Goal: Task Accomplishment & Management: Manage account settings

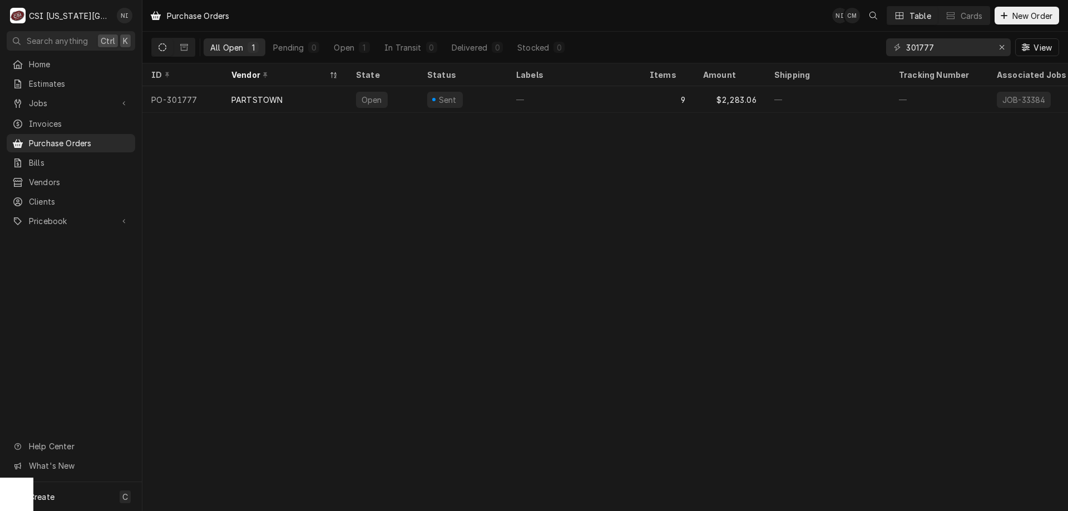
click at [243, 161] on div "Purchase Orders NI CM Table Cards New Order All Open 1 Pending 0 Open 1 In Tran…" at bounding box center [605, 255] width 926 height 511
click at [68, 98] on span "Jobs" at bounding box center [71, 103] width 84 height 12
click at [77, 78] on span "Estimates" at bounding box center [79, 84] width 101 height 12
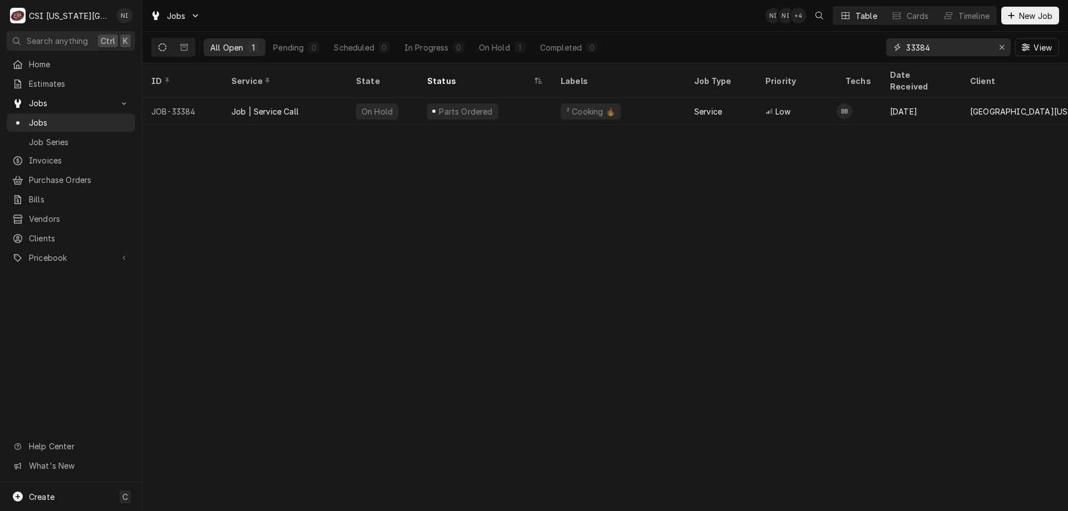
click at [1001, 44] on icon "Erase input" at bounding box center [1002, 47] width 6 height 8
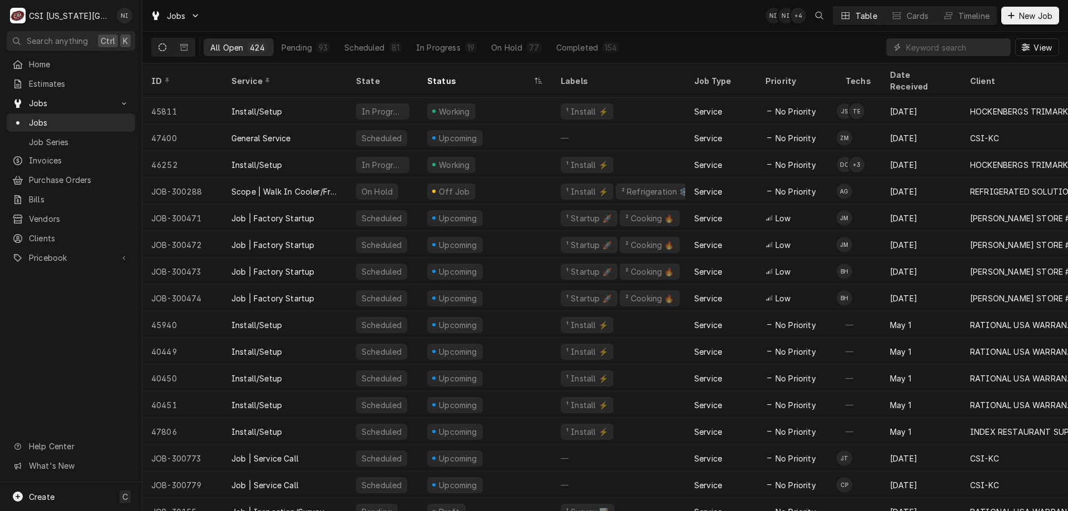
click at [82, 179] on span "Purchase Orders" at bounding box center [79, 180] width 101 height 12
click at [931, 47] on input "Dynamic Content Wrapper" at bounding box center [955, 47] width 99 height 18
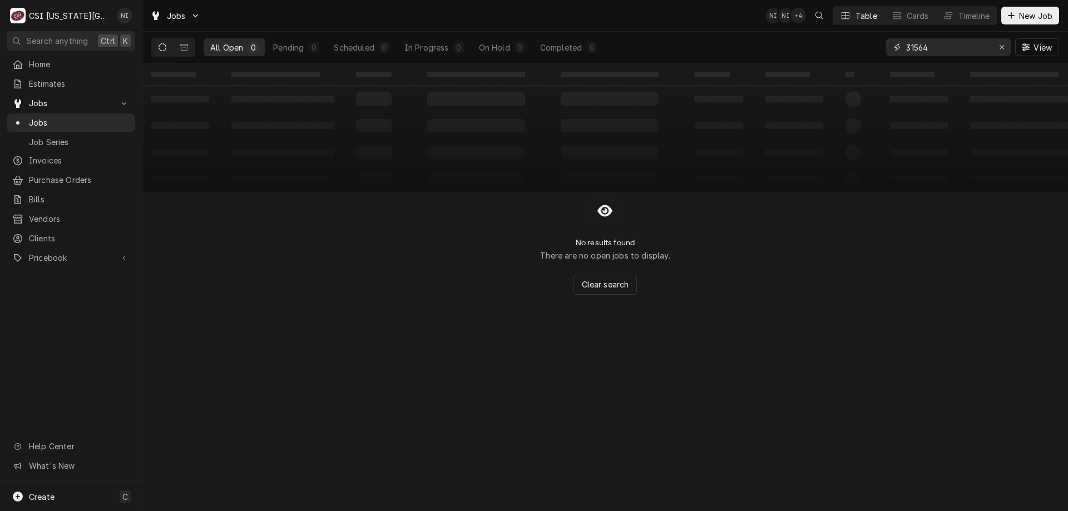
type input "31564"
click at [180, 47] on button "Dynamic Content Wrapper" at bounding box center [184, 47] width 21 height 18
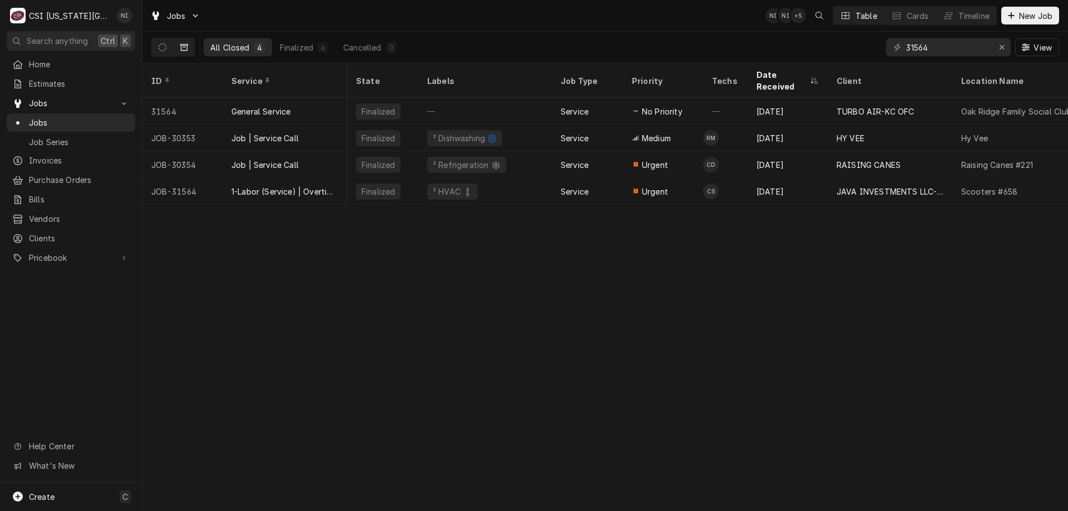
scroll to position [0, 6]
click at [255, 186] on div "1-Labor (Service) | Overtime | Incurred" at bounding box center [284, 192] width 107 height 12
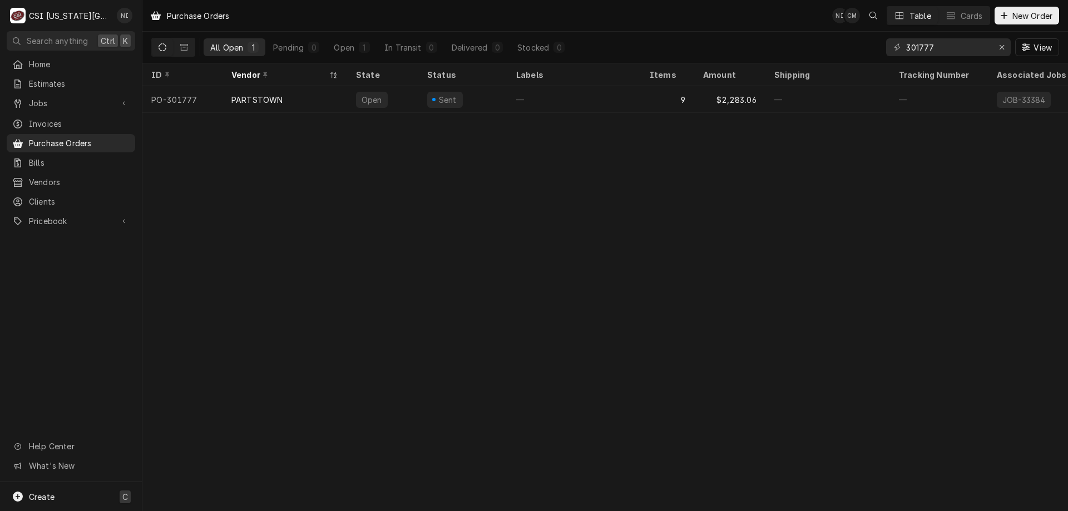
drag, startPoint x: 62, startPoint y: 498, endPoint x: 84, endPoint y: 495, distance: 22.5
click at [62, 498] on div "Create C" at bounding box center [71, 496] width 142 height 29
click at [188, 419] on div "Purchase Order" at bounding box center [208, 420] width 75 height 12
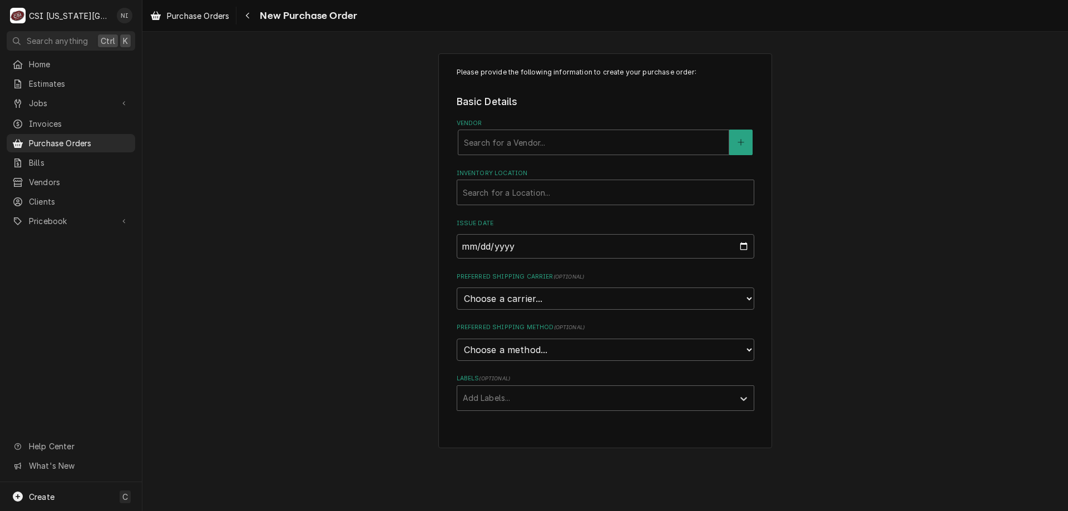
click at [546, 146] on div "Vendor" at bounding box center [593, 142] width 259 height 20
type input "home de"
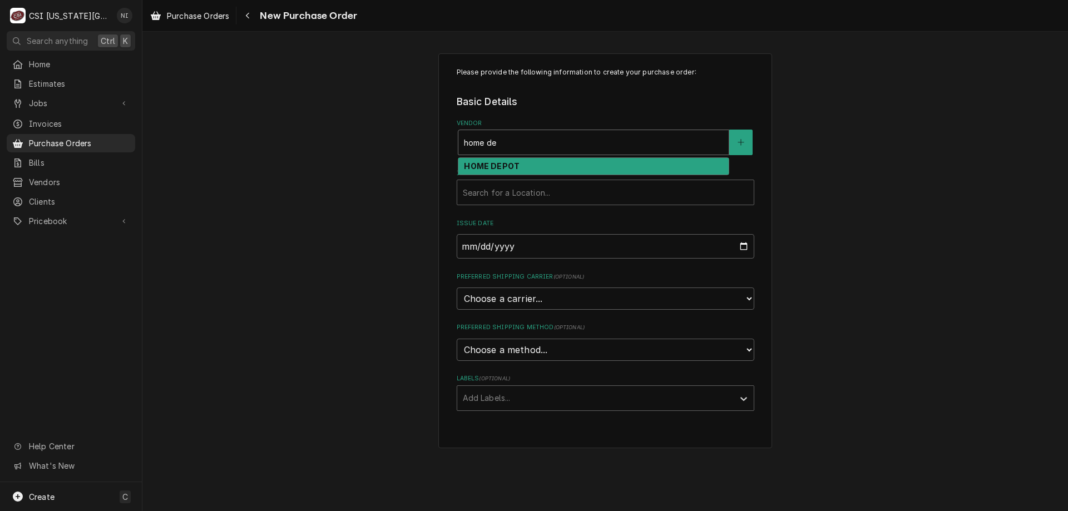
click at [524, 162] on div "HOME DEPOT" at bounding box center [593, 166] width 270 height 17
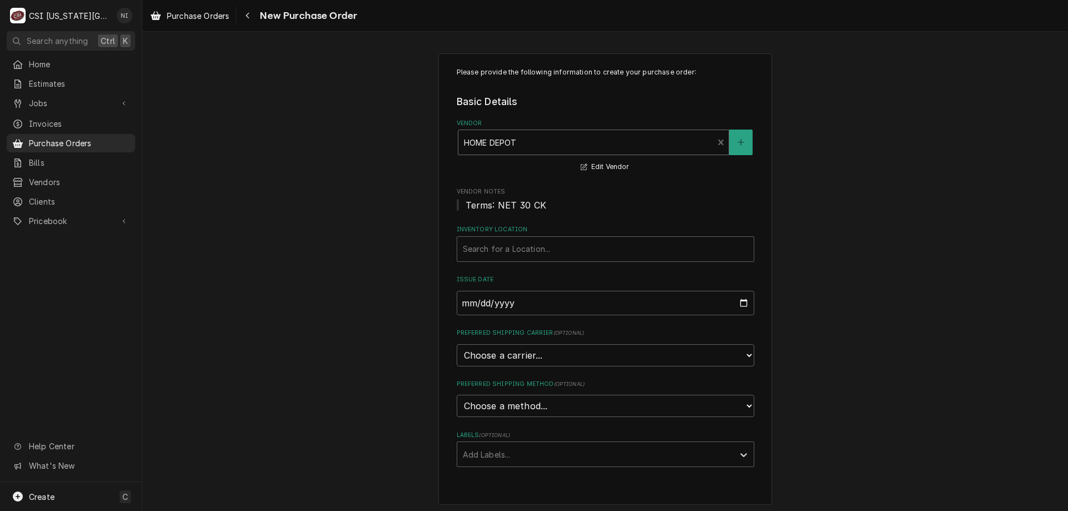
click at [499, 243] on div "Inventory Location" at bounding box center [605, 249] width 285 height 20
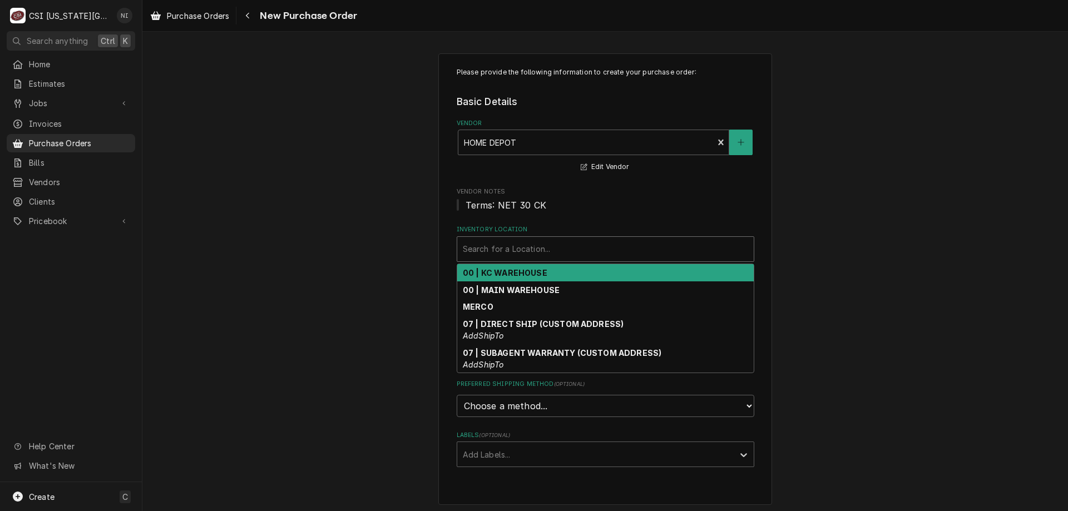
drag, startPoint x: 502, startPoint y: 274, endPoint x: 498, endPoint y: 305, distance: 31.4
click at [502, 274] on strong "00 | KC WAREHOUSE" at bounding box center [505, 272] width 85 height 9
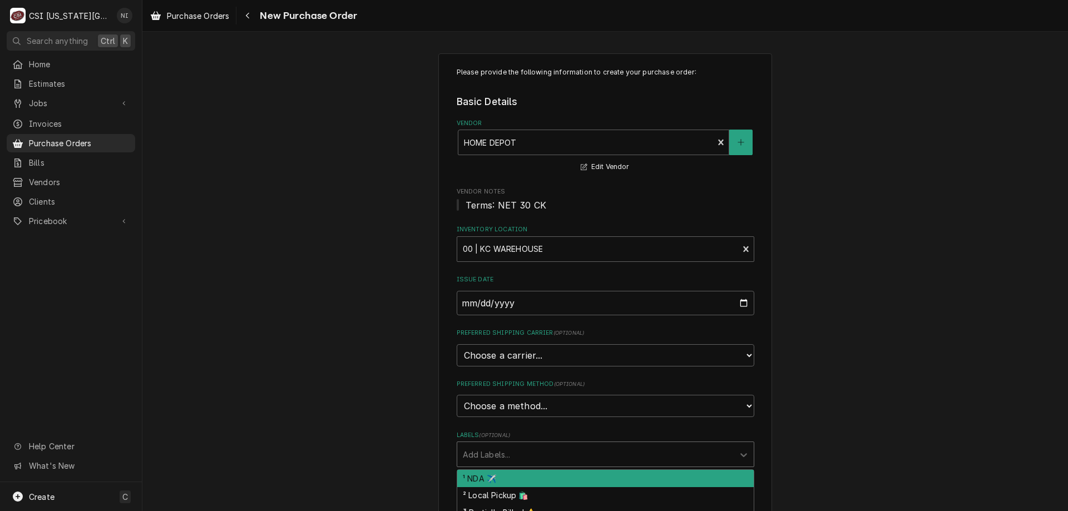
click at [499, 445] on div "Labels" at bounding box center [595, 455] width 265 height 20
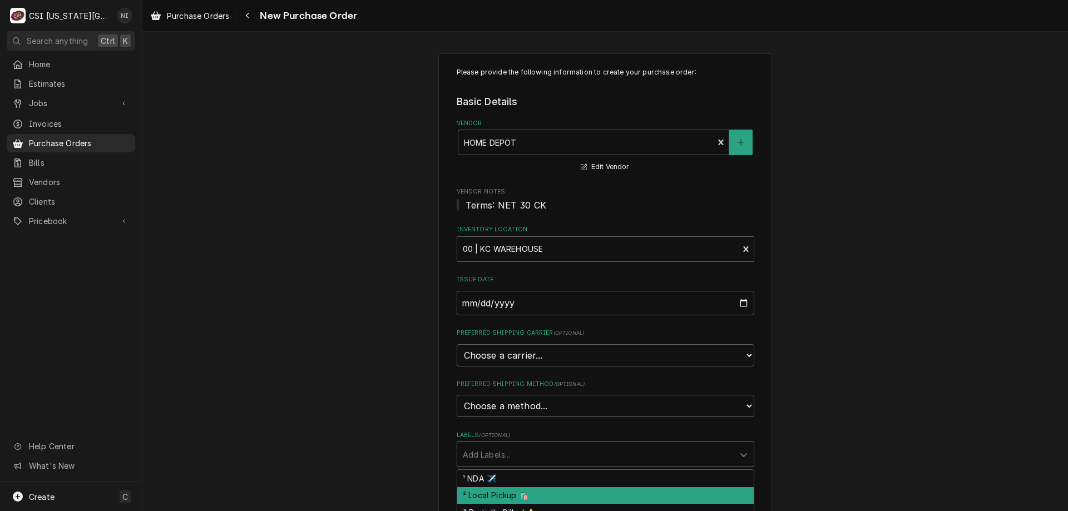
drag, startPoint x: 492, startPoint y: 493, endPoint x: 523, endPoint y: 488, distance: 31.0
click at [494, 495] on div "² Local Pickup 🛍️" at bounding box center [605, 495] width 297 height 17
type textarea "x"
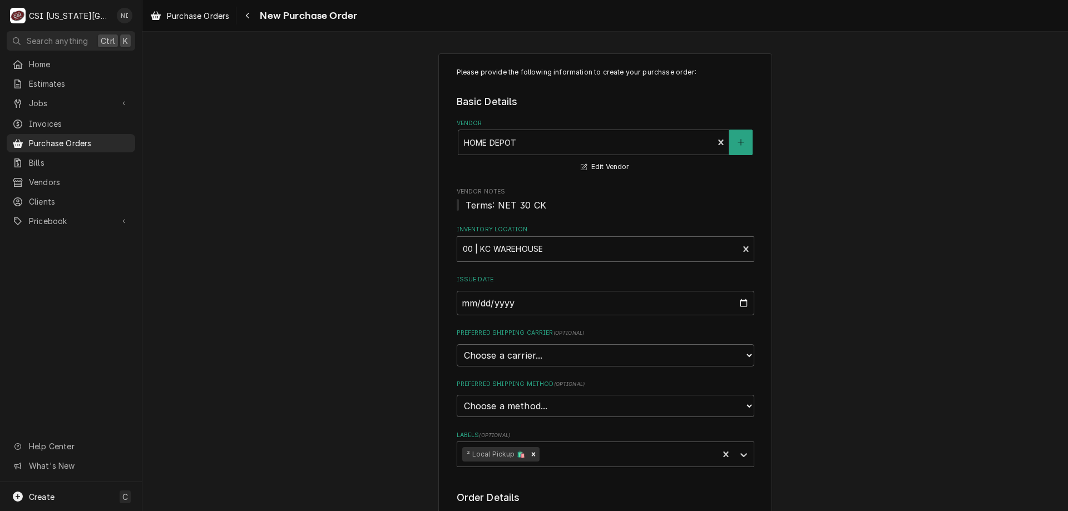
click at [887, 400] on div "Please provide the following information to create your purchase order: Basic D…" at bounding box center [605, 439] width 926 height 793
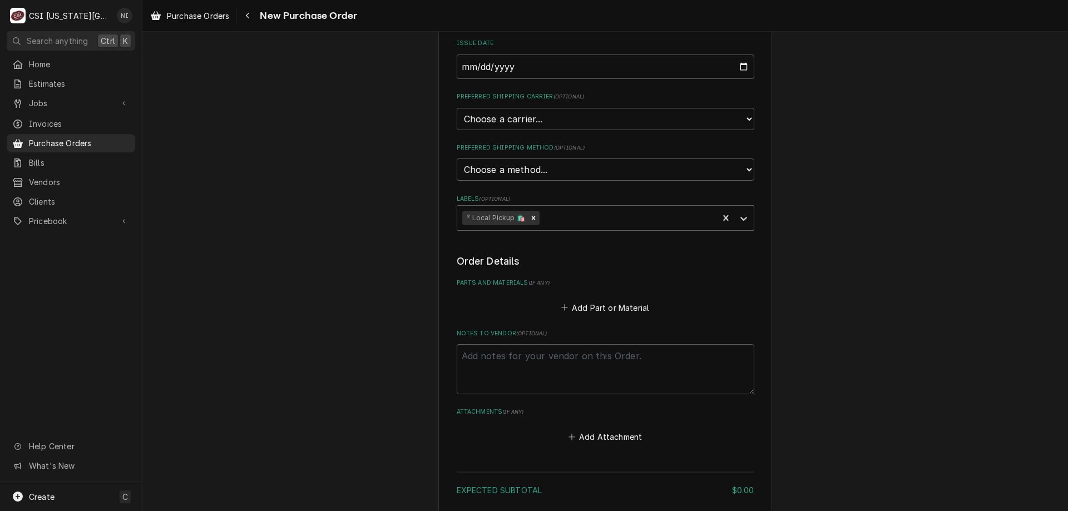
scroll to position [278, 0]
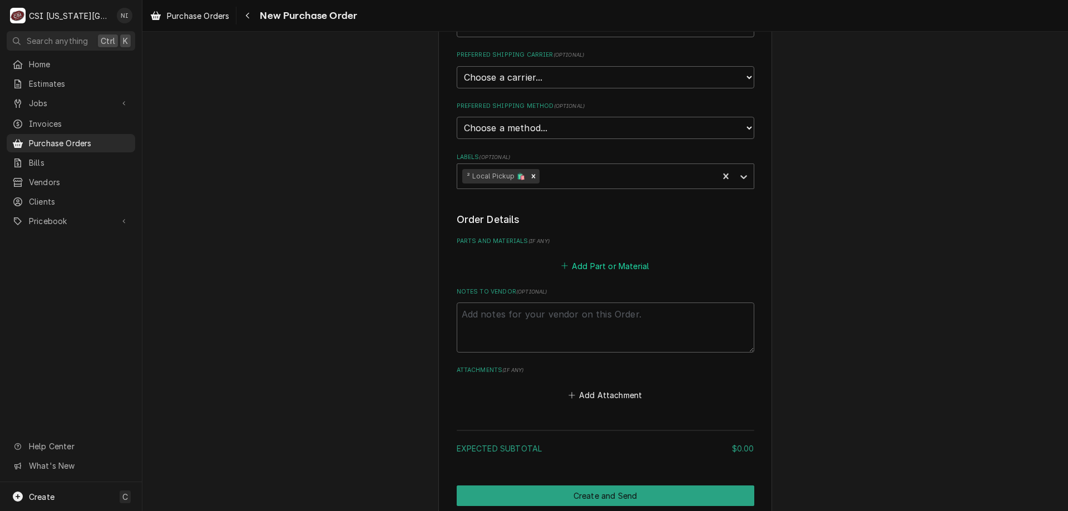
click at [598, 266] on button "Add Part or Material" at bounding box center [605, 266] width 92 height 16
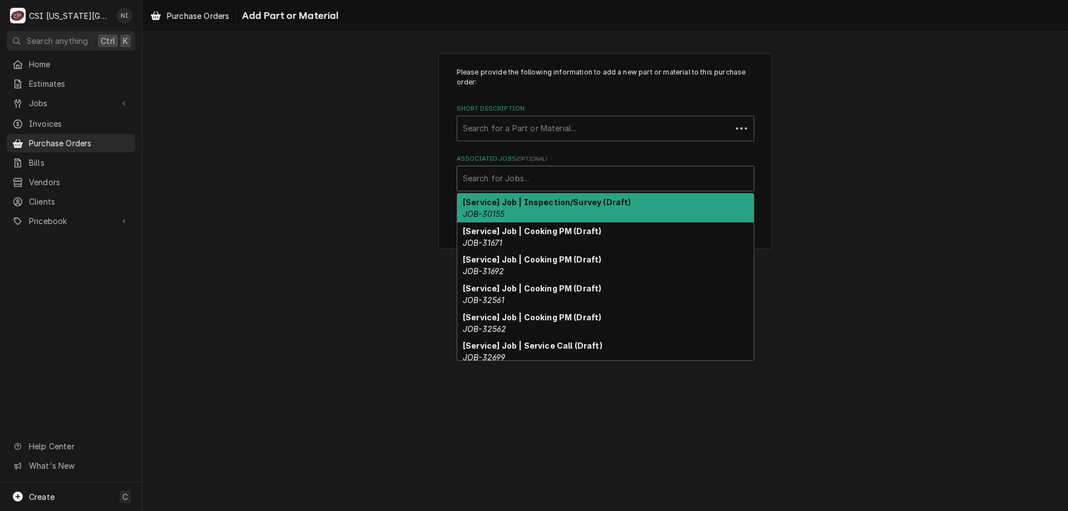
click at [507, 178] on div "Associated Jobs" at bounding box center [605, 179] width 285 height 20
paste input "46252"
type input "46252"
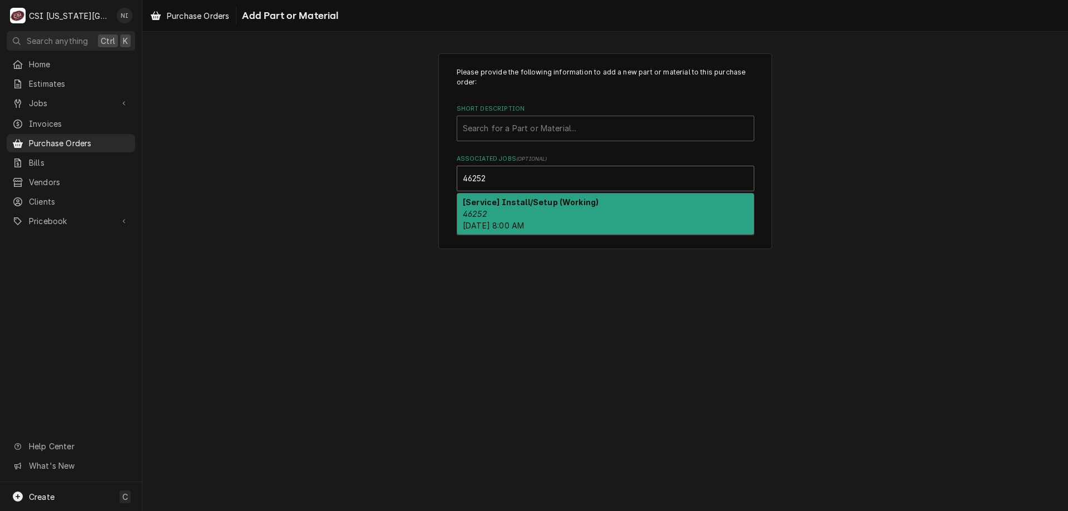
drag, startPoint x: 495, startPoint y: 210, endPoint x: 501, endPoint y: 205, distance: 7.5
click at [498, 206] on div "[Service] Install/Setup (Working) 46252 Mon, Oct 13th, 2025 - 8:00 AM" at bounding box center [605, 214] width 297 height 41
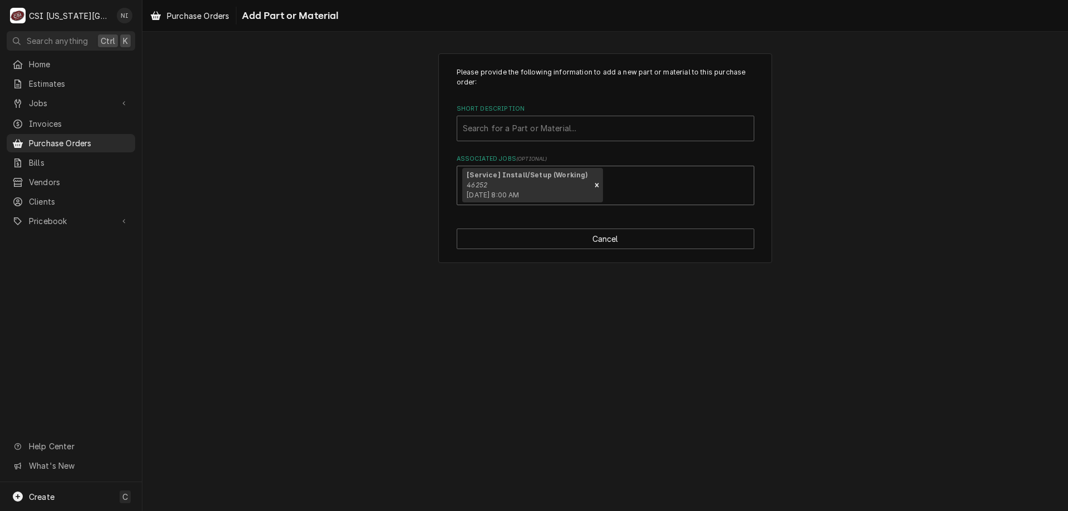
click at [519, 126] on div "Short Description" at bounding box center [605, 129] width 285 height 20
type input "misc pro"
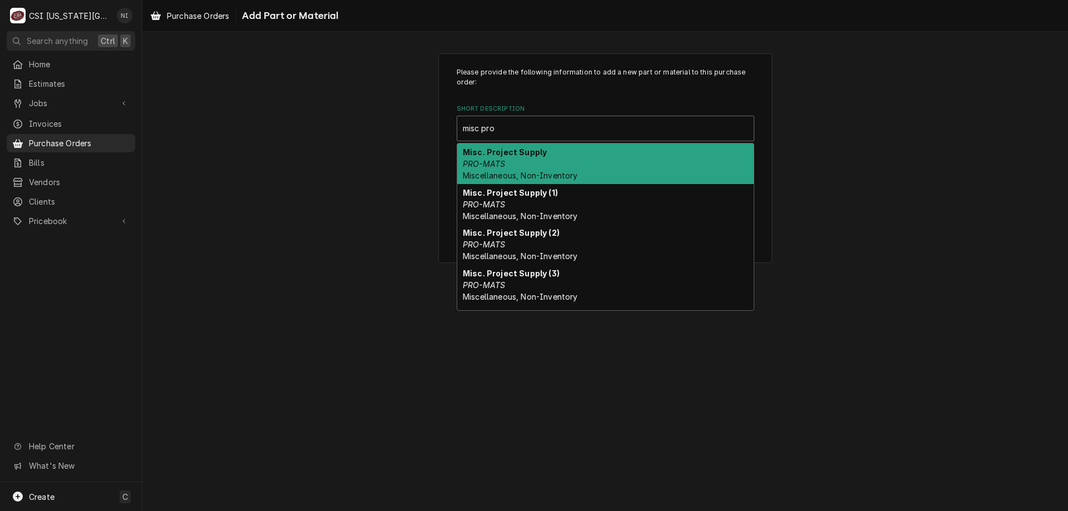
click at [508, 162] on div "Misc. Project Supply PRO-MATS Miscellaneous, Non-Inventory" at bounding box center [605, 164] width 297 height 41
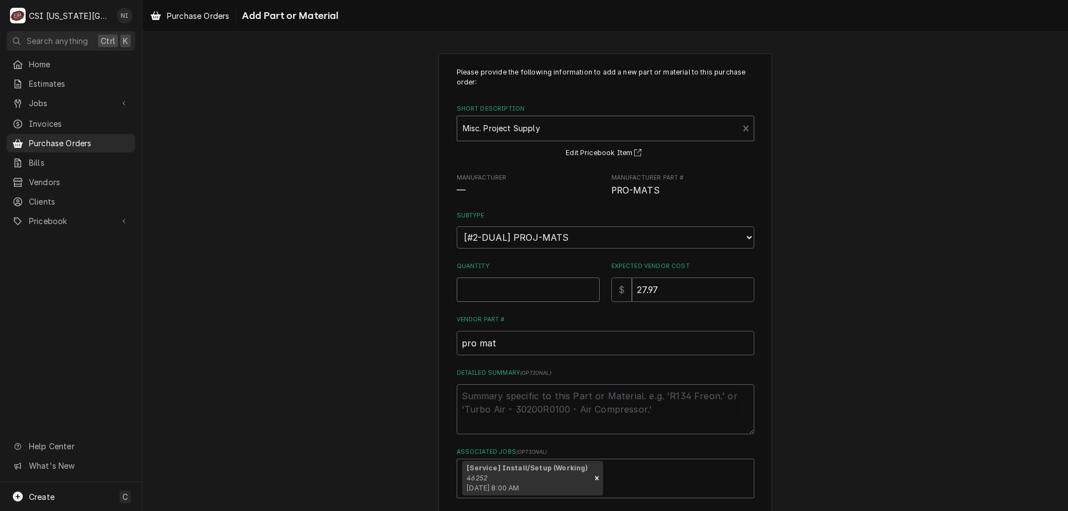
click at [518, 294] on input "Quantity" at bounding box center [528, 290] width 143 height 24
type textarea "x"
type input "1"
type textarea "x"
type input "0"
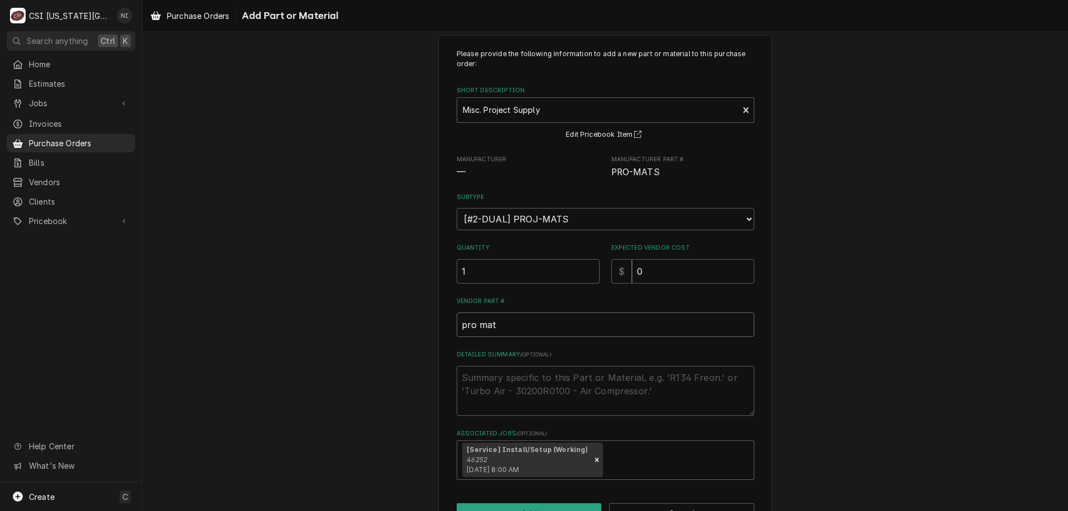
scroll to position [55, 0]
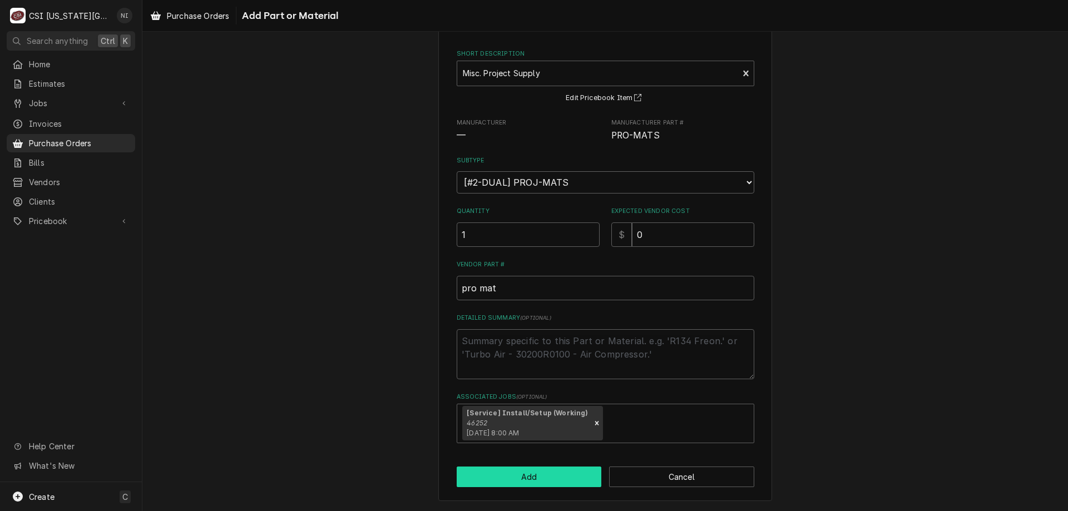
click at [555, 478] on button "Add" at bounding box center [529, 477] width 145 height 21
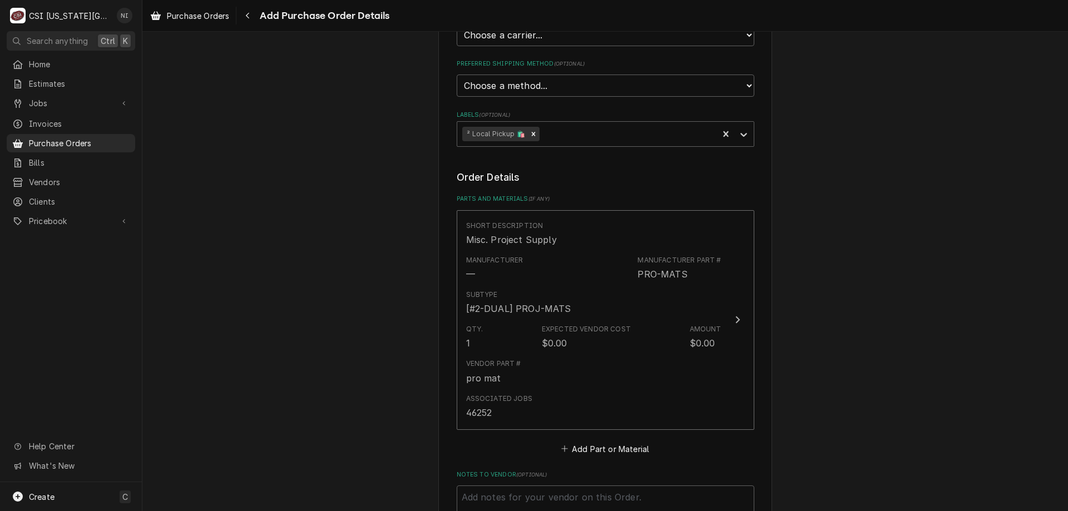
scroll to position [516, 0]
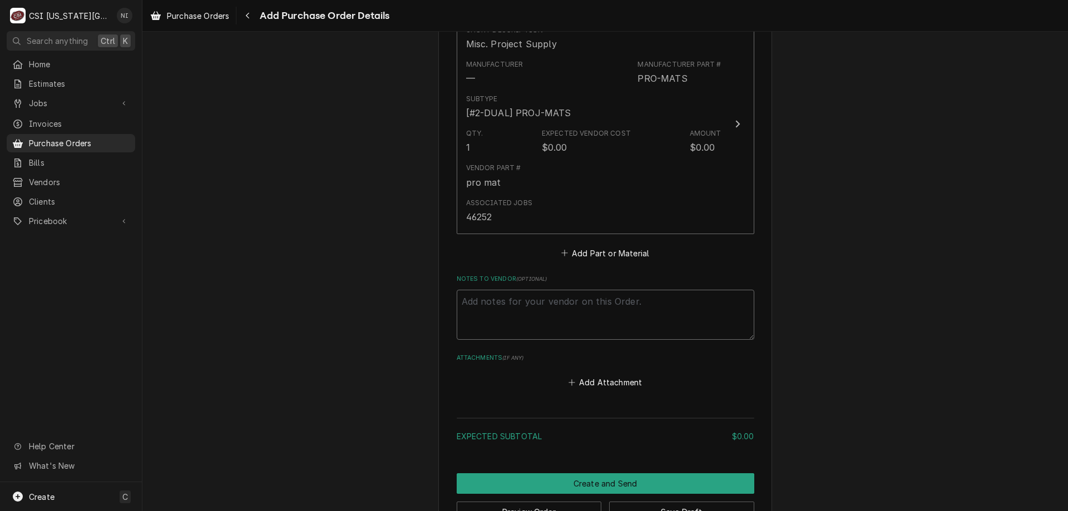
click at [493, 307] on textarea "Notes to Vendor ( optional )" at bounding box center [606, 315] width 298 height 50
type textarea "x"
type textarea "t"
type textarea "x"
type textarea "tyl"
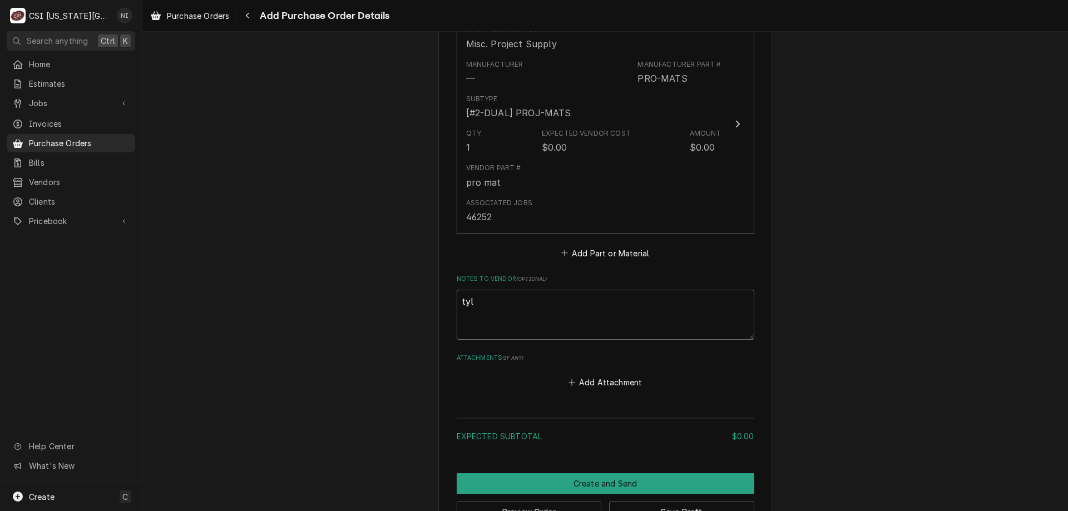
type textarea "x"
type textarea "tyle"
type textarea "x"
type textarea "[PERSON_NAME]"
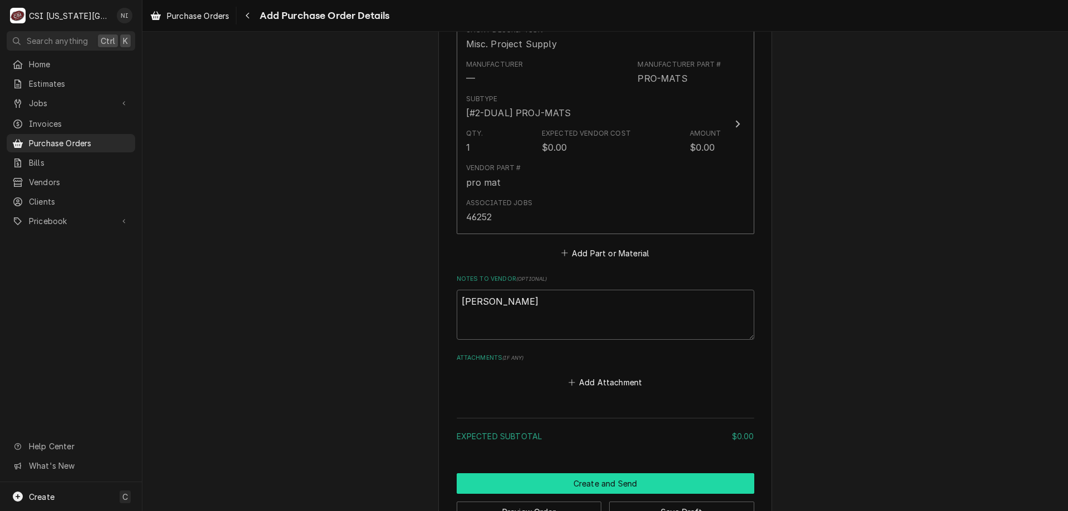
click at [587, 480] on button "Create and Send" at bounding box center [606, 483] width 298 height 21
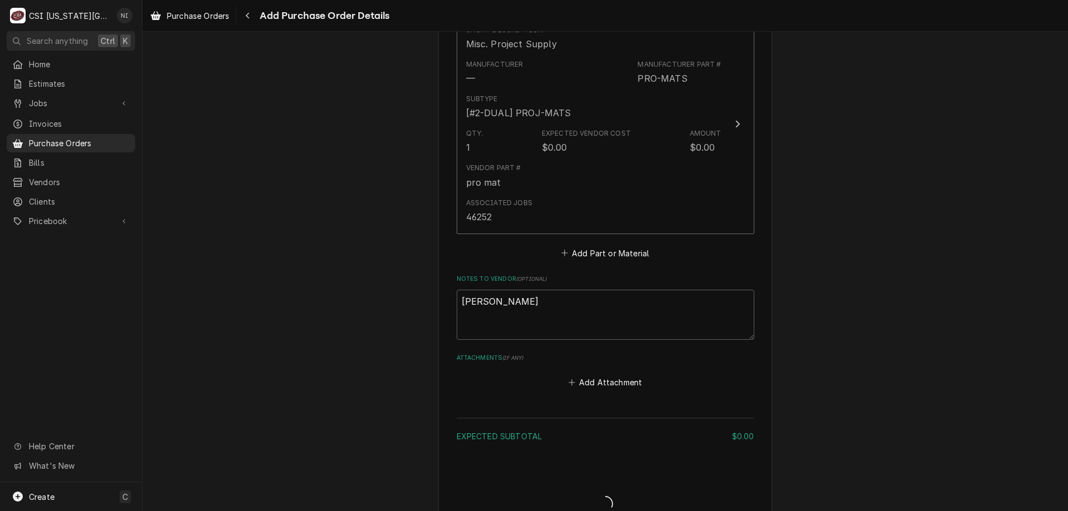
type textarea "x"
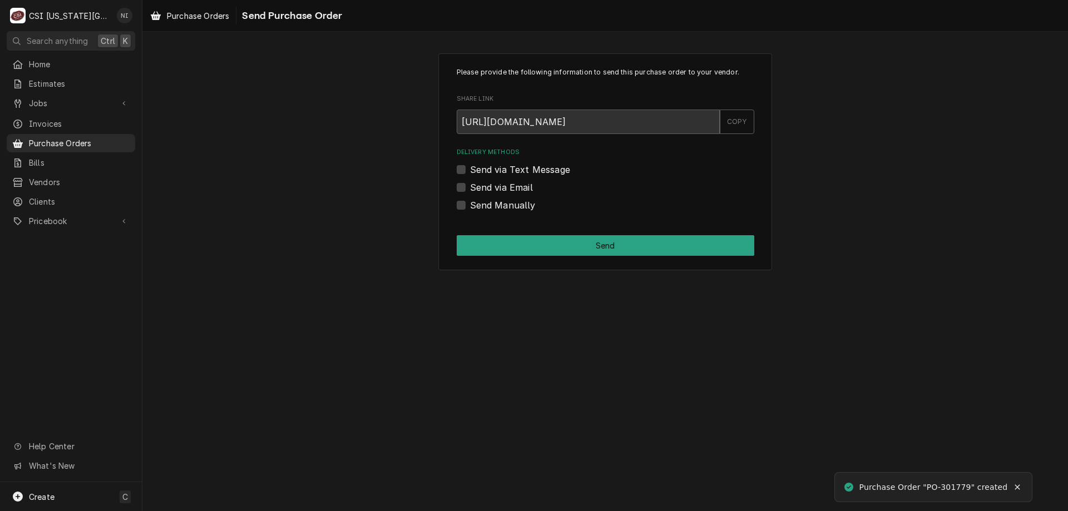
click at [470, 201] on label "Send Manually" at bounding box center [503, 205] width 66 height 13
click at [470, 201] on input "Send Manually" at bounding box center [619, 211] width 298 height 24
checkbox input "true"
drag, startPoint x: 470, startPoint y: 240, endPoint x: 466, endPoint y: 255, distance: 15.0
click at [470, 241] on button "Send" at bounding box center [606, 245] width 298 height 21
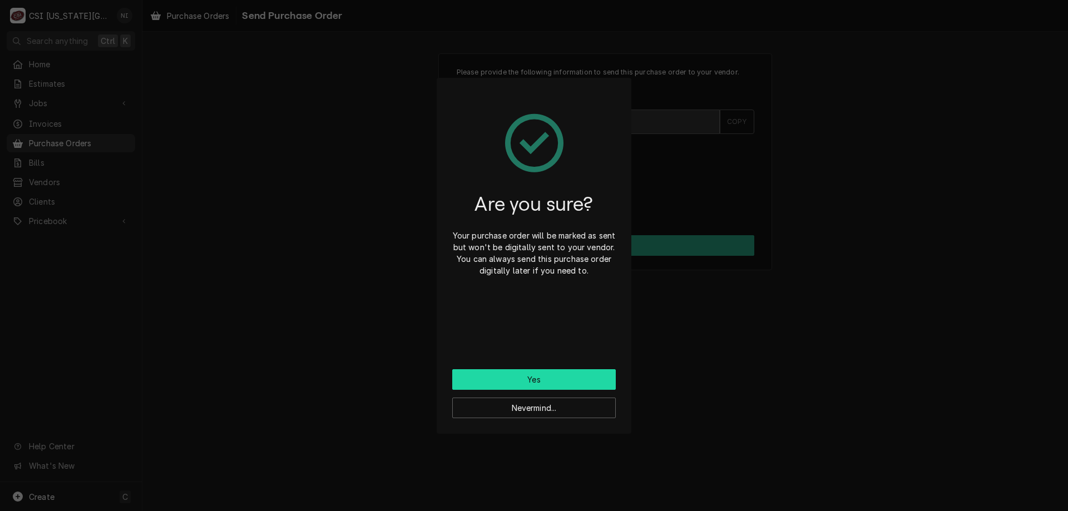
click at [493, 379] on button "Yes" at bounding box center [534, 379] width 164 height 21
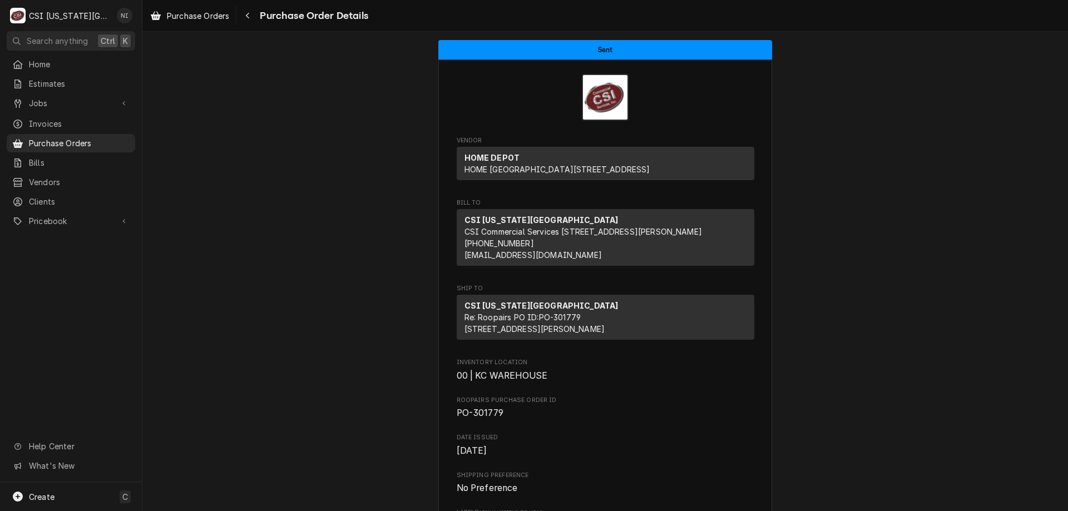
click at [73, 139] on span "Purchase Orders" at bounding box center [79, 143] width 101 height 12
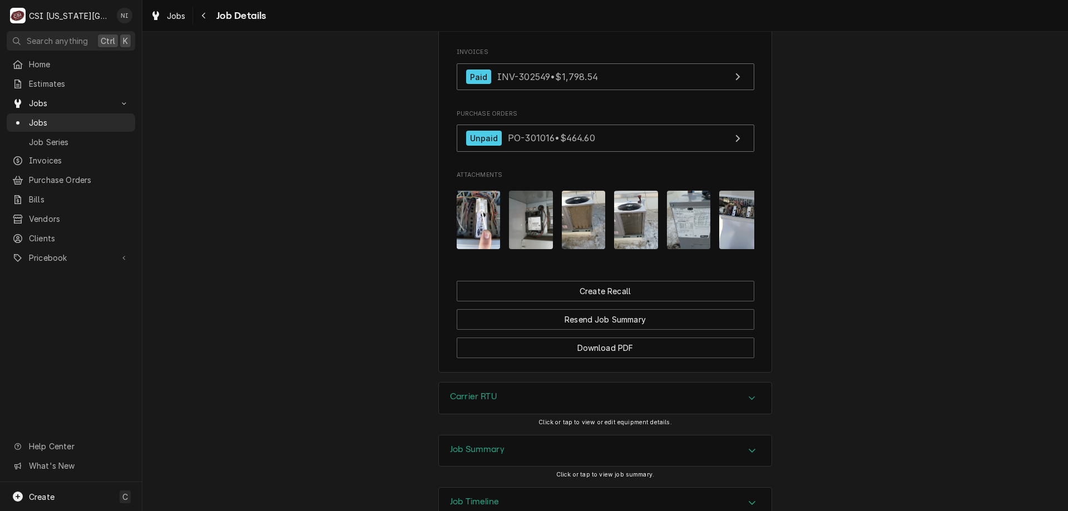
scroll to position [902, 0]
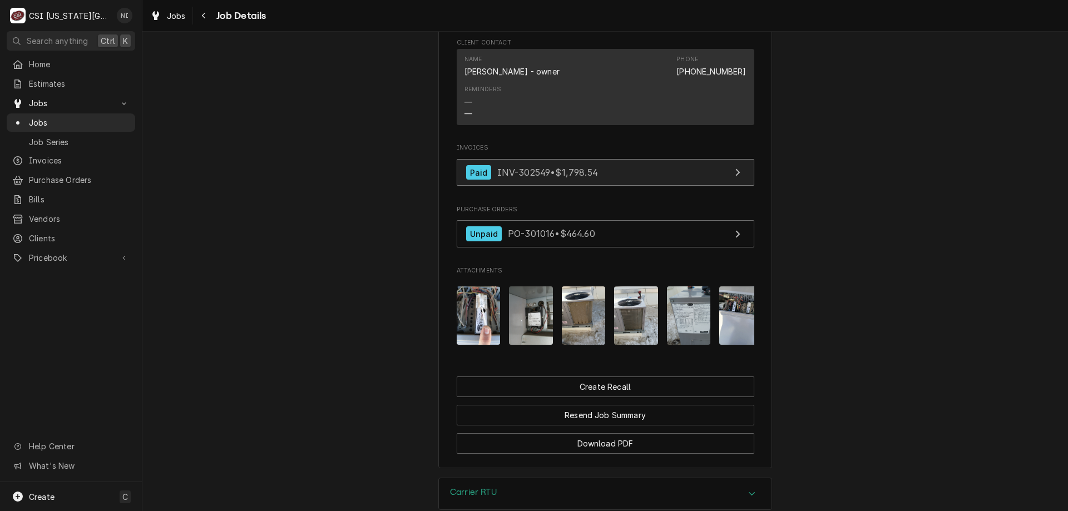
click at [630, 159] on link "Paid INV-302549 • $1,798.54" at bounding box center [606, 172] width 298 height 27
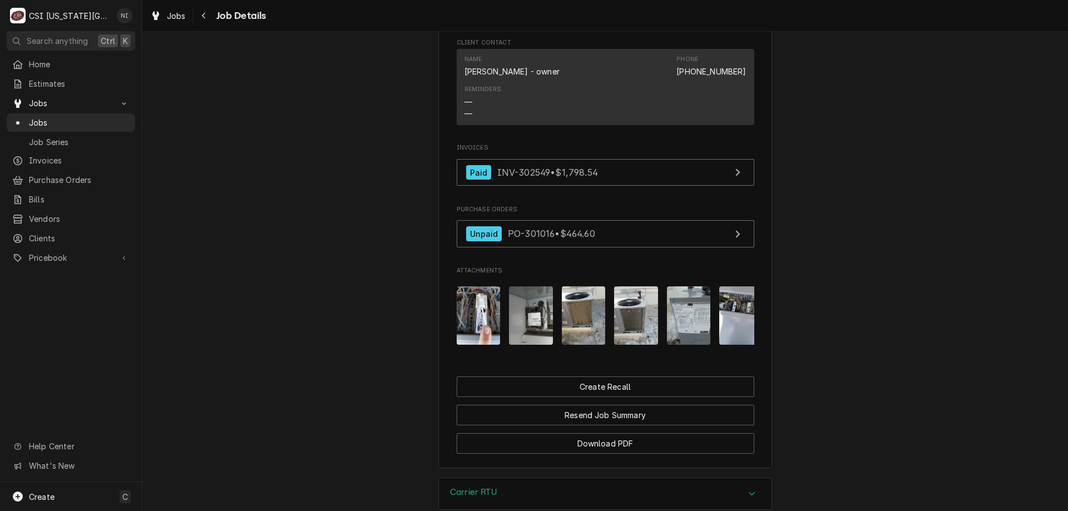
click at [98, 117] on span "Jobs" at bounding box center [79, 123] width 101 height 12
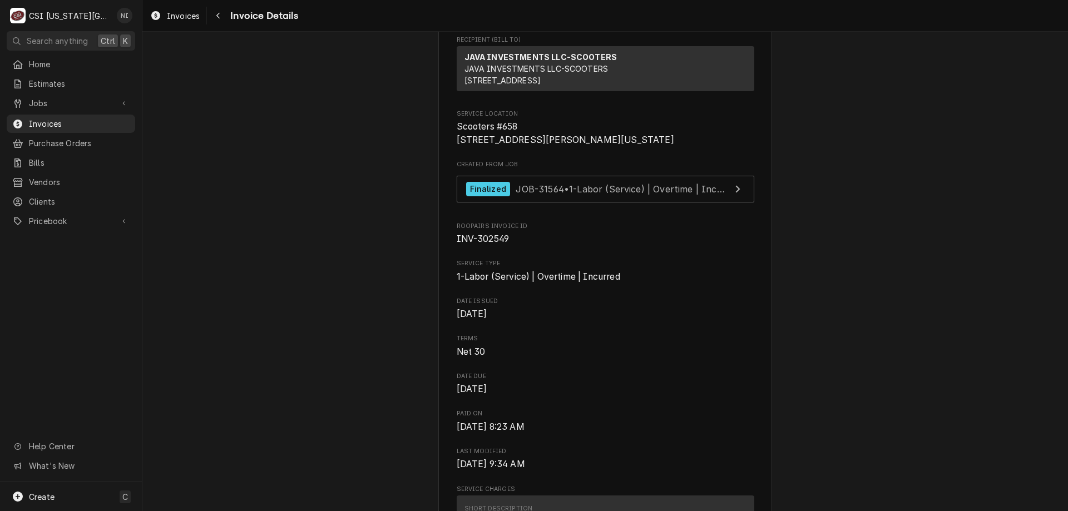
scroll to position [155, 0]
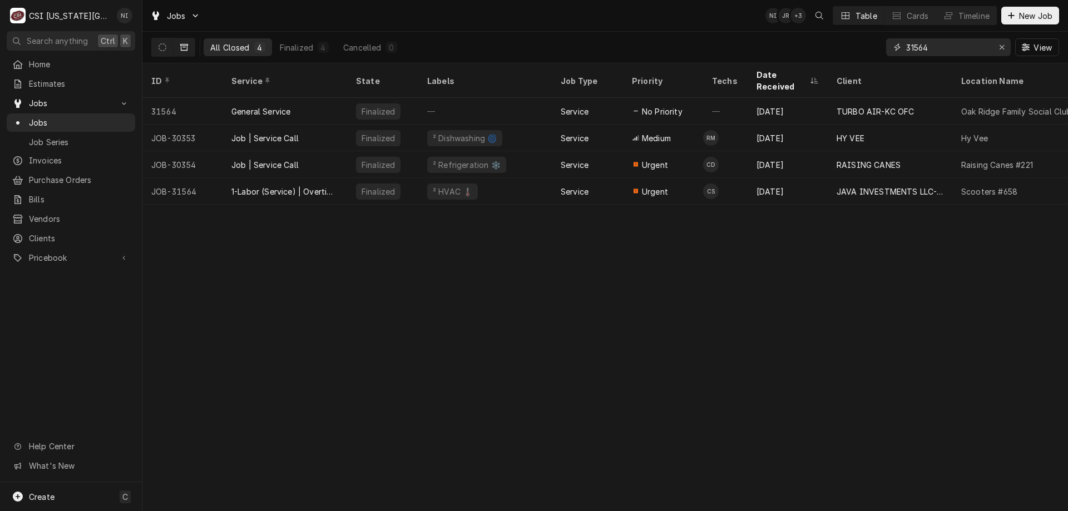
drag, startPoint x: 772, startPoint y: 34, endPoint x: 744, endPoint y: 26, distance: 29.4
click at [752, 34] on div "All Closed 4 Finalized 4 Cancelled 0 31564 View" at bounding box center [605, 47] width 908 height 31
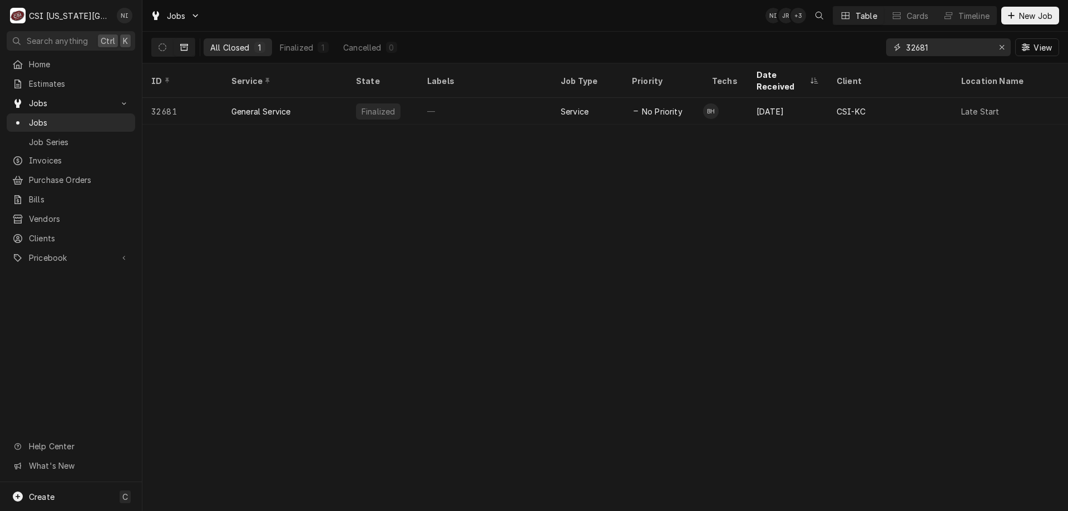
type input "32681"
click at [165, 47] on icon "Dynamic Content Wrapper" at bounding box center [163, 47] width 8 height 8
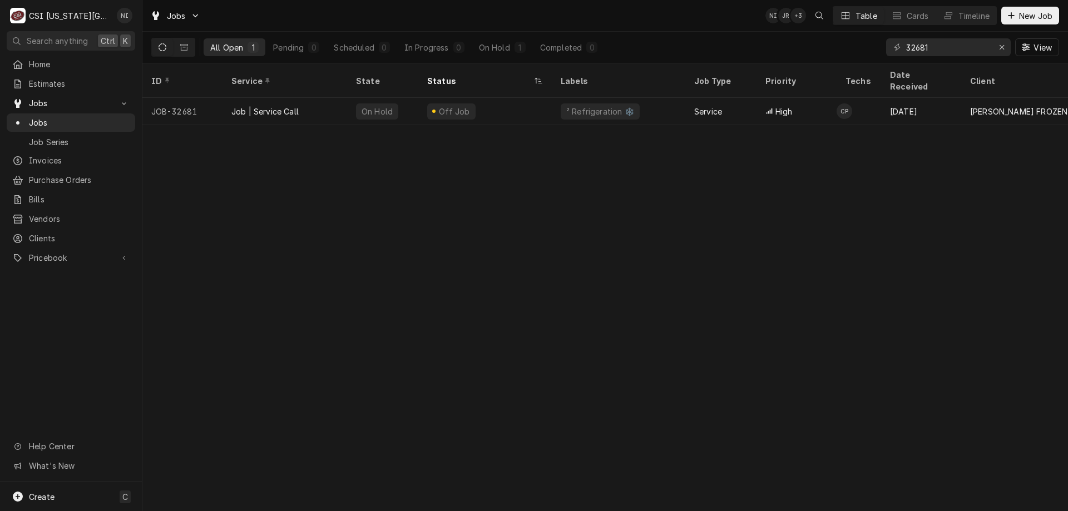
click at [512, 106] on div "Off Job" at bounding box center [485, 111] width 134 height 27
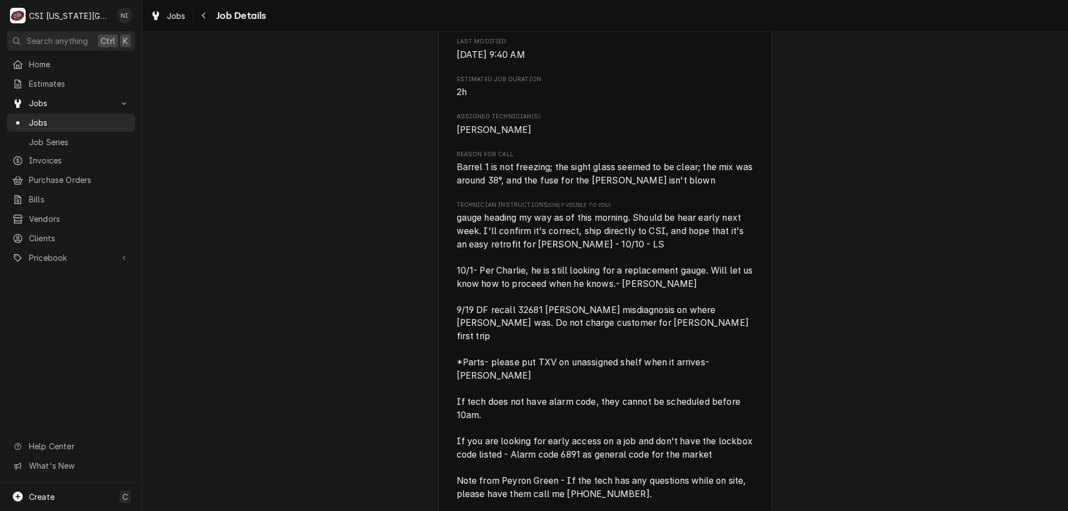
scroll to position [734, 0]
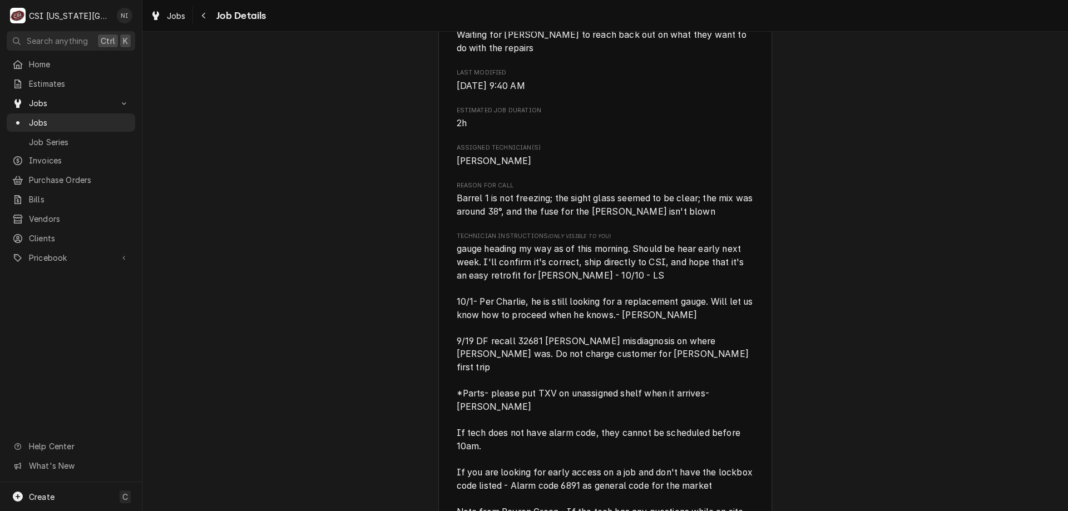
drag, startPoint x: 97, startPoint y: 116, endPoint x: 123, endPoint y: 124, distance: 27.4
click at [98, 117] on span "Jobs" at bounding box center [79, 123] width 101 height 12
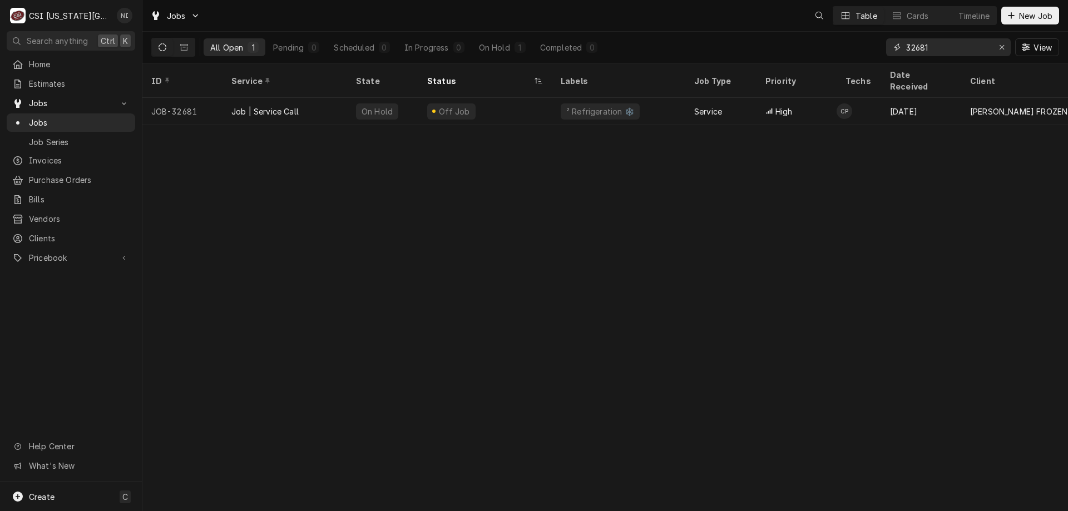
drag, startPoint x: 950, startPoint y: 46, endPoint x: 886, endPoint y: 47, distance: 64.5
click at [887, 47] on div "32681" at bounding box center [948, 47] width 125 height 18
type input "33036"
click at [371, 106] on div "Completed" at bounding box center [383, 112] width 44 height 12
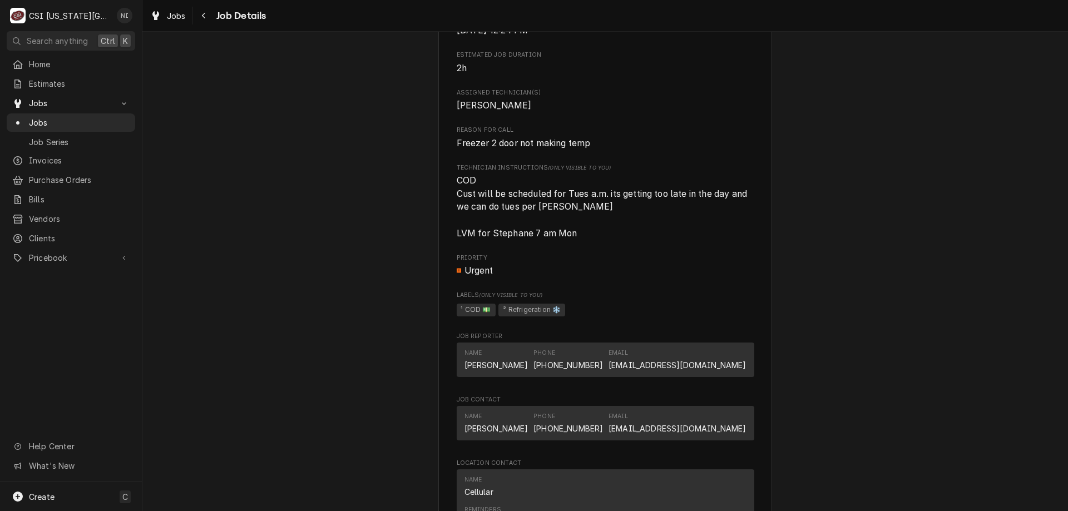
scroll to position [615, 0]
click at [122, 120] on span "Jobs" at bounding box center [79, 123] width 101 height 12
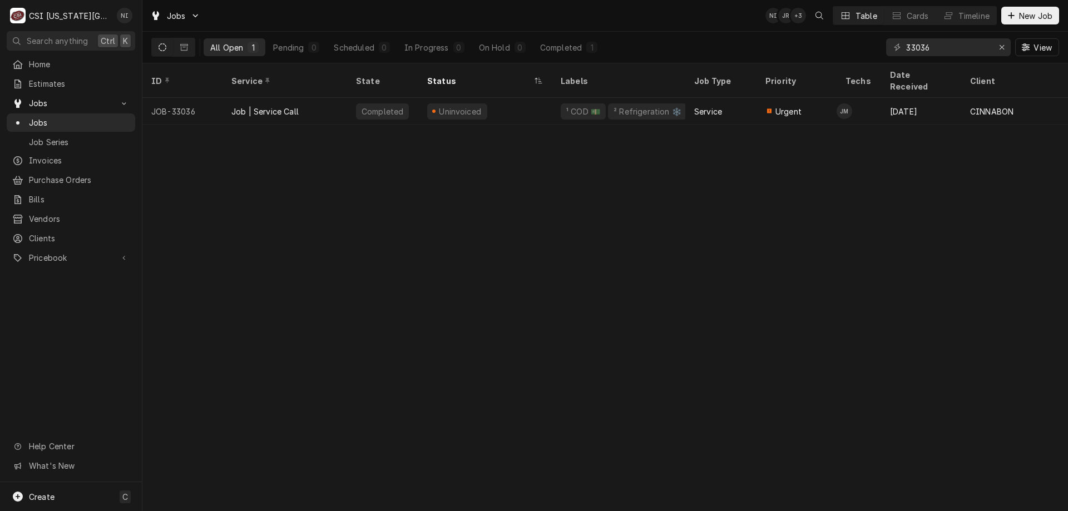
click at [546, 98] on div "Uninvoiced" at bounding box center [485, 111] width 134 height 27
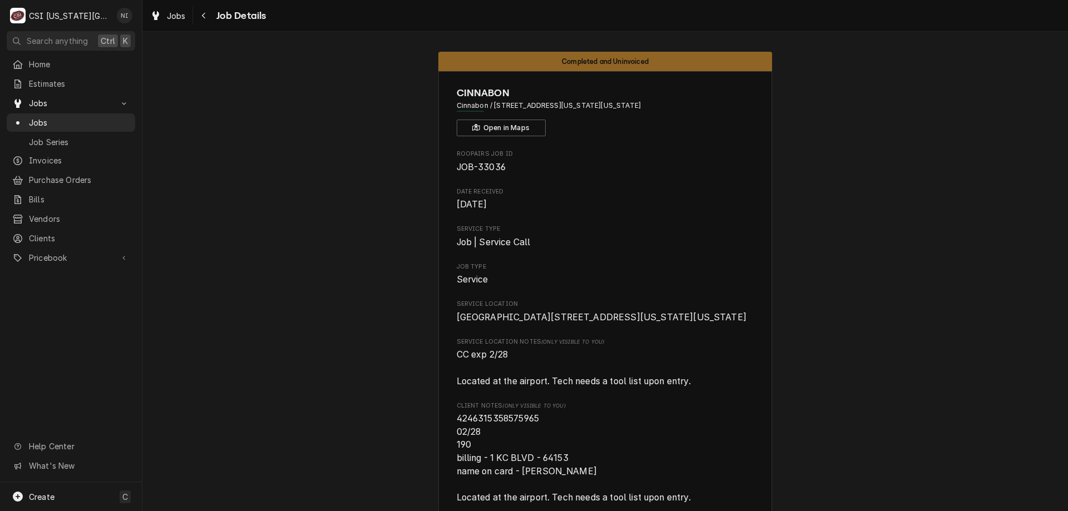
click at [112, 120] on span "Jobs" at bounding box center [79, 123] width 101 height 12
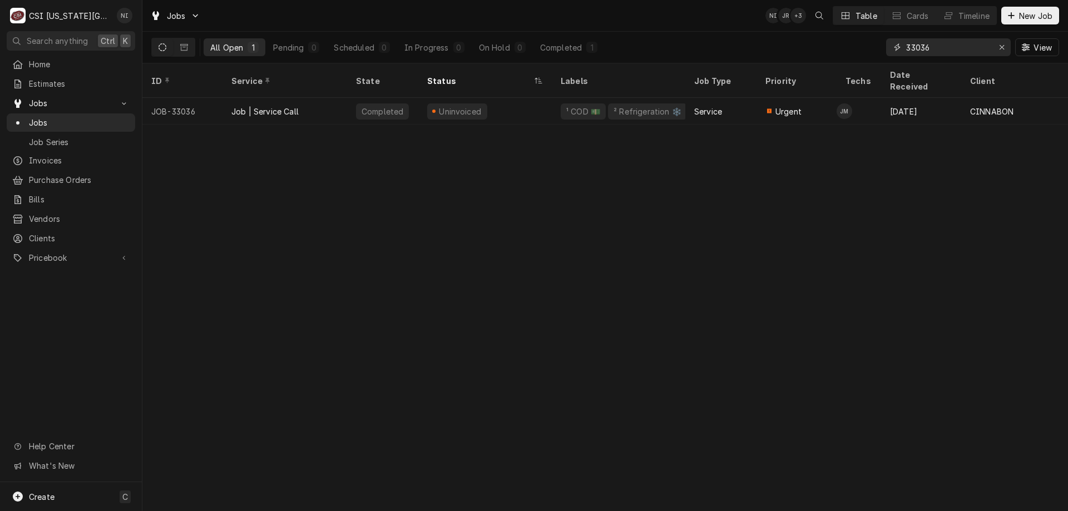
click at [1000, 50] on icon "Erase input" at bounding box center [1002, 47] width 6 height 8
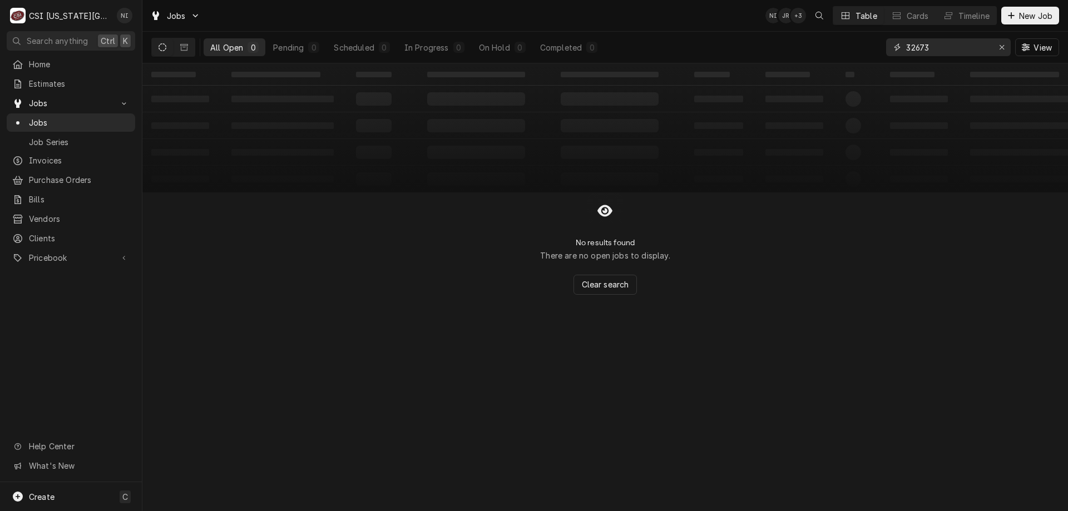
type input "32673"
click at [182, 45] on icon "Dynamic Content Wrapper" at bounding box center [184, 47] width 8 height 8
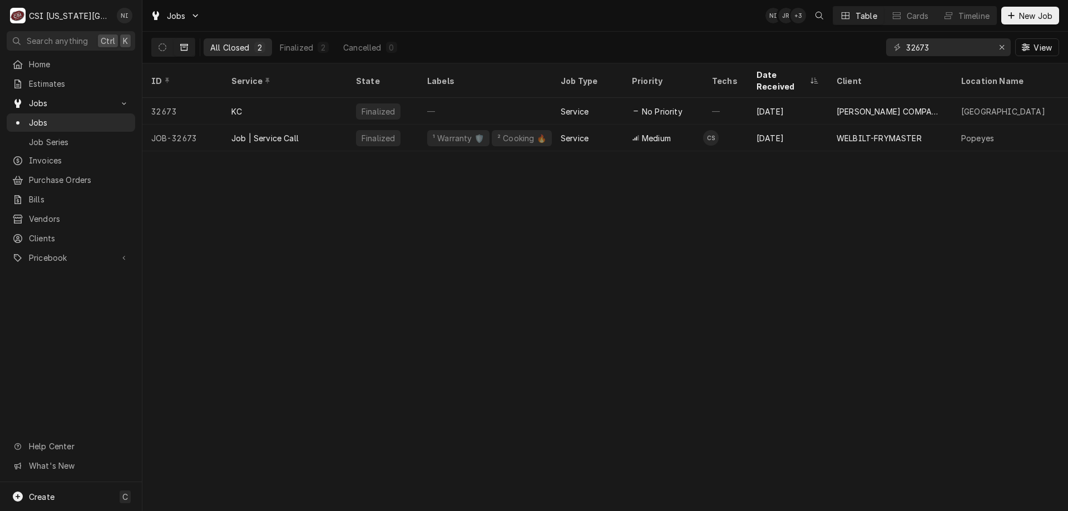
click at [307, 126] on div "Job | Service Call" at bounding box center [285, 138] width 125 height 27
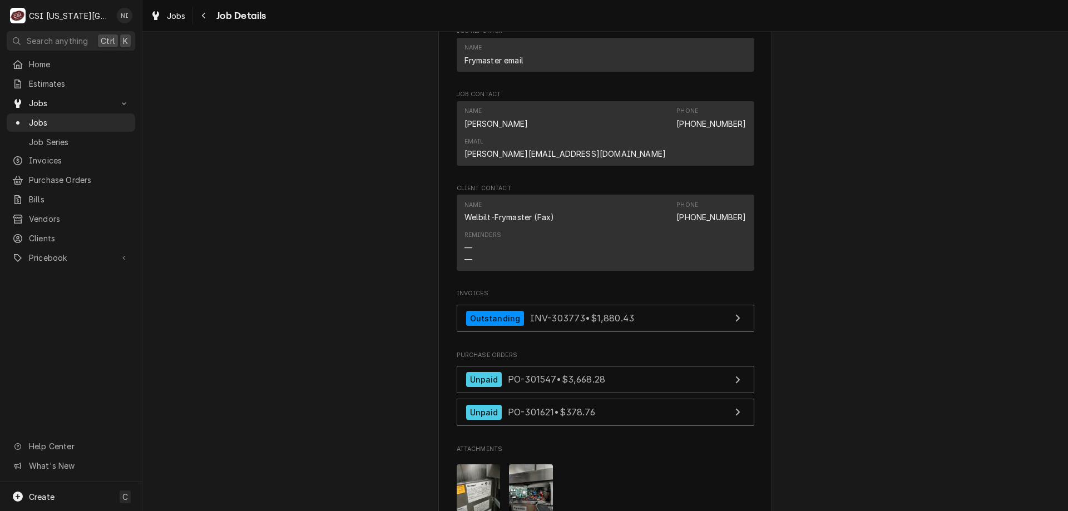
scroll to position [1574, 0]
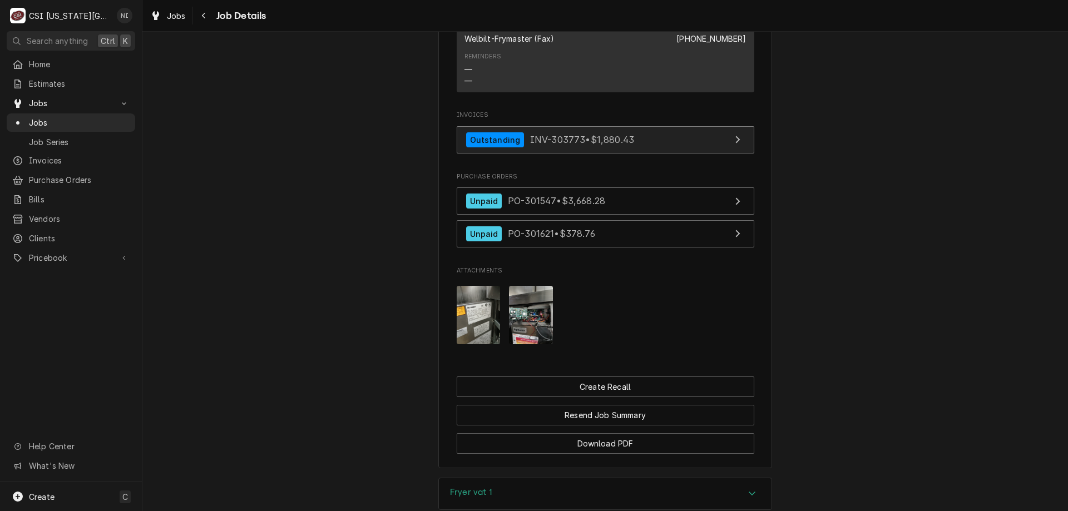
click at [638, 126] on link "Outstanding INV-303773 • $1,880.43" at bounding box center [606, 139] width 298 height 27
drag, startPoint x: 87, startPoint y: 113, endPoint x: 246, endPoint y: 18, distance: 184.9
click at [88, 117] on span "Jobs" at bounding box center [79, 123] width 101 height 12
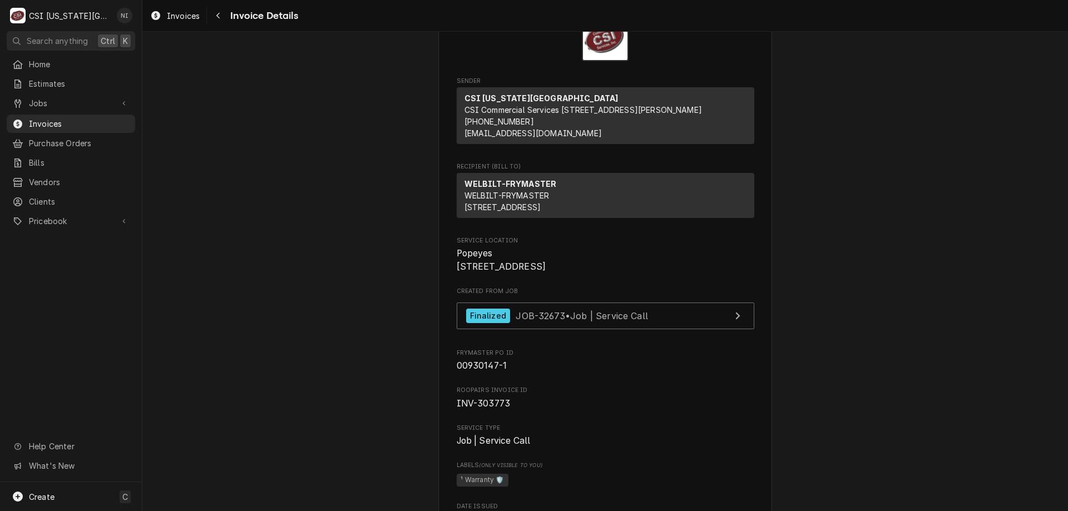
scroll to position [111, 0]
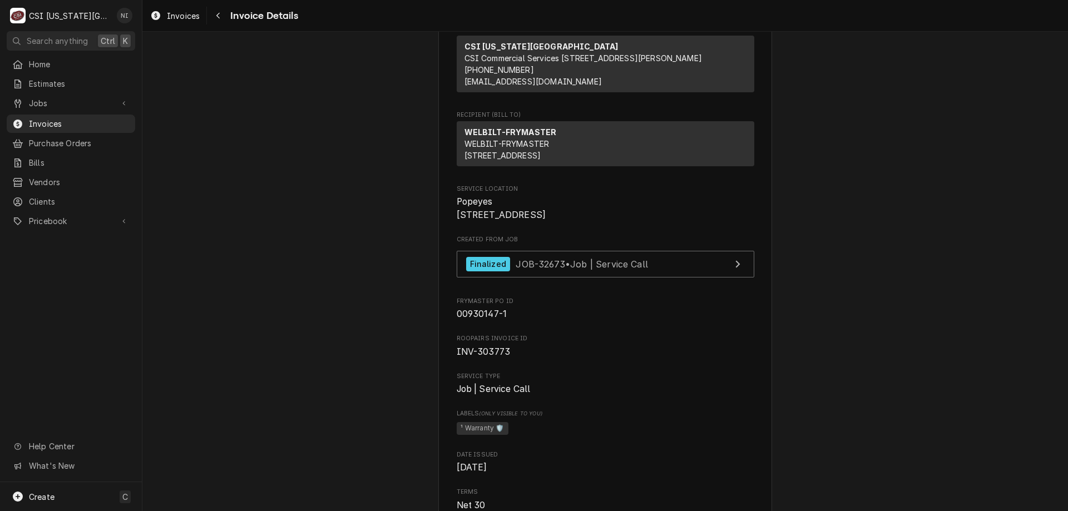
drag, startPoint x: 825, startPoint y: 235, endPoint x: 812, endPoint y: 231, distance: 13.9
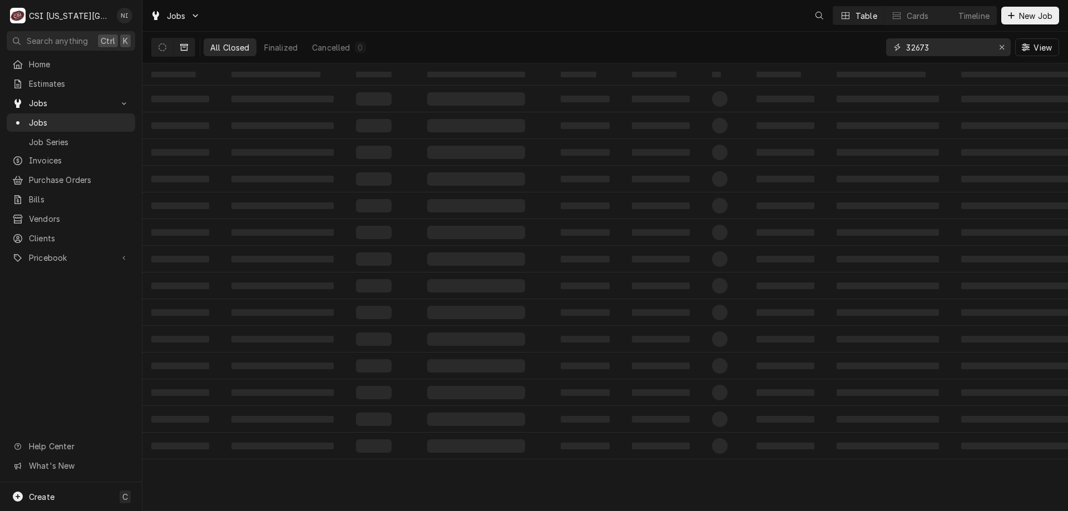
drag, startPoint x: 930, startPoint y: 46, endPoint x: 877, endPoint y: 50, distance: 53.0
click at [885, 50] on div "All Closed Finalized Cancelled 0 32673 View" at bounding box center [605, 47] width 908 height 31
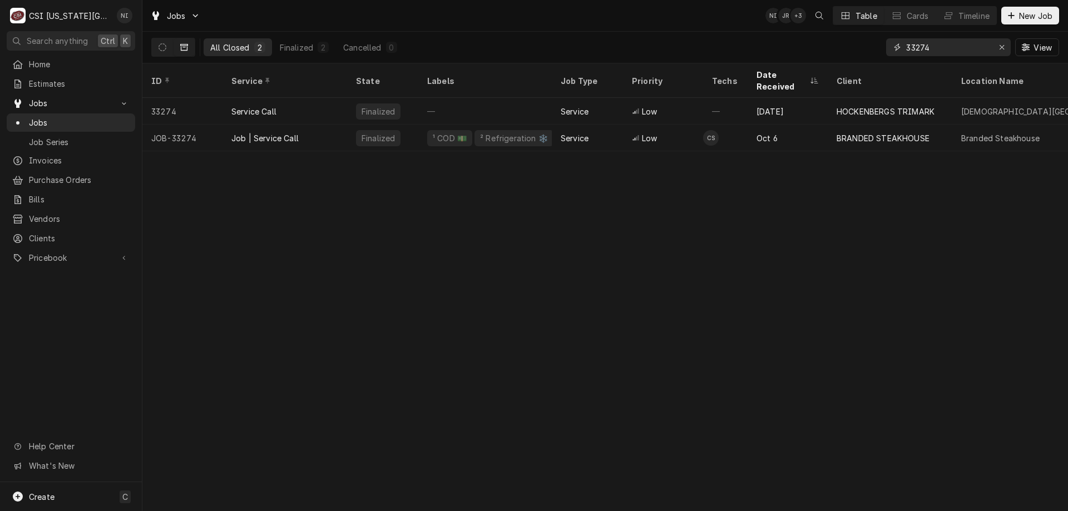
type input "33274"
click at [318, 126] on div "Job | Service Call" at bounding box center [285, 138] width 125 height 27
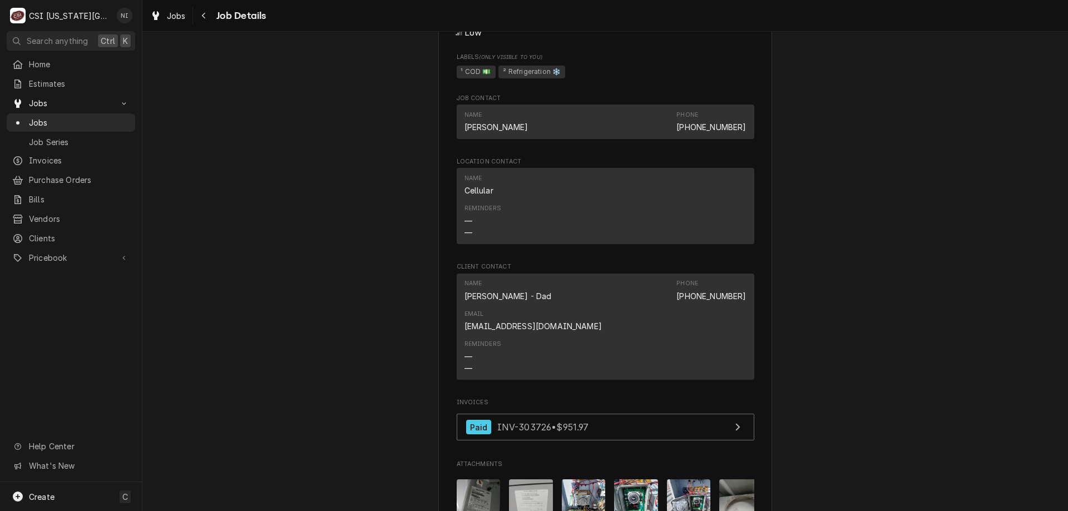
scroll to position [1124, 0]
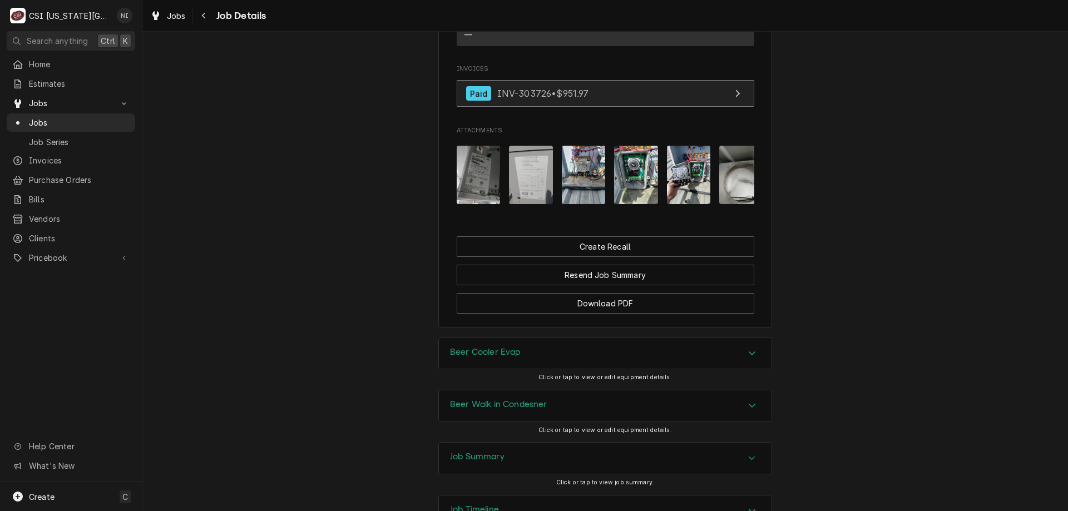
click at [646, 86] on link "Paid INV-303726 • $951.97" at bounding box center [606, 93] width 298 height 27
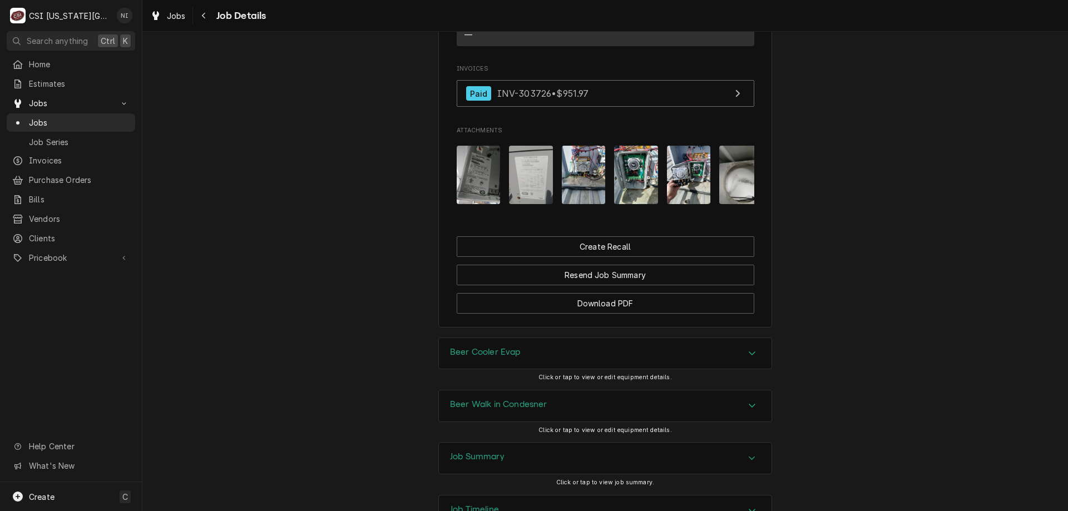
click at [50, 118] on span "Jobs" at bounding box center [79, 123] width 101 height 12
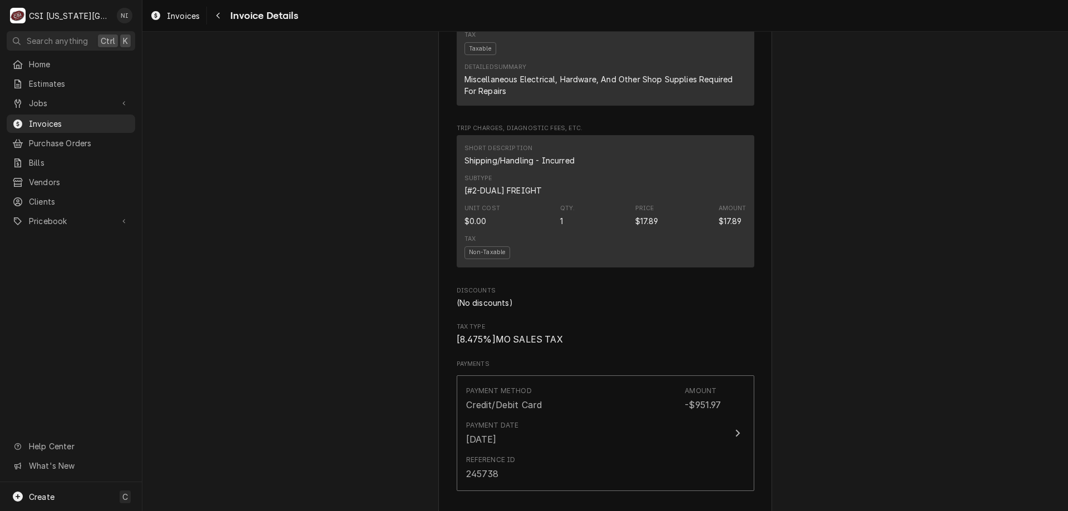
scroll to position [1373, 0]
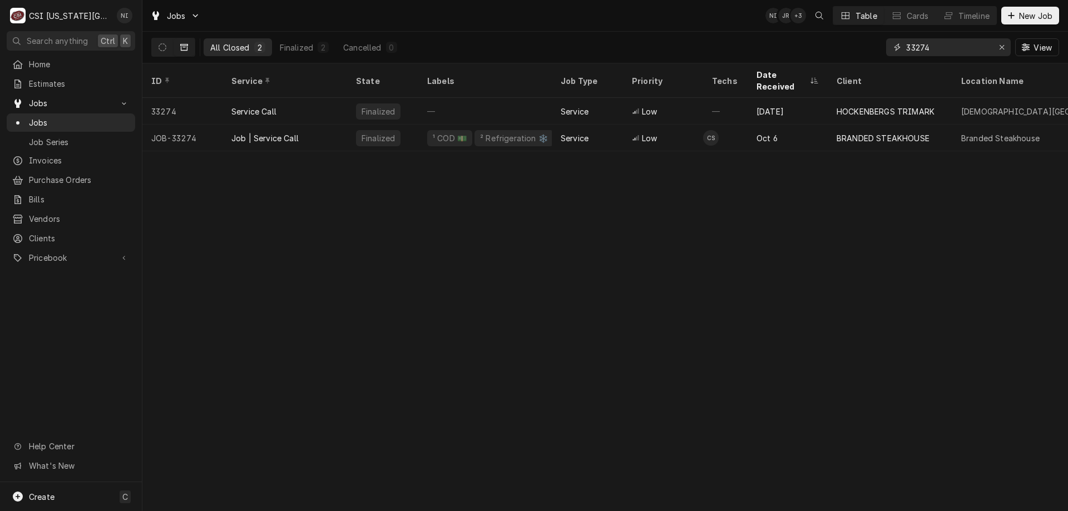
drag, startPoint x: 938, startPoint y: 52, endPoint x: 871, endPoint y: 47, distance: 67.0
click at [871, 47] on div "All Closed 2 Finalized 2 Cancelled 0 33274 View" at bounding box center [605, 47] width 908 height 31
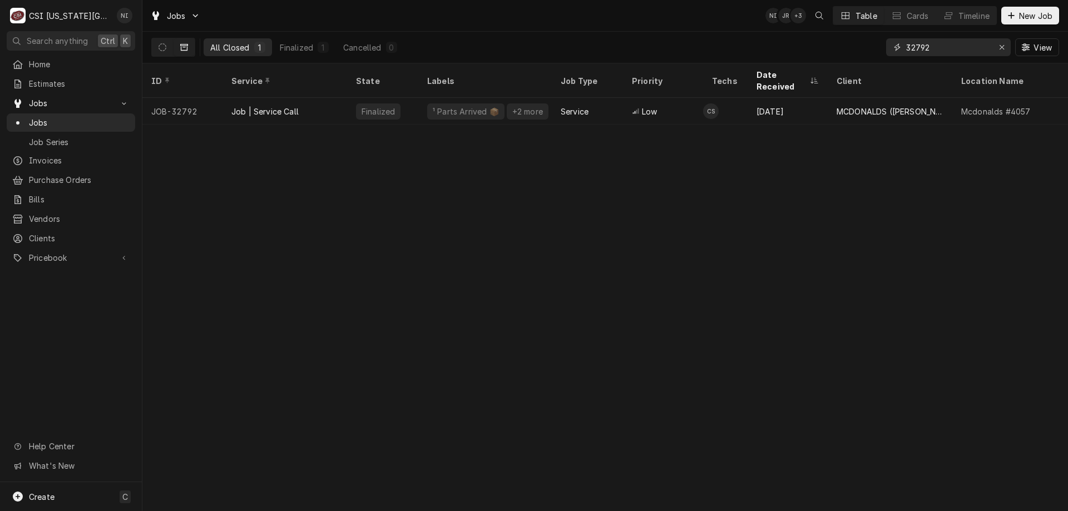
type input "32792"
click at [344, 98] on div "Job | Service Call" at bounding box center [285, 111] width 125 height 27
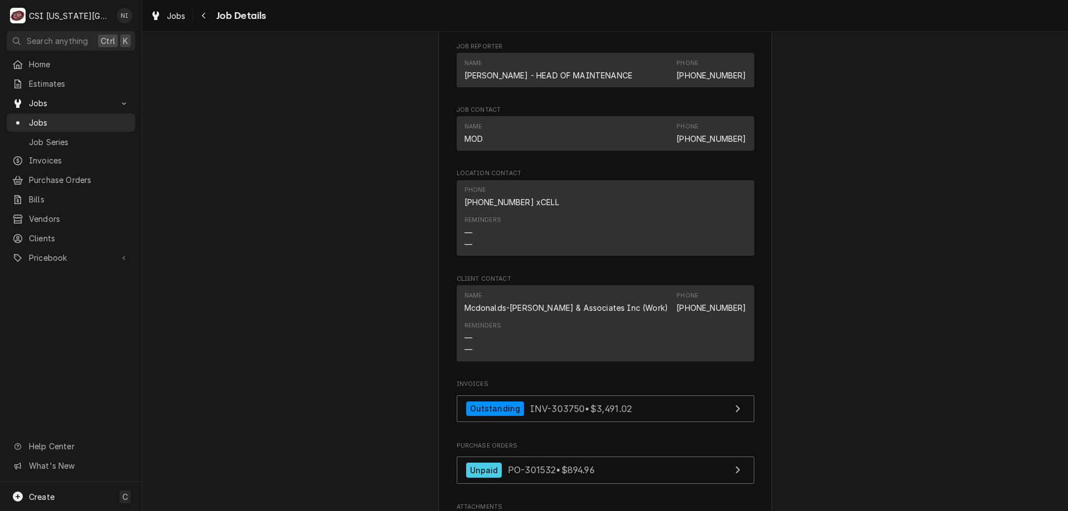
scroll to position [1156, 0]
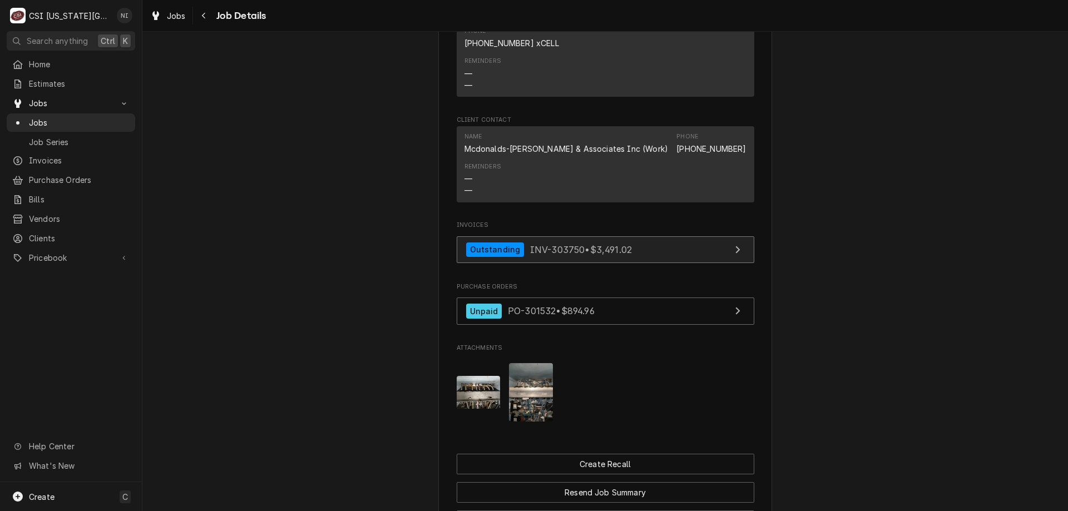
click at [629, 260] on link "Outstanding INV-303750 • $3,491.02" at bounding box center [606, 249] width 298 height 27
click at [93, 117] on span "Jobs" at bounding box center [79, 123] width 101 height 12
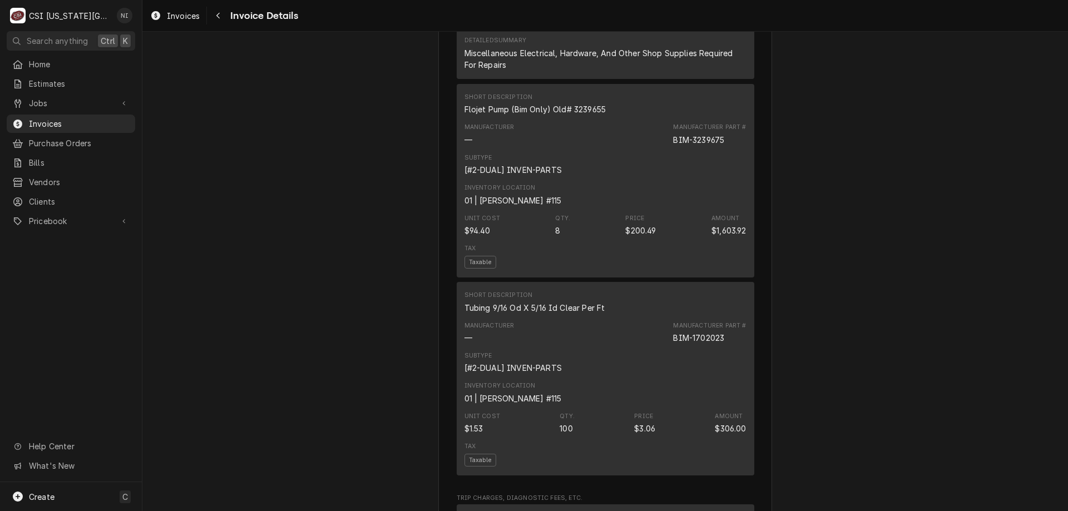
scroll to position [1205, 0]
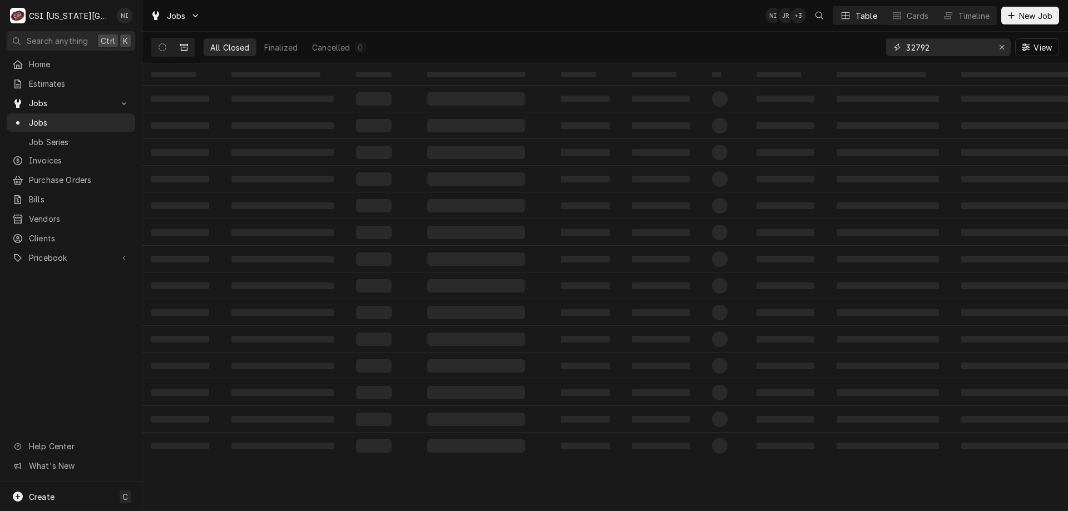
drag, startPoint x: 906, startPoint y: 44, endPoint x: 866, endPoint y: 44, distance: 40.6
click at [866, 44] on div "All Closed Finalized Cancelled 0 32792 View" at bounding box center [605, 47] width 908 height 31
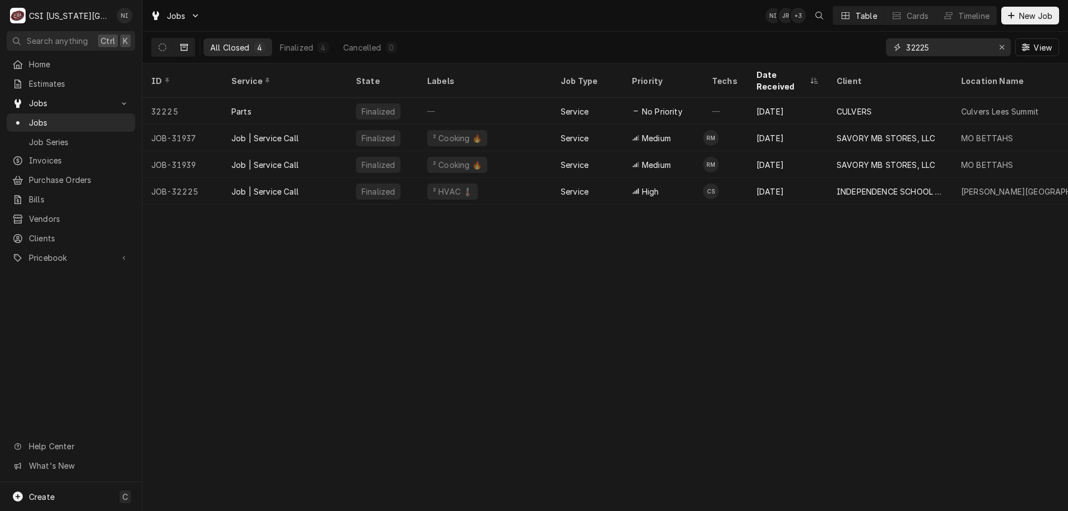
type input "32225"
click at [301, 182] on div "Job | Service Call" at bounding box center [285, 191] width 125 height 27
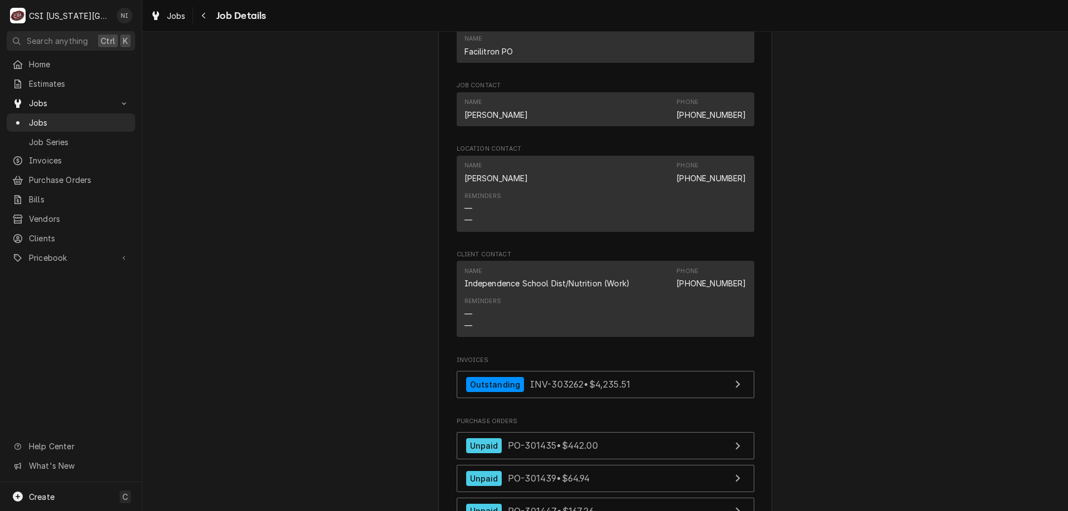
scroll to position [1105, 0]
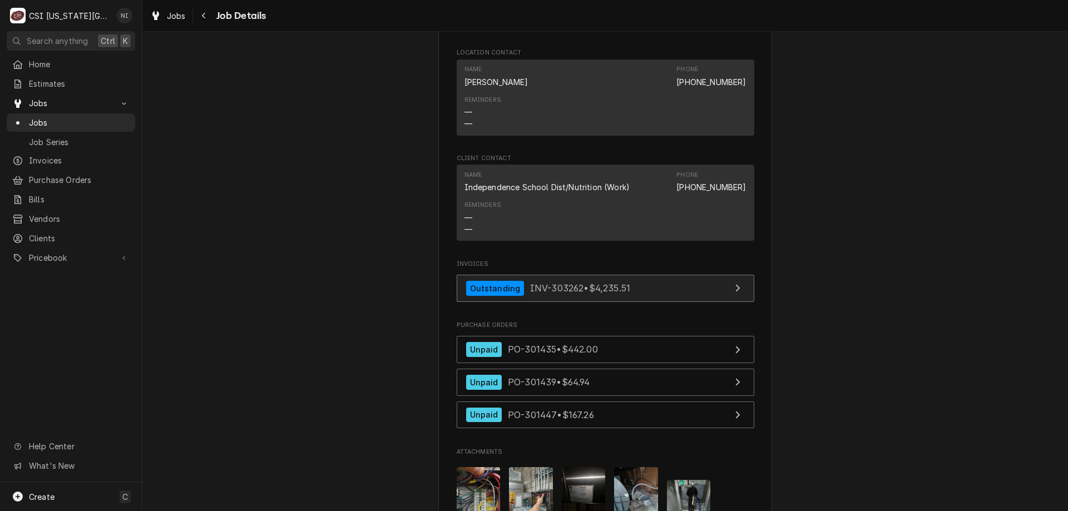
click at [655, 292] on link "Outstanding INV-303262 • $4,235.51" at bounding box center [606, 288] width 298 height 27
click at [97, 117] on span "Jobs" at bounding box center [79, 123] width 101 height 12
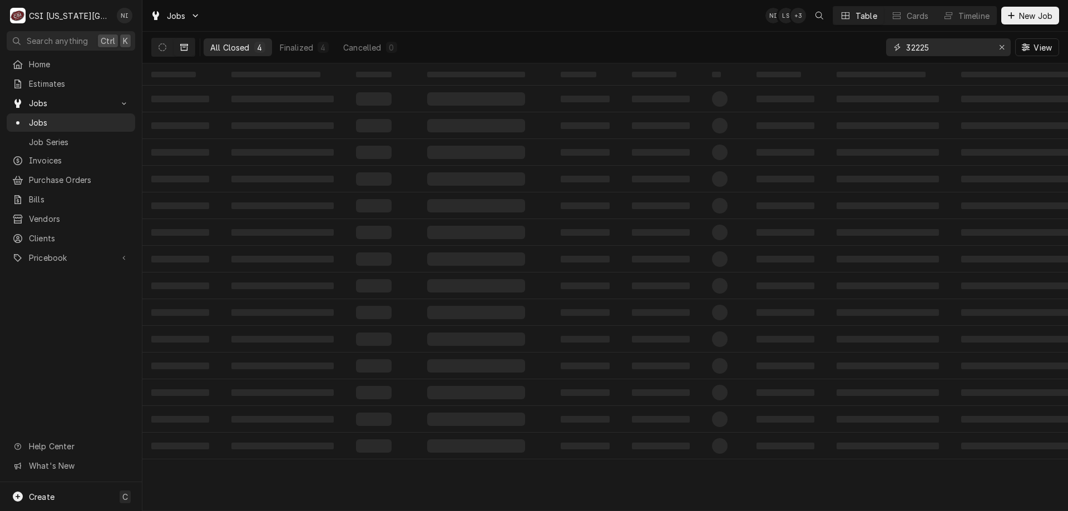
drag, startPoint x: 937, startPoint y: 50, endPoint x: 735, endPoint y: 48, distance: 201.4
click at [757, 50] on div "All Closed 4 Finalized 4 Cancelled 0 32225 View" at bounding box center [605, 47] width 908 height 31
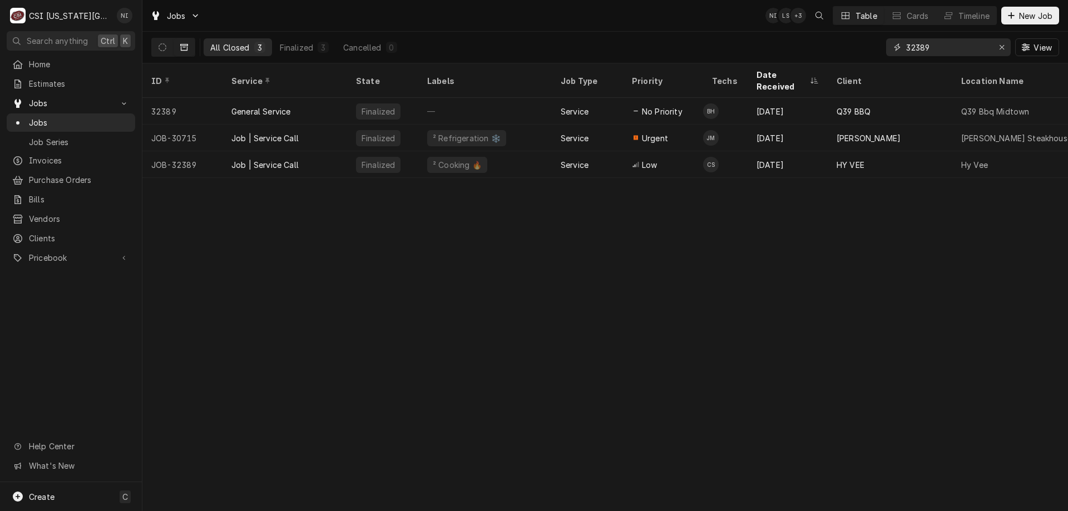
type input "32389"
click at [299, 151] on div "Job | Service Call" at bounding box center [285, 164] width 125 height 27
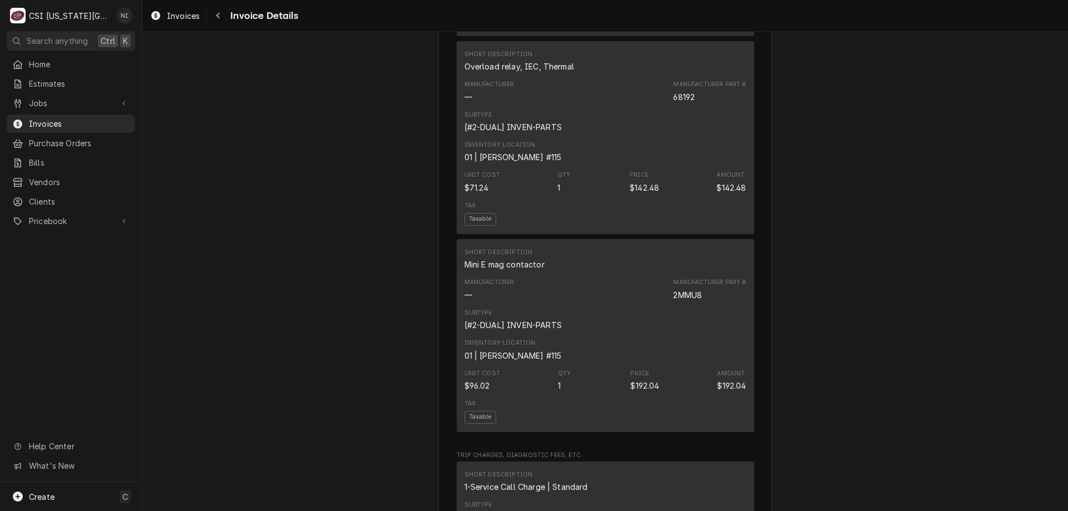
scroll to position [1449, 0]
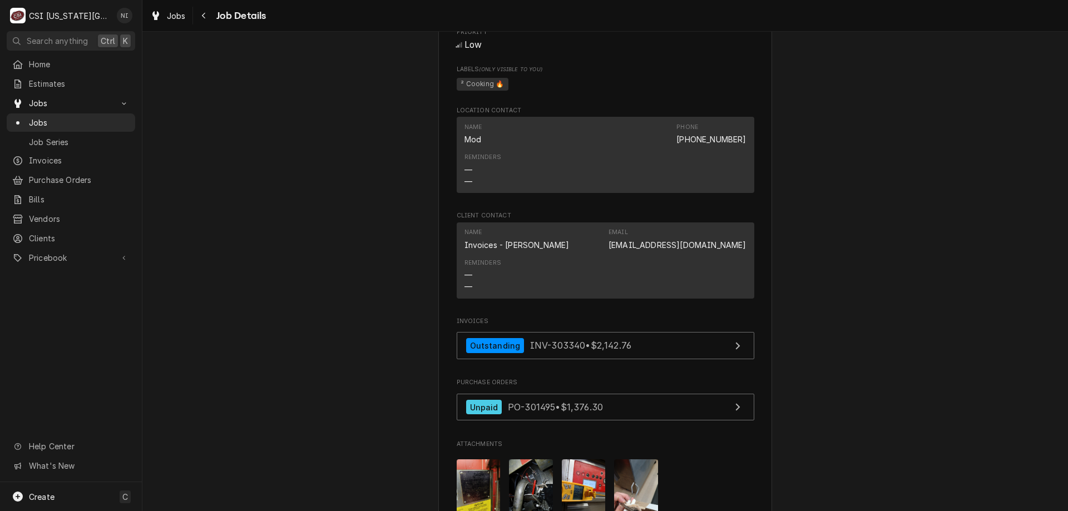
scroll to position [1077, 0]
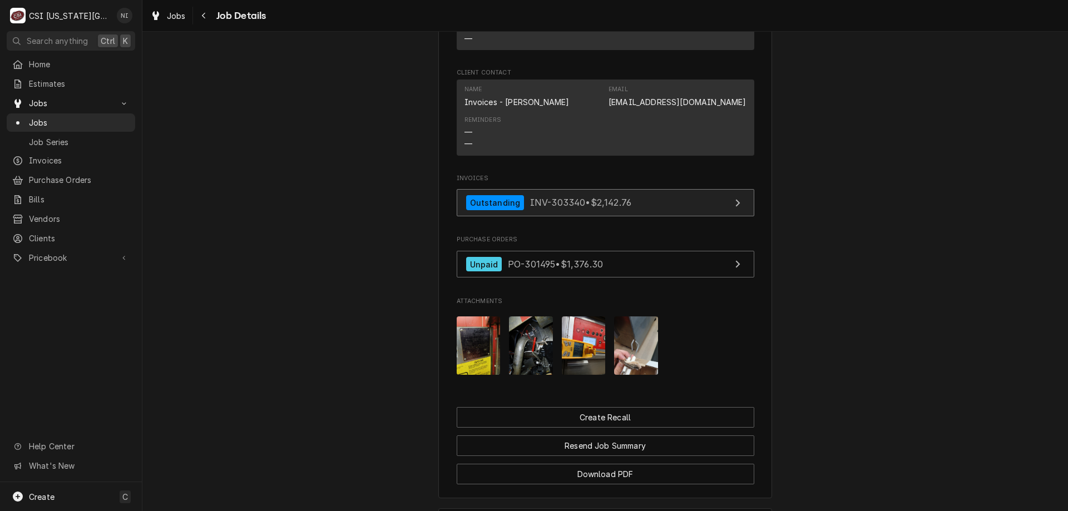
click at [663, 189] on link "Outstanding INV-303340 • $2,142.76" at bounding box center [606, 202] width 298 height 27
click at [108, 117] on span "Jobs" at bounding box center [79, 123] width 101 height 12
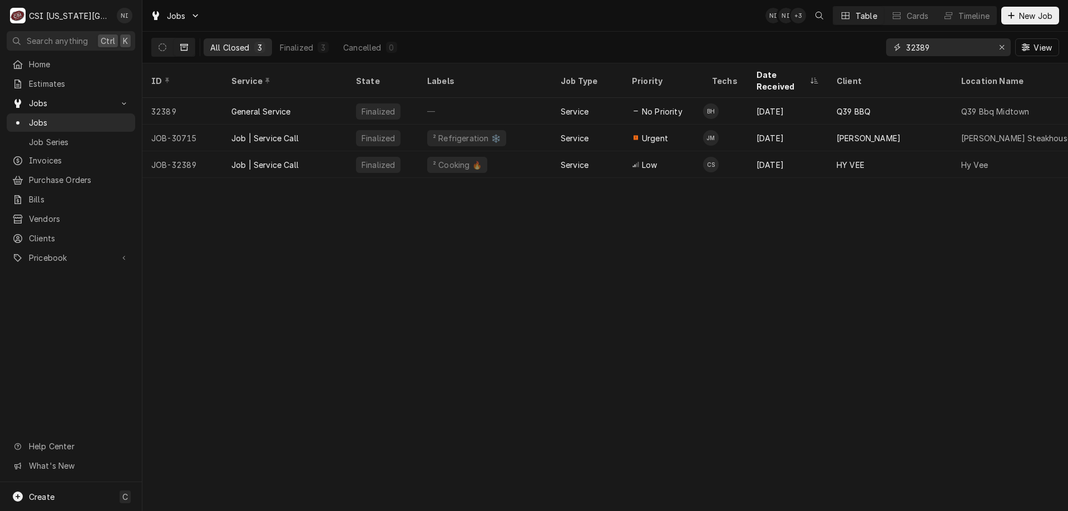
click at [999, 45] on icon "Erase input" at bounding box center [1002, 47] width 6 height 8
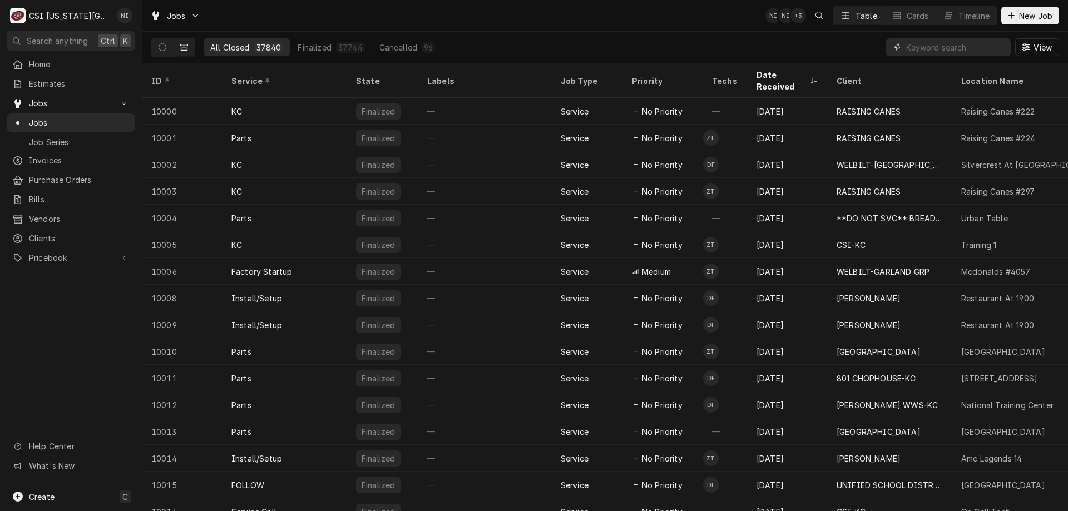
click at [934, 45] on input "Dynamic Content Wrapper" at bounding box center [955, 47] width 99 height 18
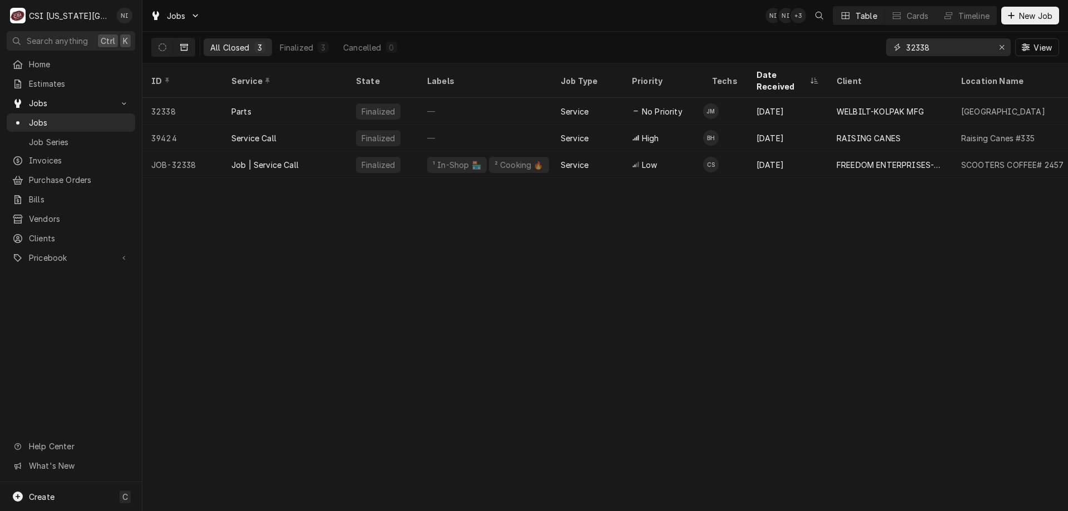
type input "32338"
click at [318, 151] on div "Job | Service Call" at bounding box center [285, 164] width 125 height 27
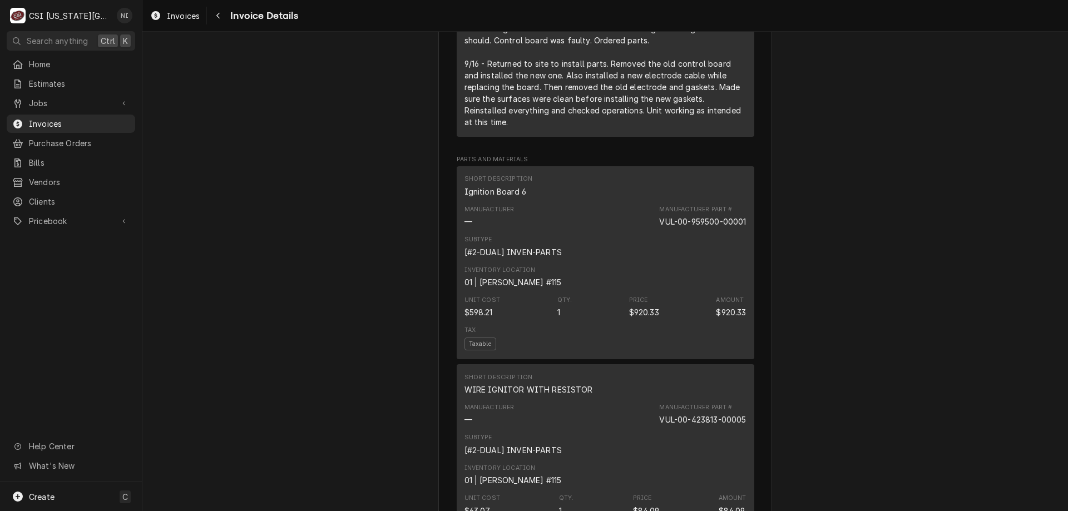
scroll to position [989, 0]
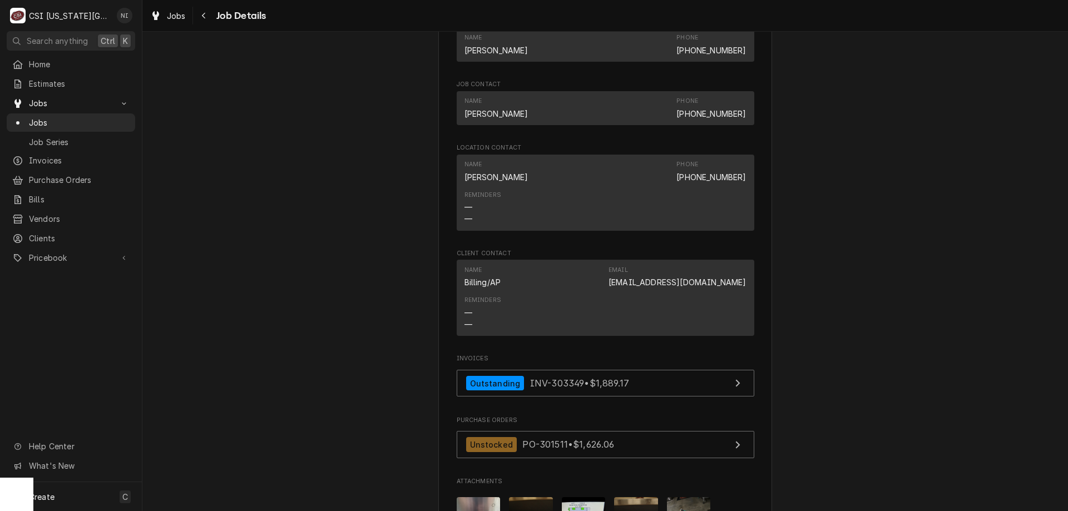
scroll to position [1049, 0]
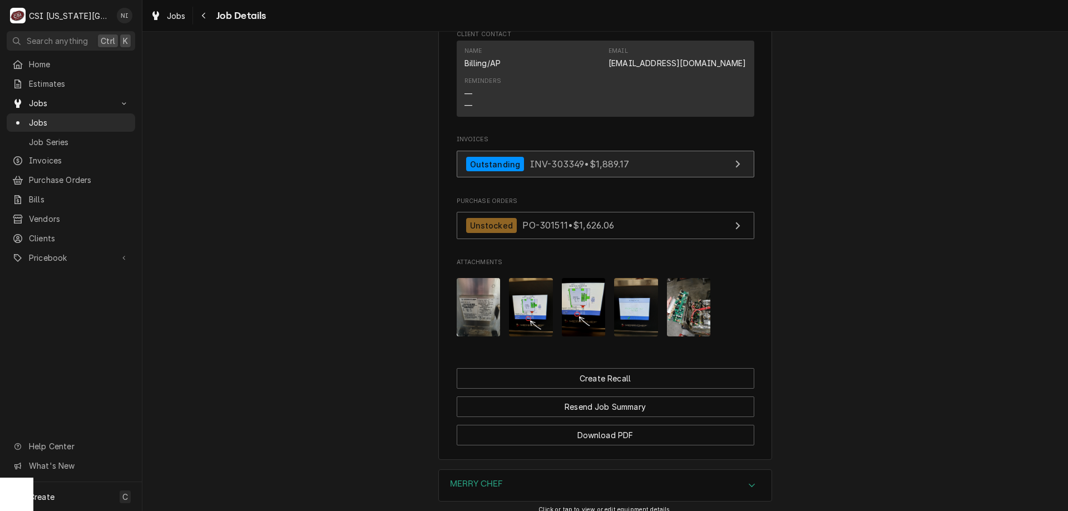
click at [664, 168] on link "Outstanding INV-303349 • $1,889.17" at bounding box center [606, 164] width 298 height 27
drag, startPoint x: 100, startPoint y: 118, endPoint x: 138, endPoint y: 70, distance: 61.8
click at [100, 118] on span "Jobs" at bounding box center [79, 123] width 101 height 12
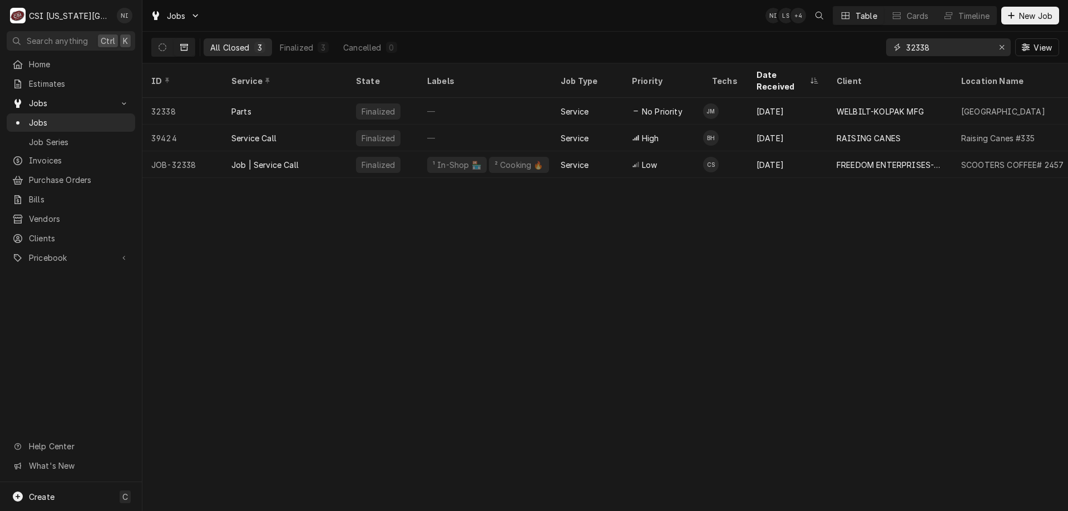
drag, startPoint x: 931, startPoint y: 49, endPoint x: 833, endPoint y: 42, distance: 97.6
click at [836, 43] on div "All Closed 3 Finalized 3 Cancelled 0 32338 View" at bounding box center [605, 47] width 908 height 31
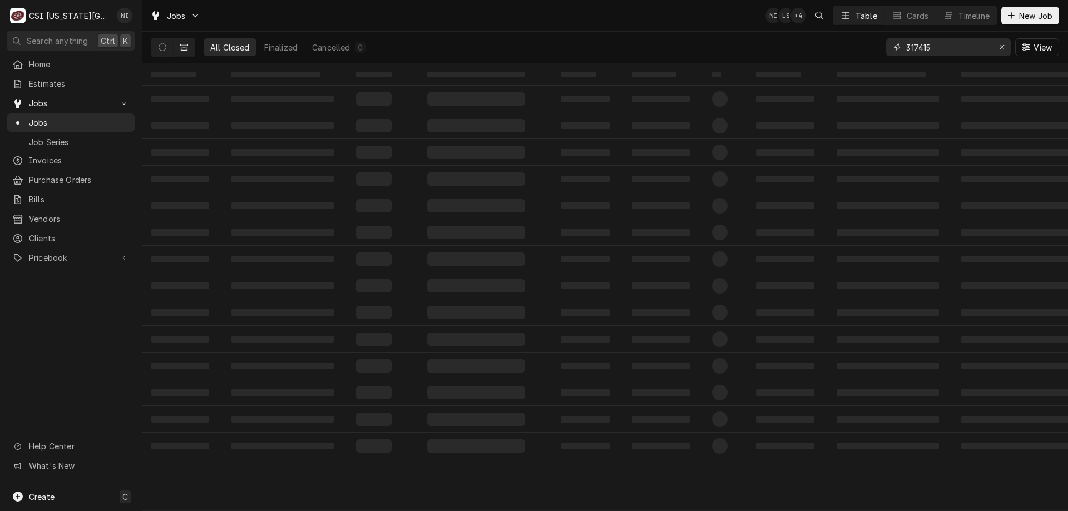
type input "317415"
click at [1000, 47] on icon "Erase input" at bounding box center [1002, 47] width 6 height 8
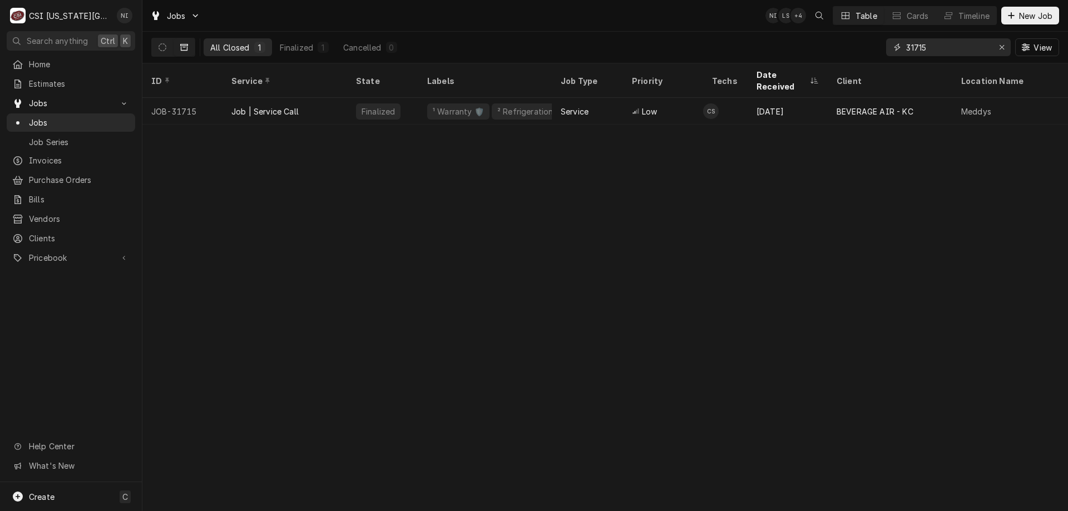
type input "31715"
click at [342, 98] on div "Job | Service Call" at bounding box center [285, 111] width 125 height 27
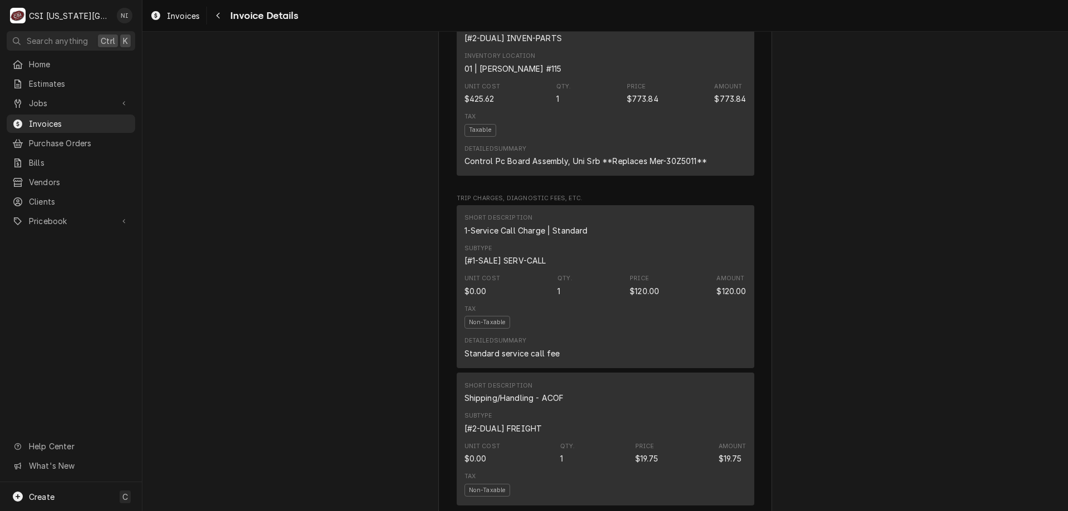
scroll to position [1134, 0]
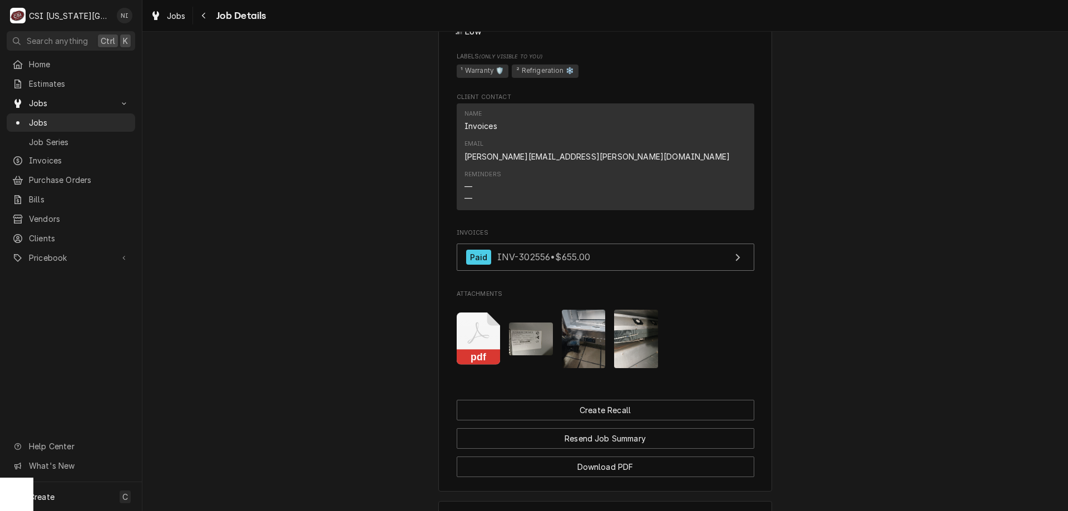
scroll to position [823, 0]
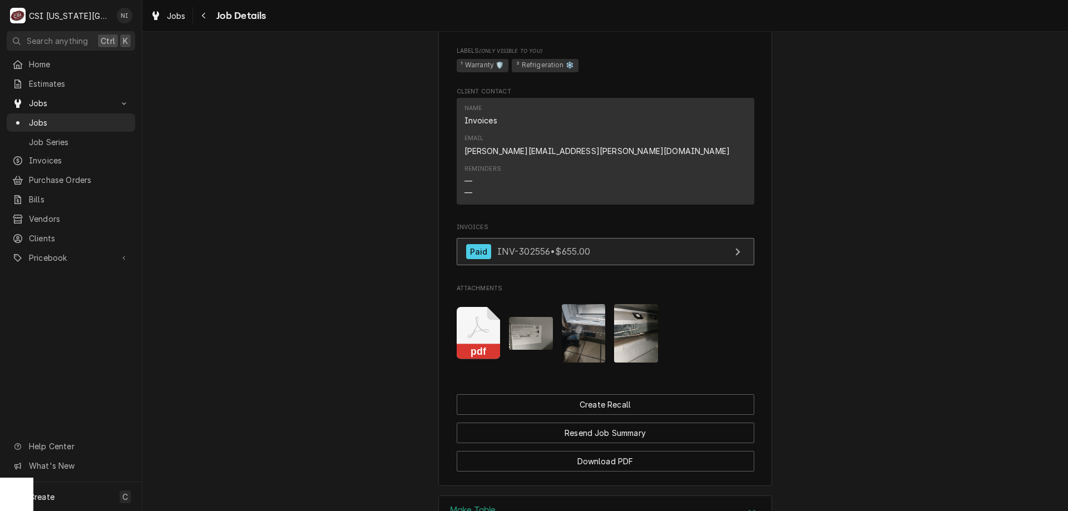
click at [636, 238] on link "Paid INV-302556 • $655.00" at bounding box center [606, 251] width 298 height 27
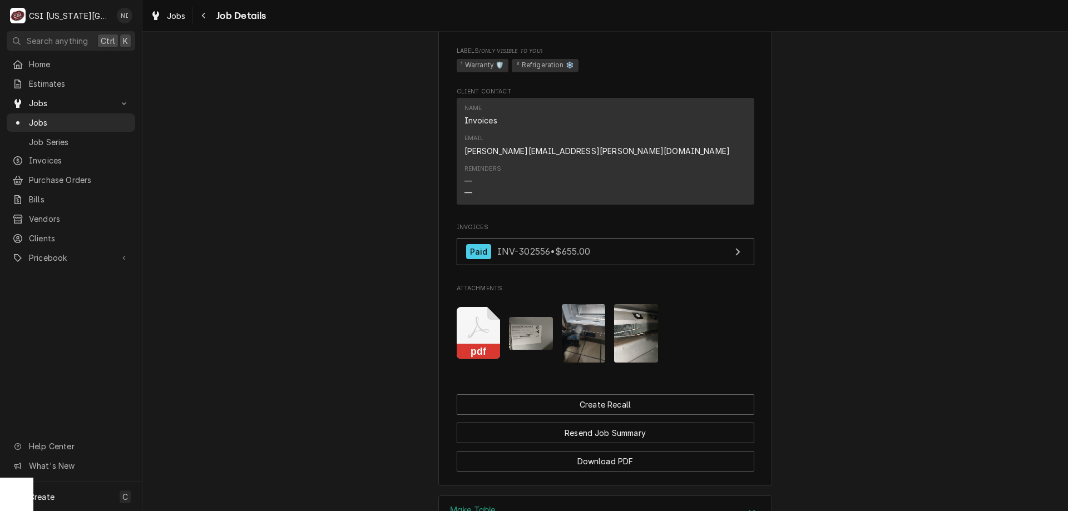
click at [112, 121] on span "Jobs" at bounding box center [79, 123] width 101 height 12
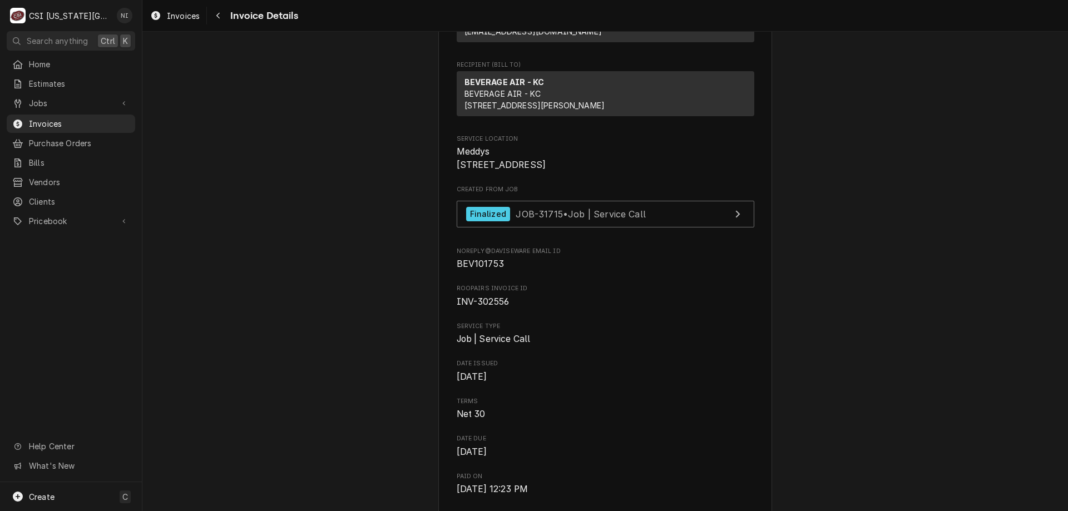
scroll to position [165, 0]
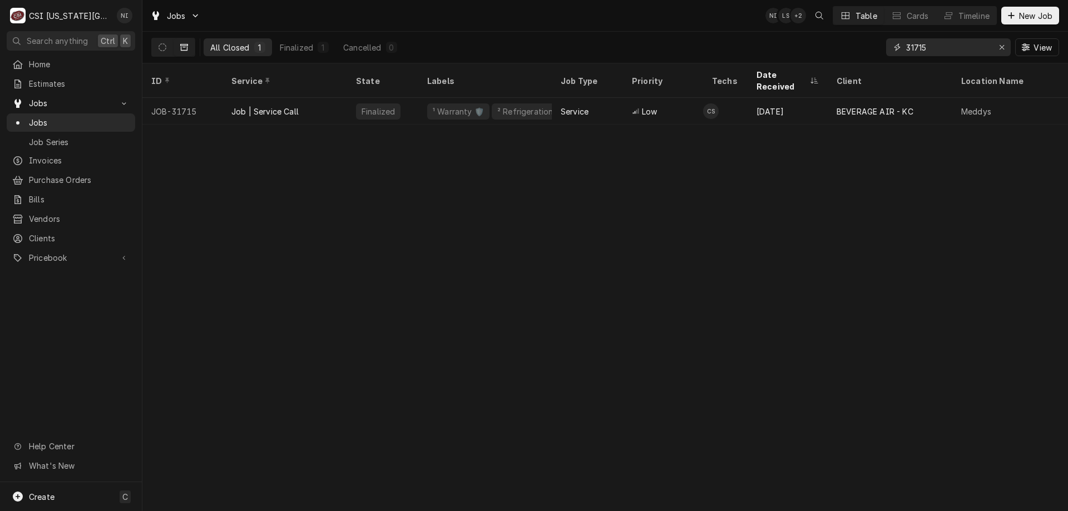
drag, startPoint x: 946, startPoint y: 50, endPoint x: 753, endPoint y: 52, distance: 193.6
click at [766, 53] on div "All Closed 1 Finalized 1 Cancelled 0 31715 View" at bounding box center [605, 47] width 908 height 31
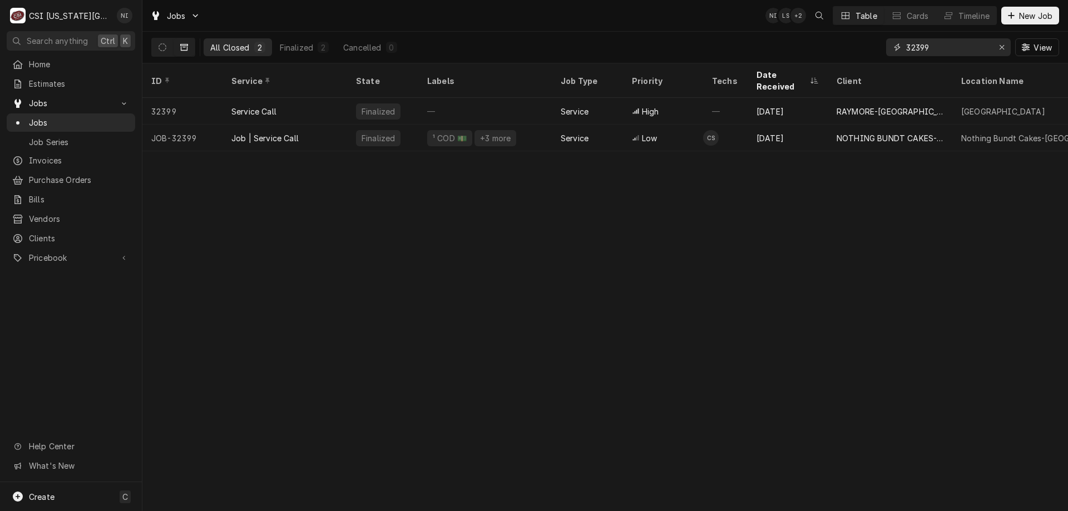
type input "32399"
click at [304, 125] on div "Job | Service Call" at bounding box center [285, 138] width 125 height 27
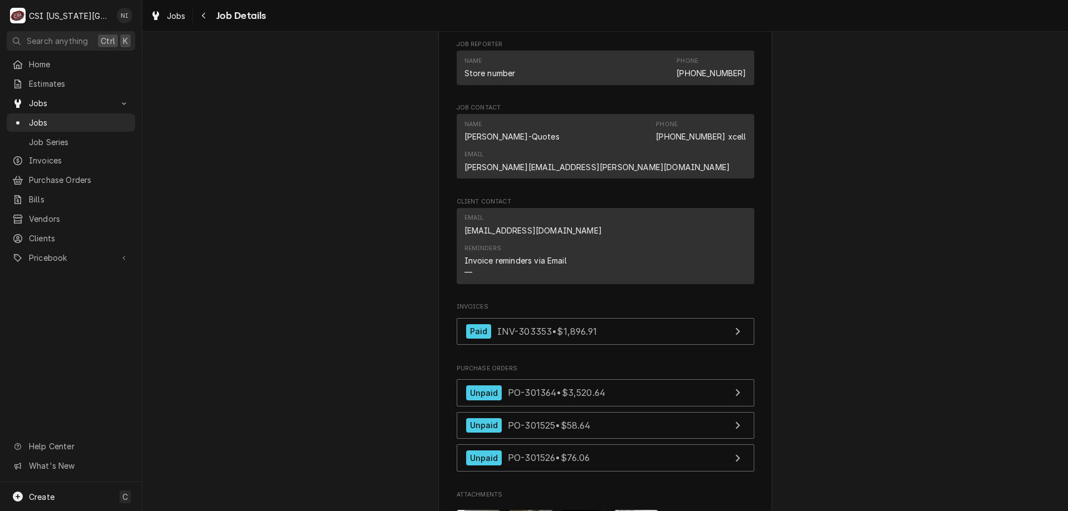
scroll to position [1452, 0]
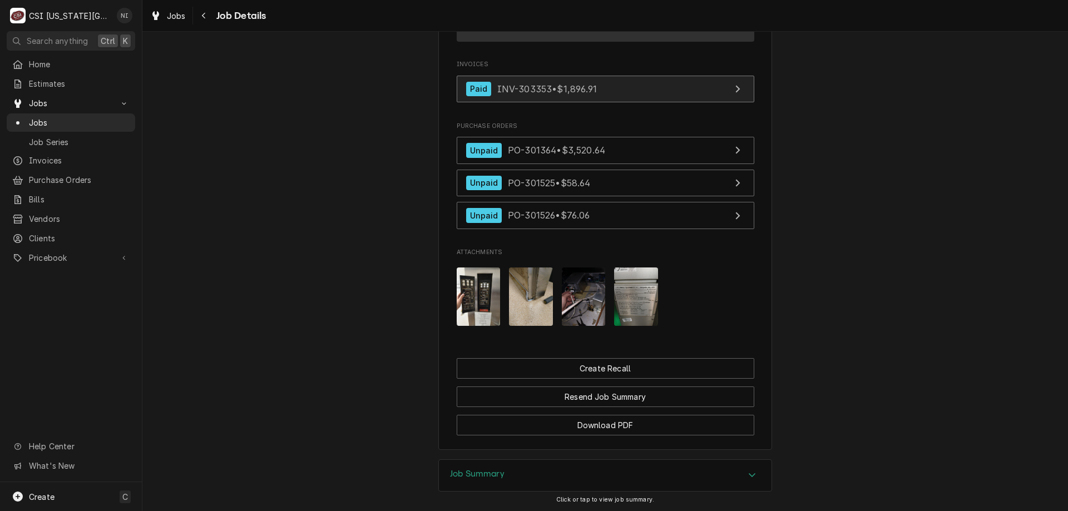
click at [647, 103] on link "Paid INV-303353 • $1,896.91" at bounding box center [606, 89] width 298 height 27
click at [101, 119] on span "Jobs" at bounding box center [79, 123] width 101 height 12
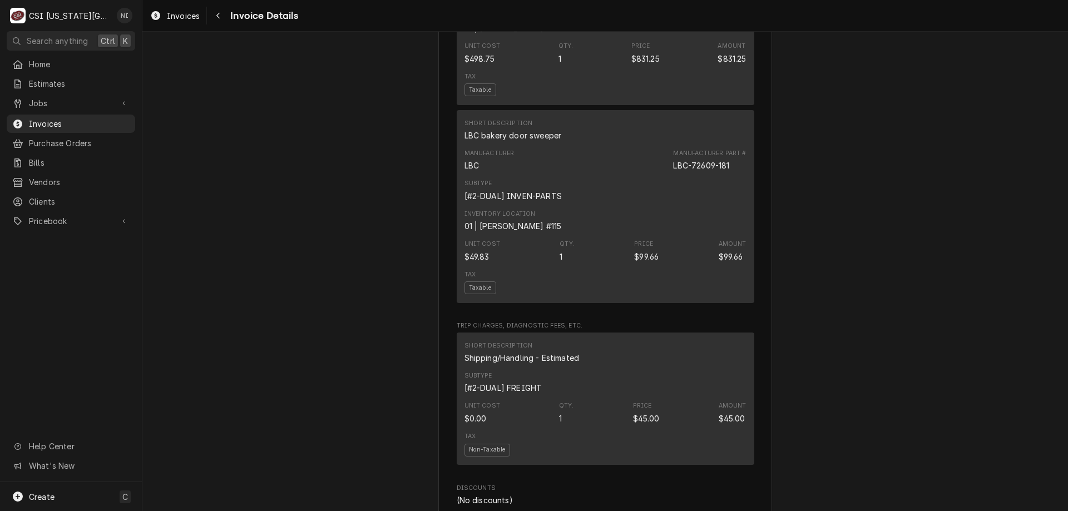
scroll to position [1641, 0]
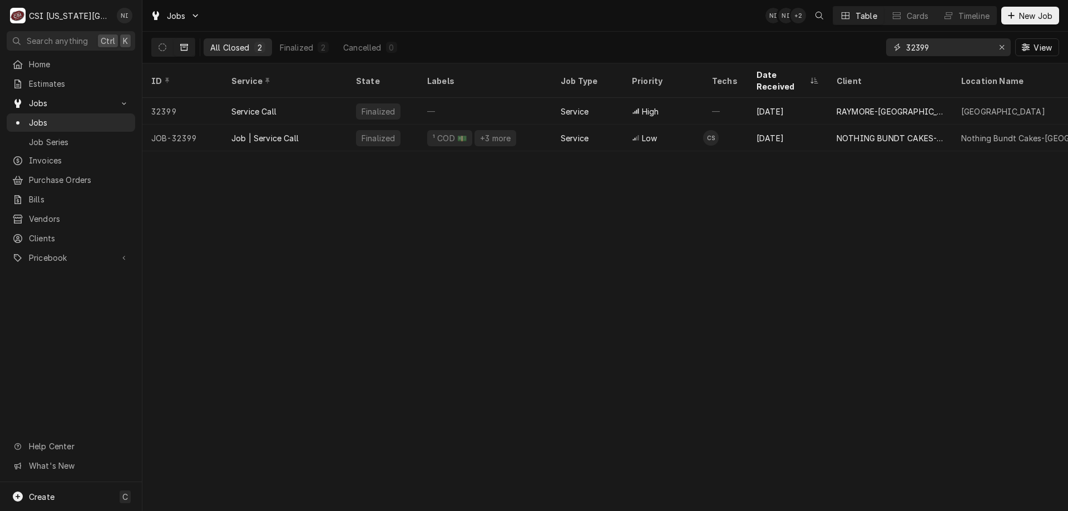
drag, startPoint x: 880, startPoint y: 47, endPoint x: 822, endPoint y: 45, distance: 57.9
click at [844, 45] on div "All Closed 2 Finalized 2 Cancelled 0 32399 View" at bounding box center [605, 47] width 908 height 31
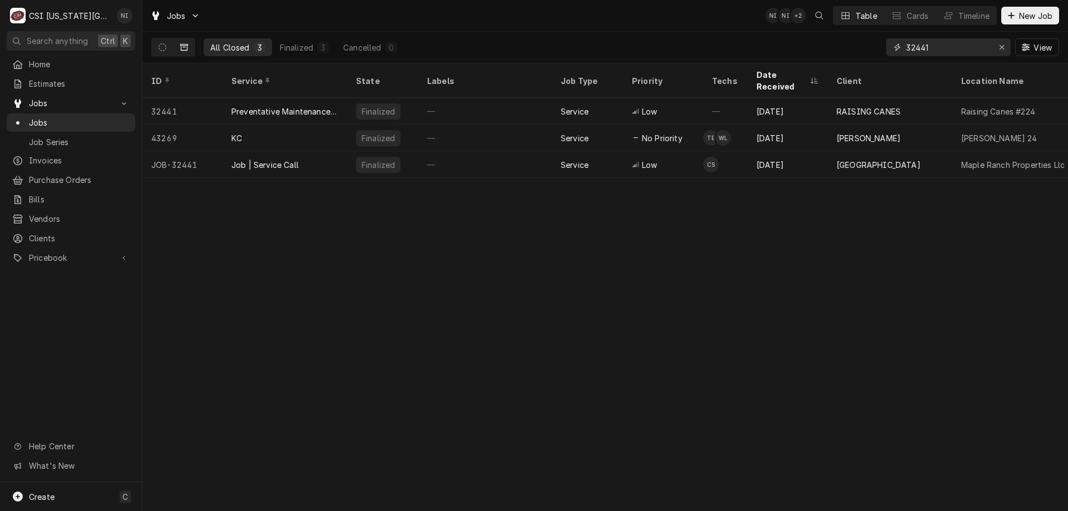
type input "32441"
click at [293, 151] on div "Job | Service Call" at bounding box center [285, 164] width 125 height 27
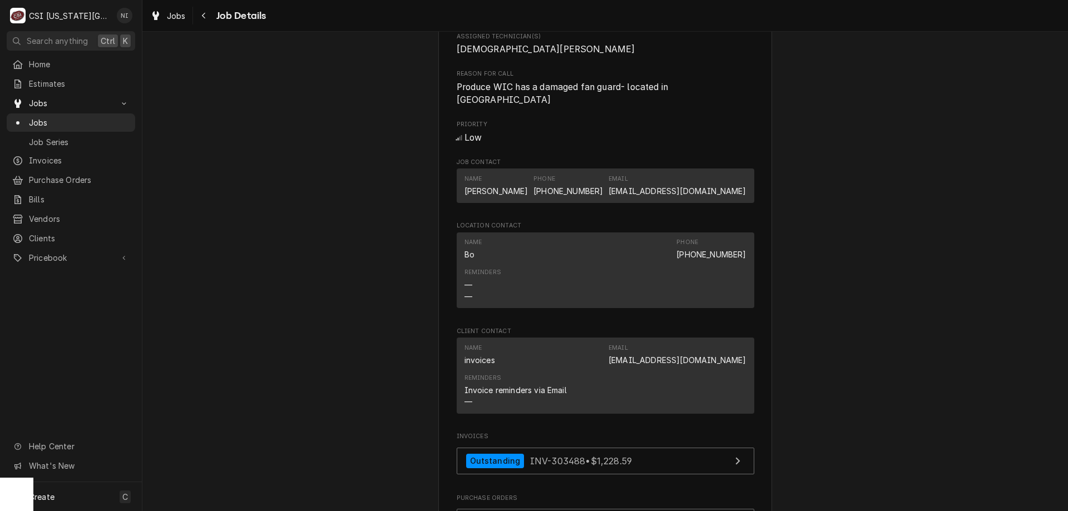
scroll to position [874, 0]
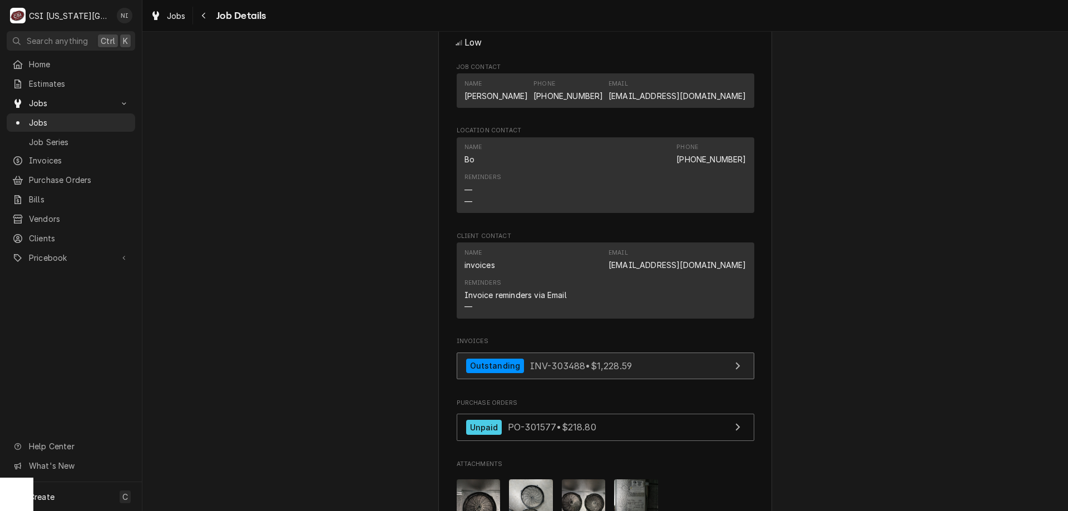
click at [674, 368] on link "Outstanding INV-303488 • $1,228.59" at bounding box center [606, 366] width 298 height 27
click at [98, 117] on span "Jobs" at bounding box center [79, 123] width 101 height 12
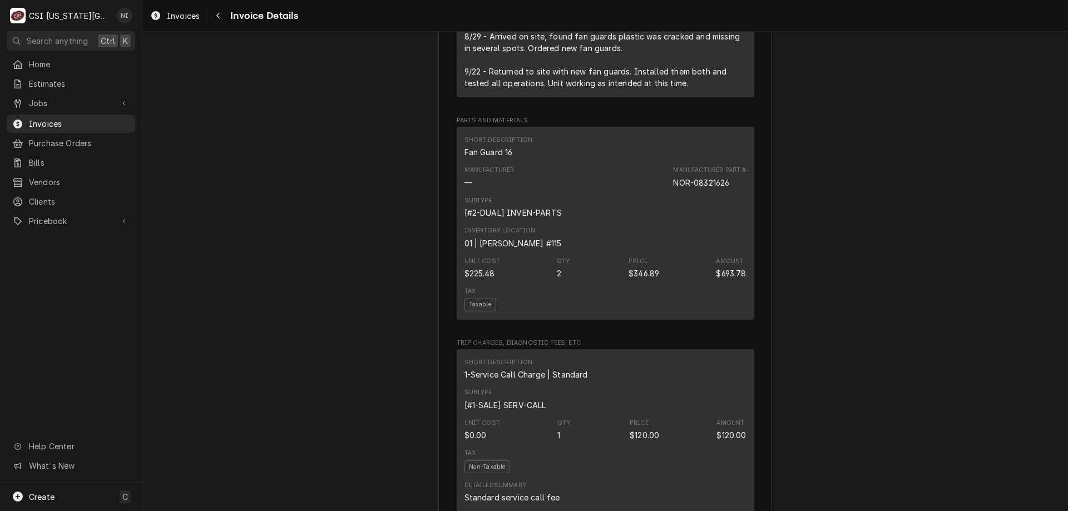
scroll to position [860, 0]
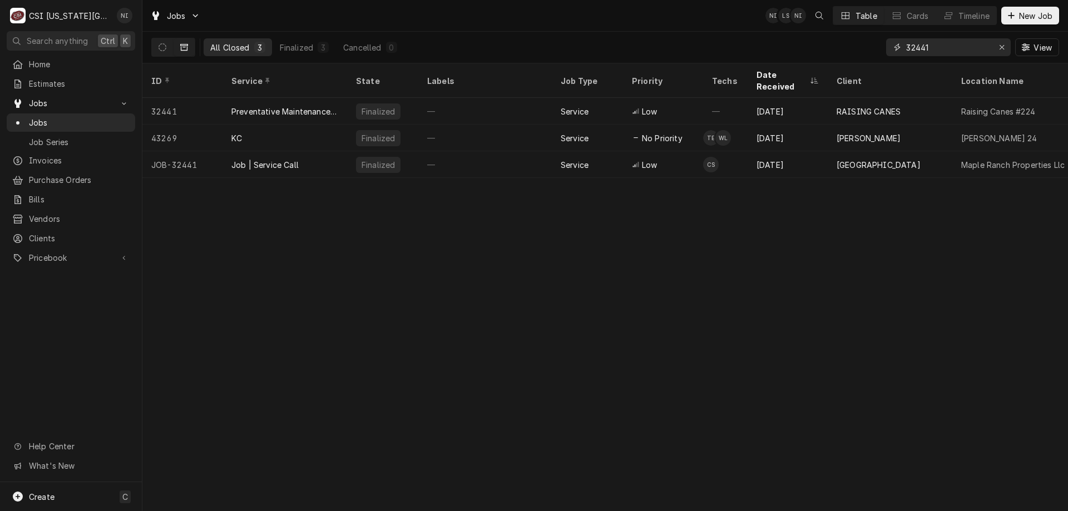
drag, startPoint x: 930, startPoint y: 52, endPoint x: 874, endPoint y: 50, distance: 55.7
click at [874, 50] on div "All Closed 3 Finalized 3 Cancelled 0 32441 View" at bounding box center [605, 47] width 908 height 31
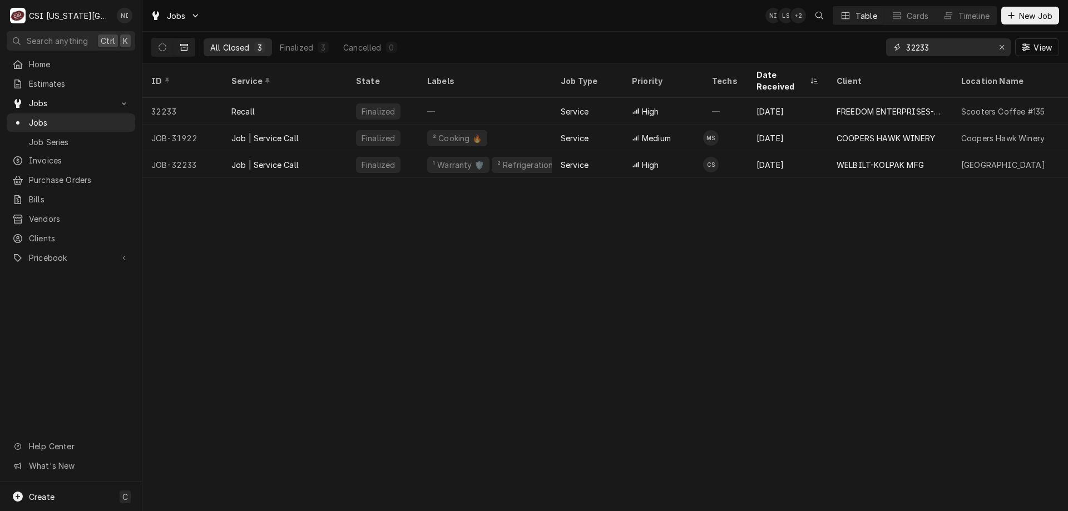
type input "32233"
click at [315, 151] on div "Job | Service Call" at bounding box center [285, 164] width 125 height 27
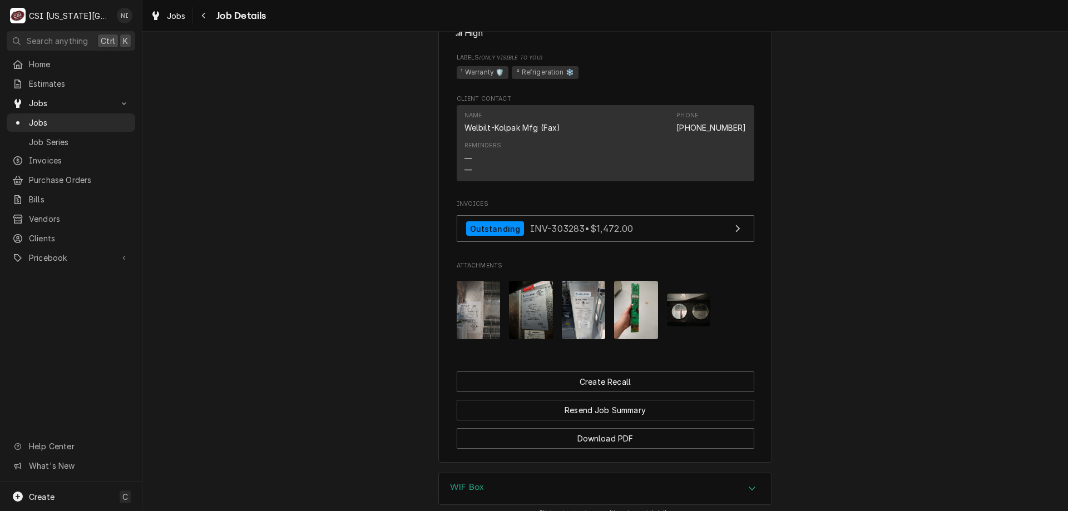
scroll to position [1149, 0]
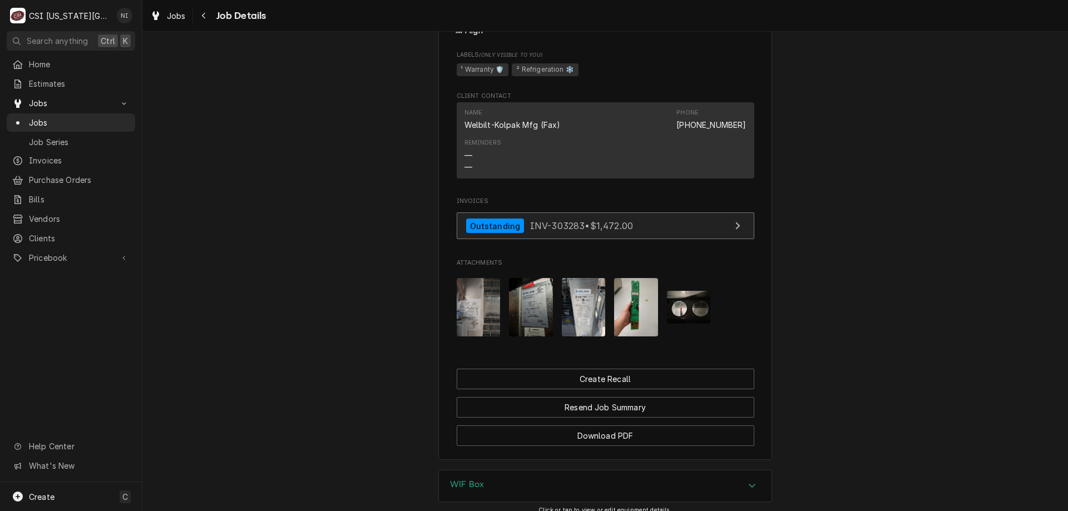
click at [650, 227] on link "Outstanding INV-303283 • $1,472.00" at bounding box center [606, 226] width 298 height 27
click at [106, 117] on span "Jobs" at bounding box center [79, 123] width 101 height 12
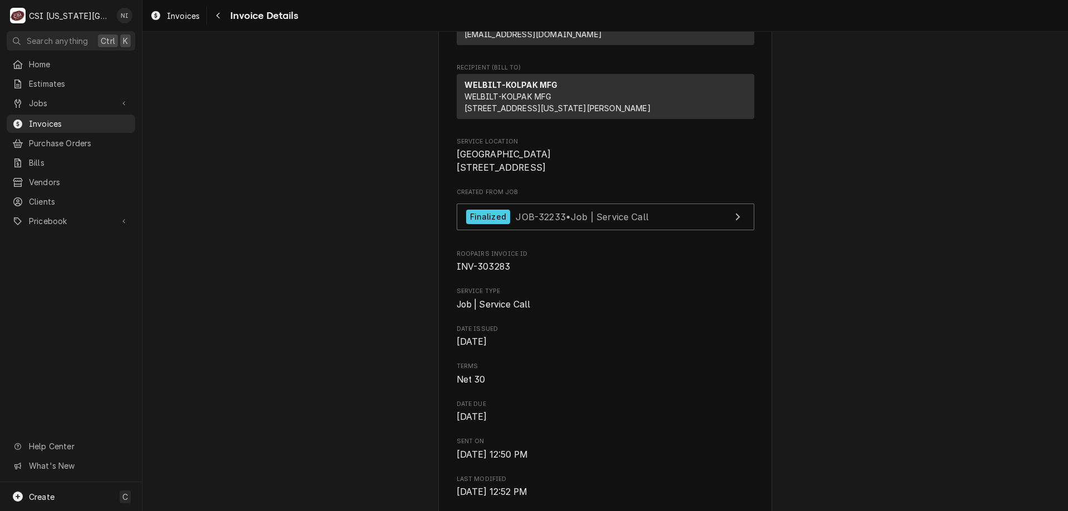
scroll to position [167, 0]
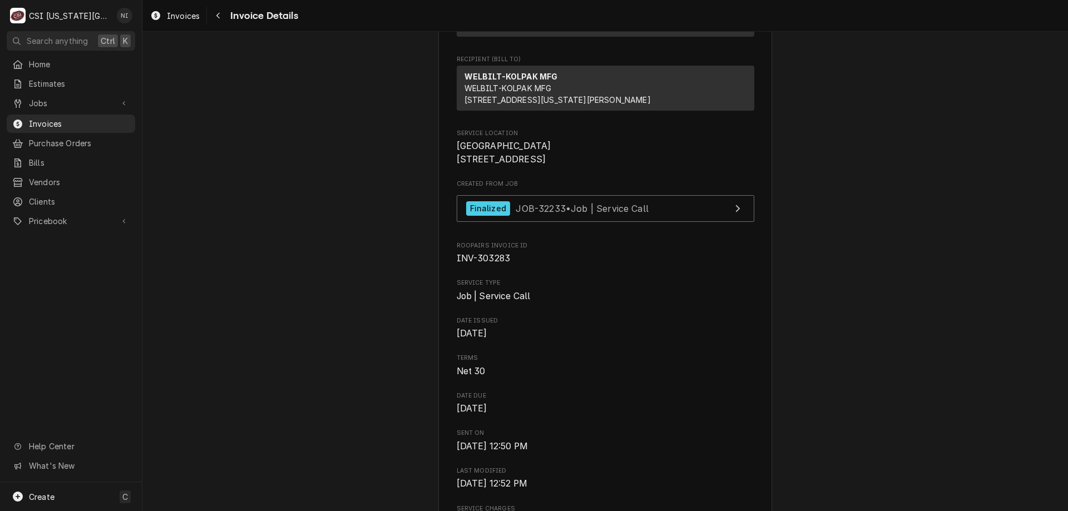
drag, startPoint x: 263, startPoint y: 335, endPoint x: 211, endPoint y: 36, distance: 303.1
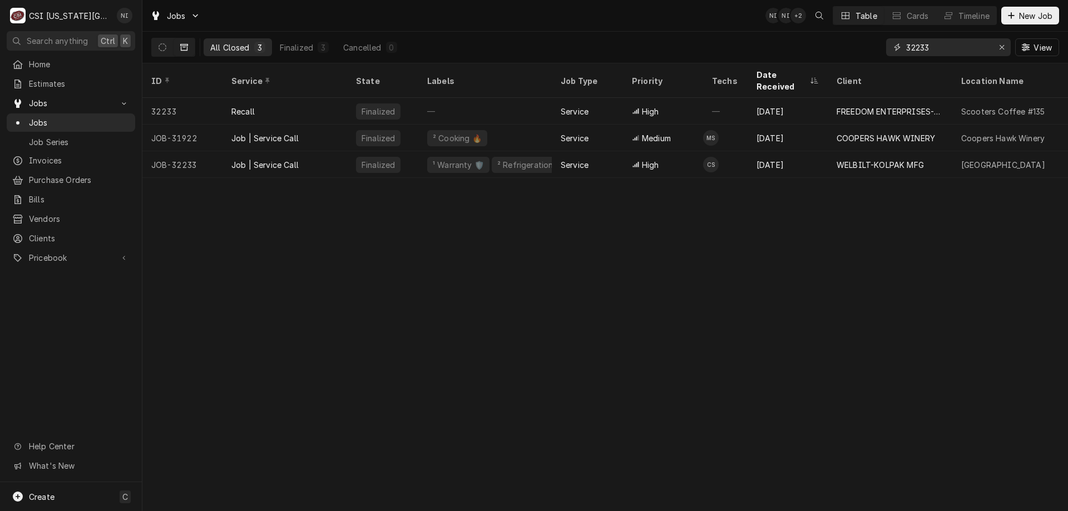
drag, startPoint x: 954, startPoint y: 47, endPoint x: 820, endPoint y: 41, distance: 134.2
click at [845, 43] on div "All Closed 3 Finalized 3 Cancelled 0 32233 View" at bounding box center [605, 47] width 908 height 31
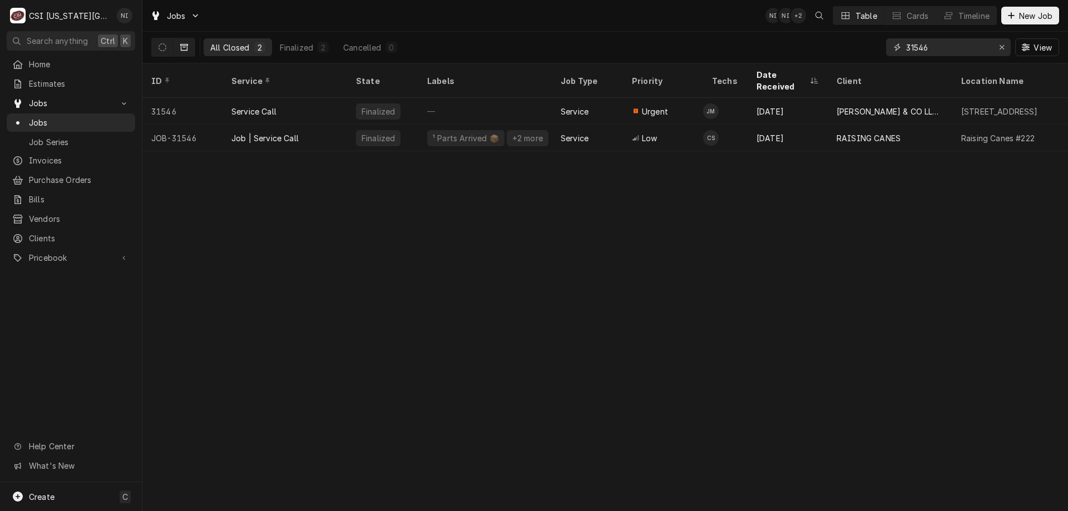
type input "31546"
click at [306, 130] on div "Job | Service Call" at bounding box center [285, 138] width 125 height 27
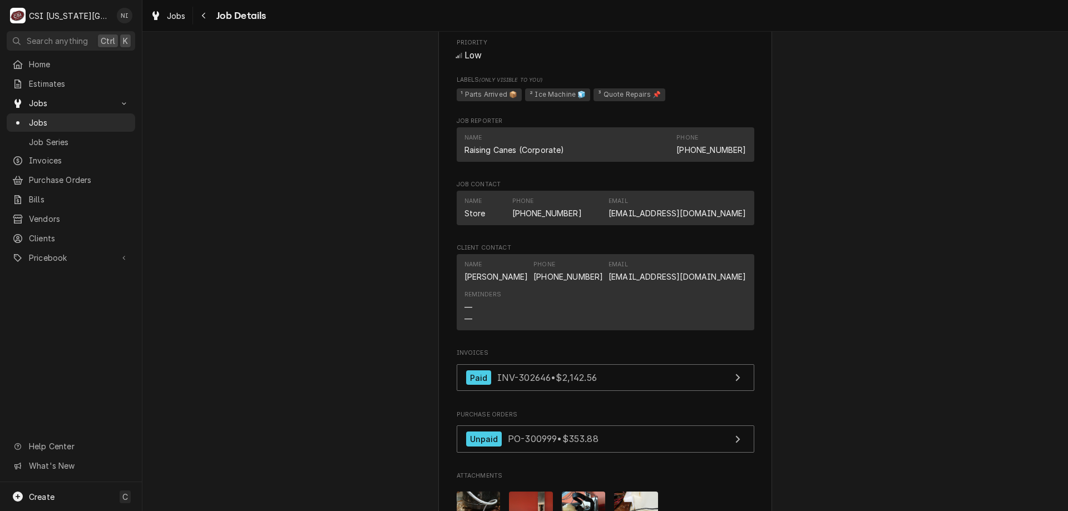
scroll to position [1598, 0]
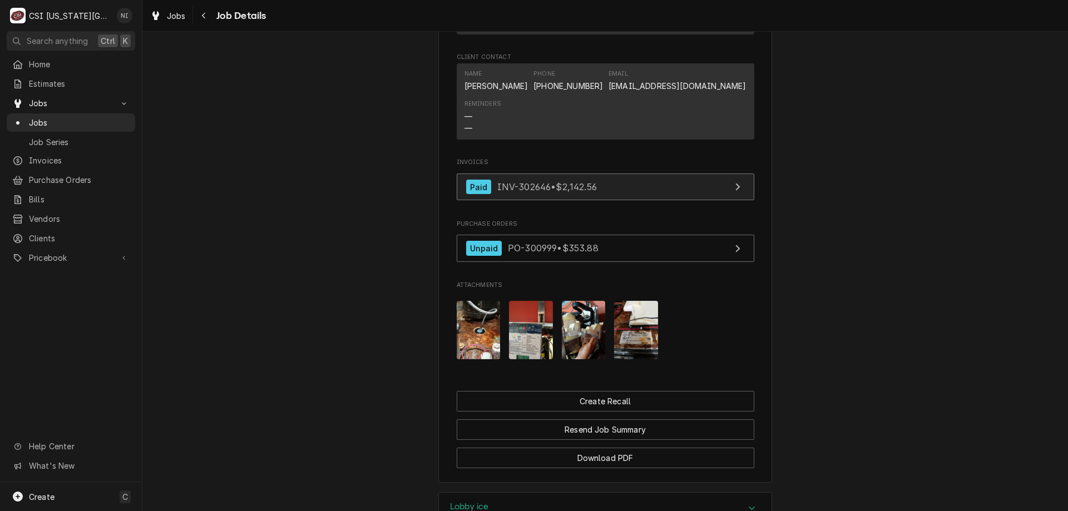
click at [626, 180] on link "Paid INV-302646 • $2,142.56" at bounding box center [606, 187] width 298 height 27
click at [108, 124] on span "Jobs" at bounding box center [79, 123] width 101 height 12
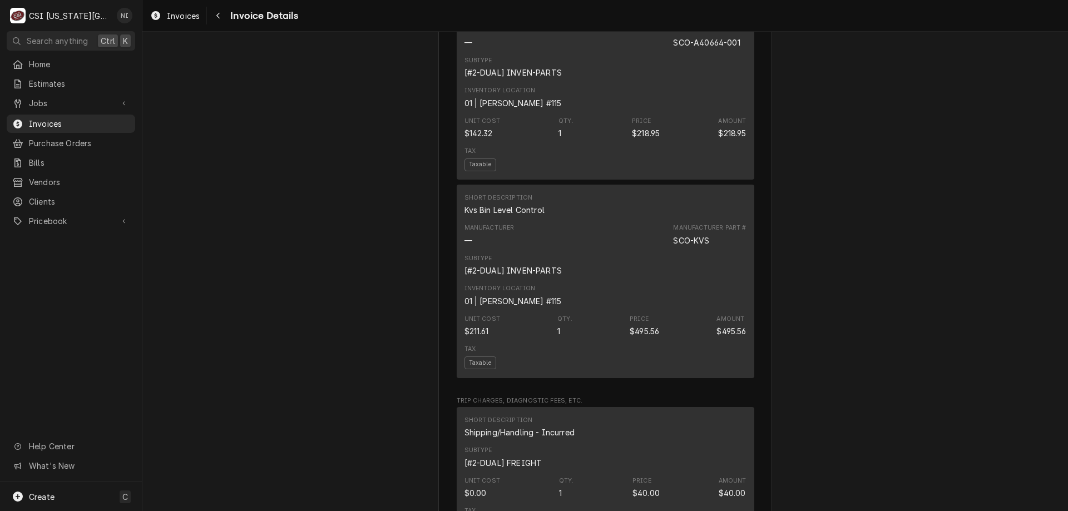
scroll to position [1062, 0]
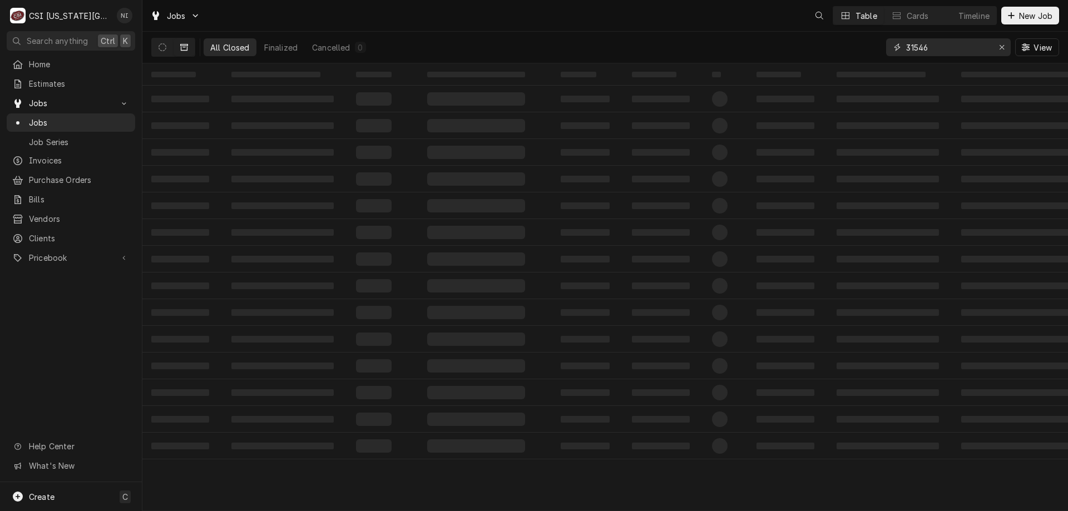
drag, startPoint x: 932, startPoint y: 44, endPoint x: 782, endPoint y: 30, distance: 151.4
click at [818, 40] on div "All Closed Finalized Cancelled 0 31546 View" at bounding box center [605, 47] width 908 height 31
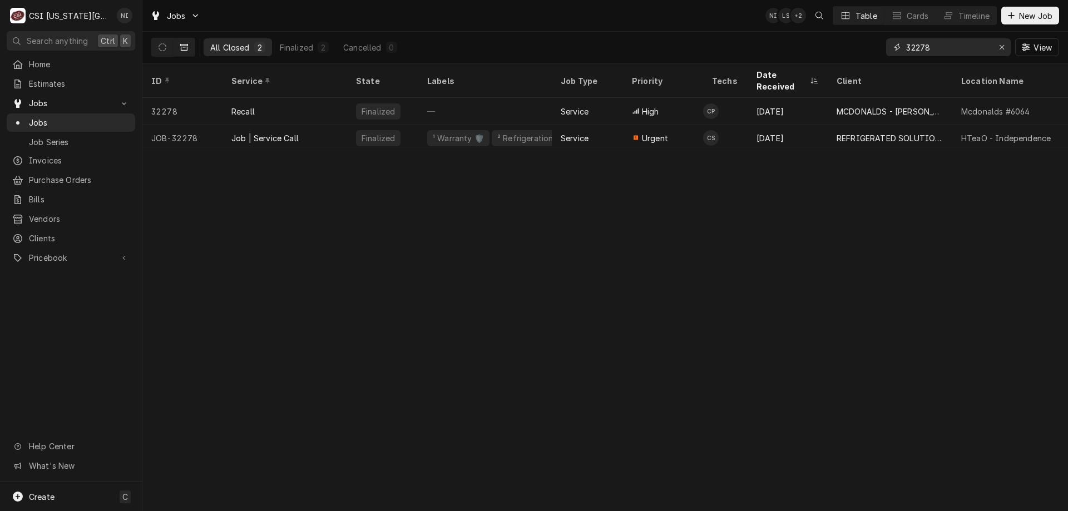
type input "32278"
click at [315, 125] on div "Job | Service Call" at bounding box center [285, 138] width 125 height 27
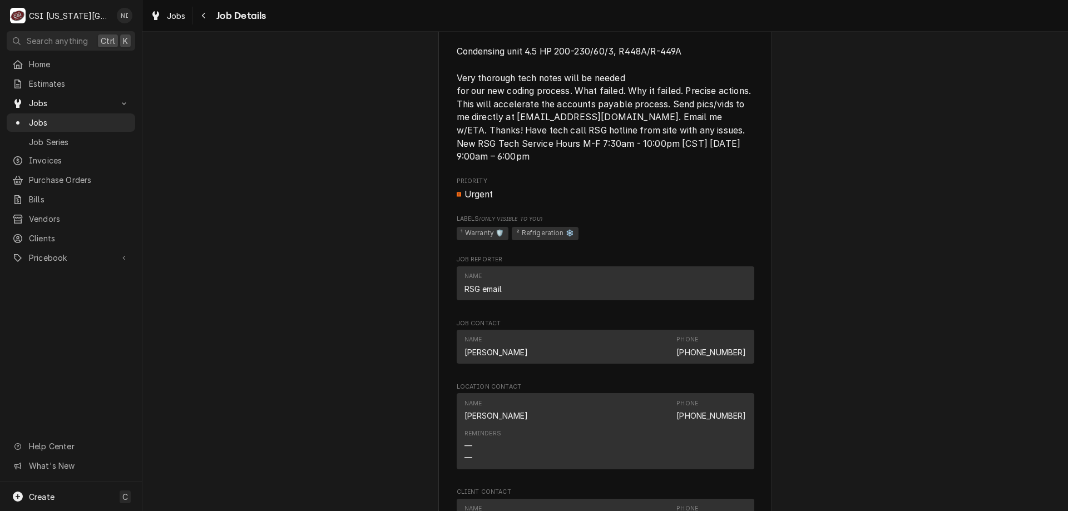
scroll to position [1301, 0]
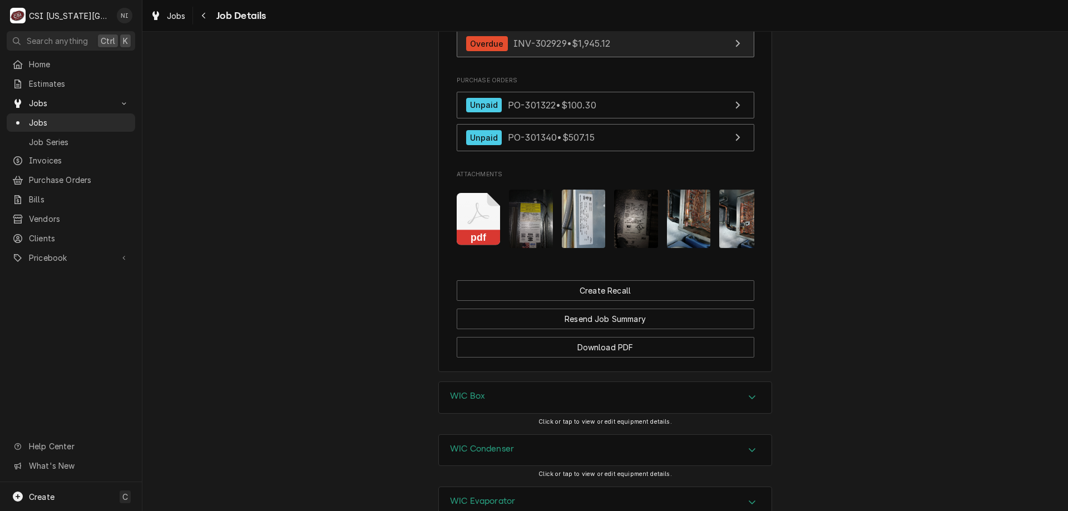
click at [655, 47] on link "Overdue INV-302929 • $1,945.12" at bounding box center [606, 43] width 298 height 27
click at [86, 117] on span "Jobs" at bounding box center [79, 123] width 101 height 12
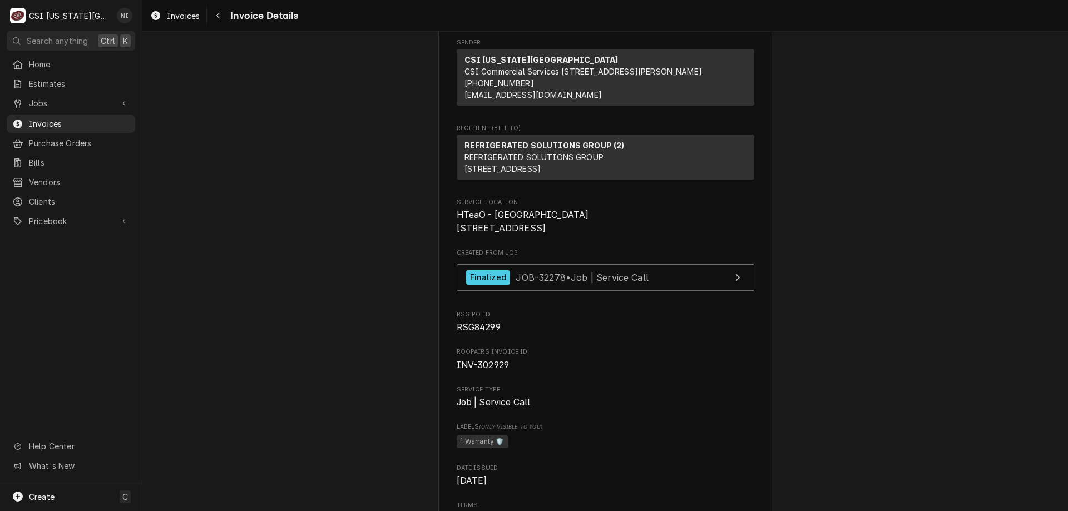
scroll to position [111, 0]
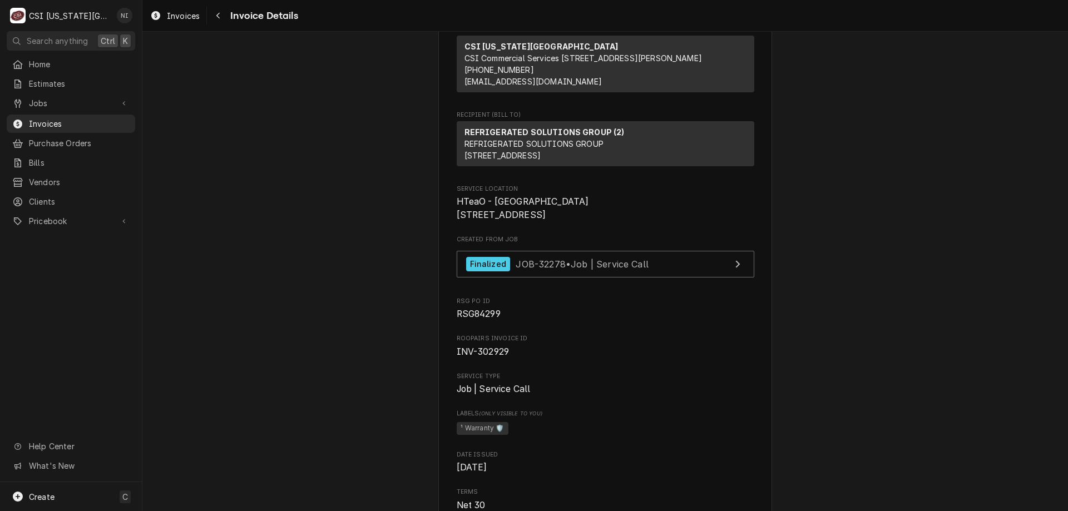
drag, startPoint x: 303, startPoint y: 318, endPoint x: 309, endPoint y: 324, distance: 9.1
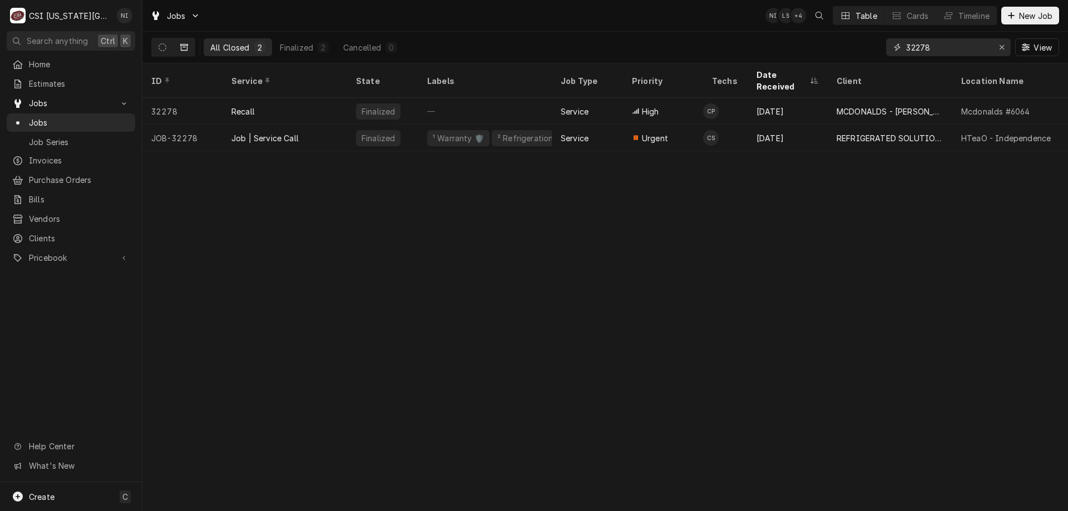
drag, startPoint x: 941, startPoint y: 48, endPoint x: 886, endPoint y: 49, distance: 55.1
click at [886, 49] on div "32278" at bounding box center [948, 47] width 125 height 18
type input "31638"
click at [335, 132] on div "Job | Service Call" at bounding box center [285, 138] width 125 height 27
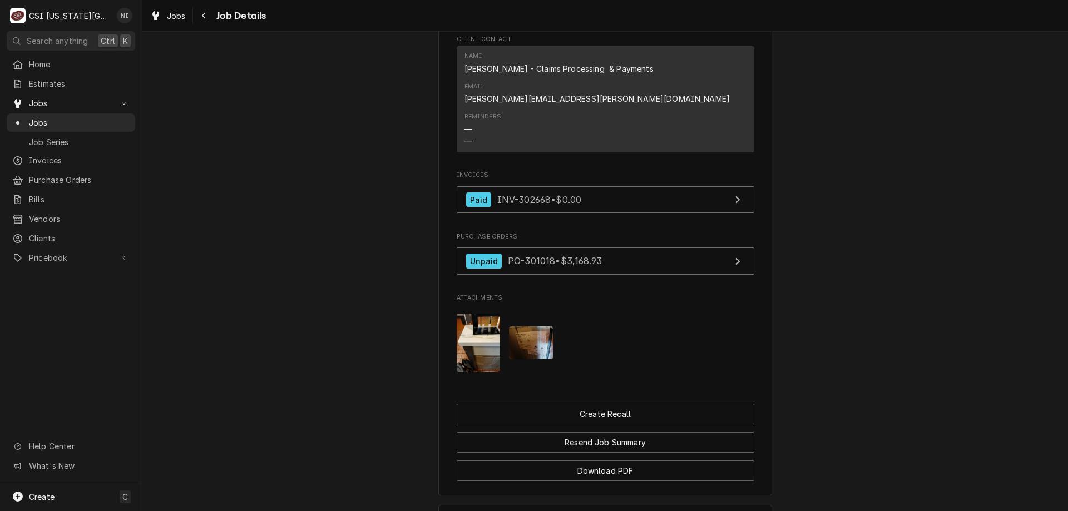
scroll to position [998, 0]
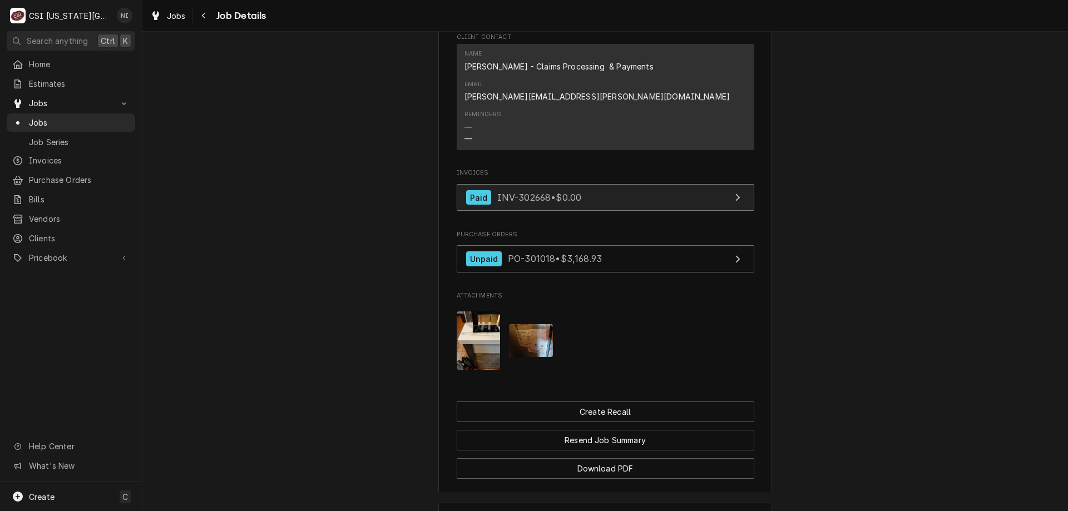
click at [642, 184] on link "Paid INV-302668 • $0.00" at bounding box center [606, 197] width 298 height 27
click at [112, 121] on span "Jobs" at bounding box center [79, 123] width 101 height 12
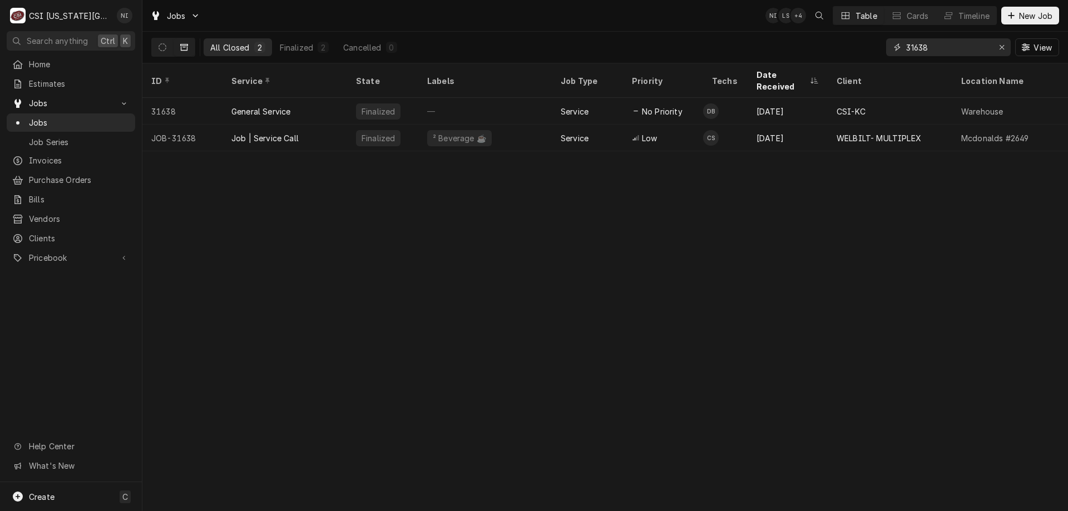
drag, startPoint x: 935, startPoint y: 48, endPoint x: 878, endPoint y: 48, distance: 56.2
click at [878, 48] on div "All Closed 2 Finalized 2 Cancelled 0 31638 View" at bounding box center [605, 47] width 908 height 31
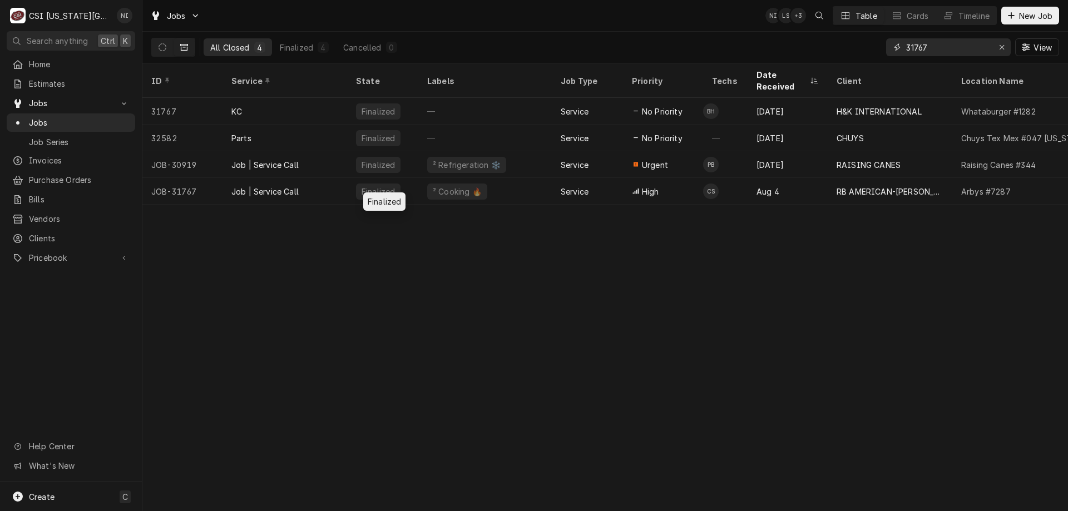
type input "31767"
click at [347, 178] on div "Job | Service Call" at bounding box center [285, 191] width 125 height 27
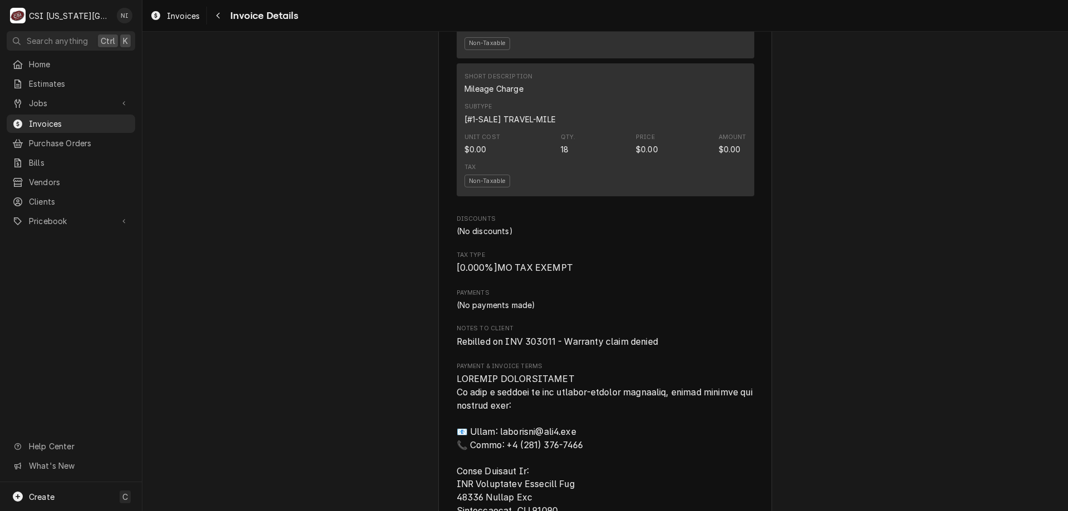
scroll to position [1202, 0]
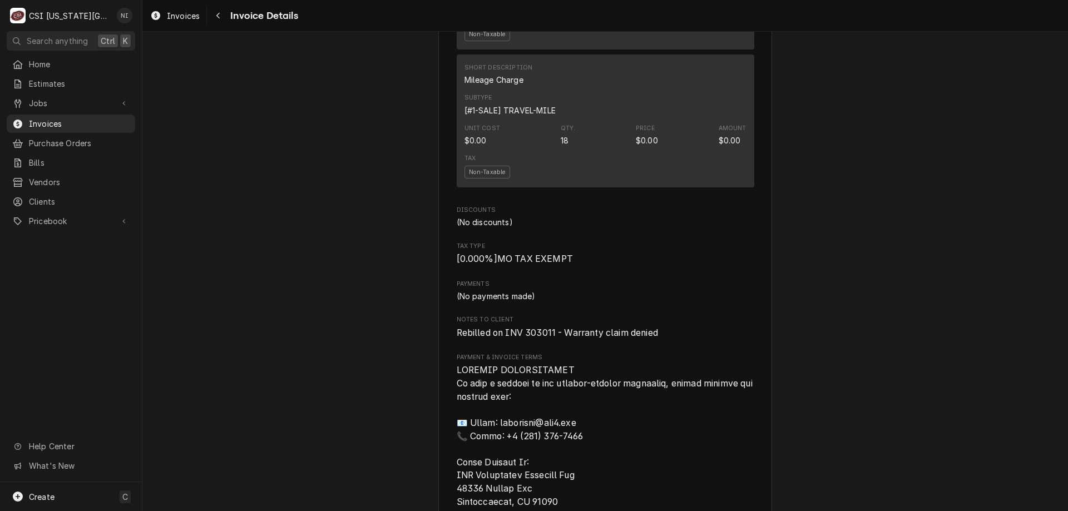
click at [536, 338] on span "Rebilled on INV 303011 - Warranty claim denied" at bounding box center [557, 333] width 201 height 11
click at [537, 338] on span "Rebilled on INV 303011 - Warranty claim denied" at bounding box center [557, 333] width 201 height 11
copy span "303011"
click at [99, 128] on link "Invoices" at bounding box center [71, 124] width 129 height 18
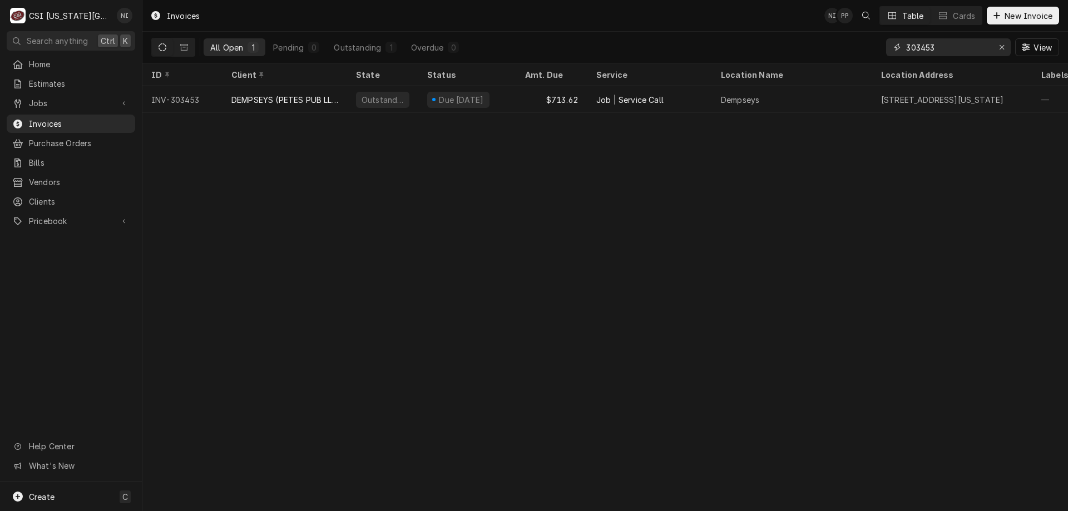
click at [1001, 48] on icon "Erase input" at bounding box center [1002, 47] width 6 height 8
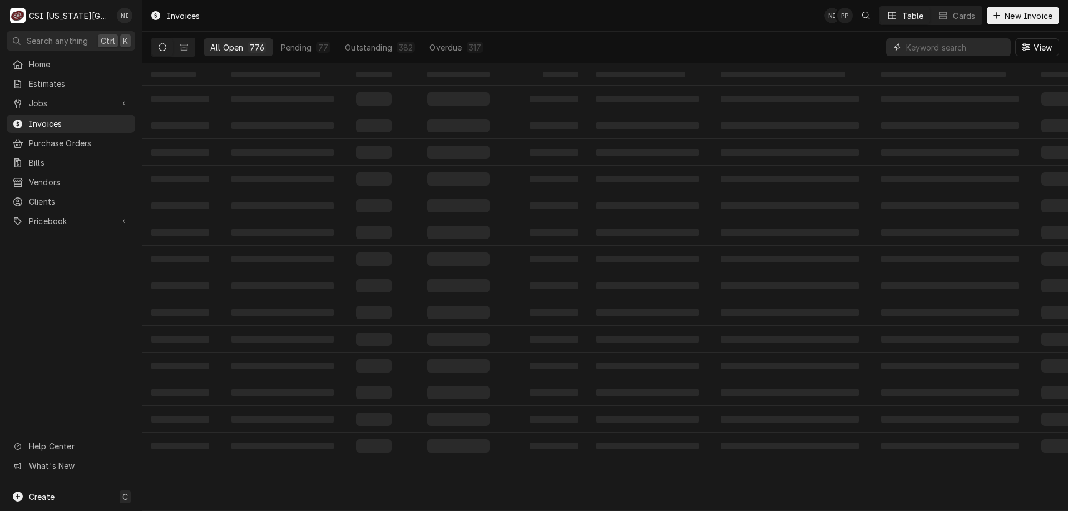
paste input "303011"
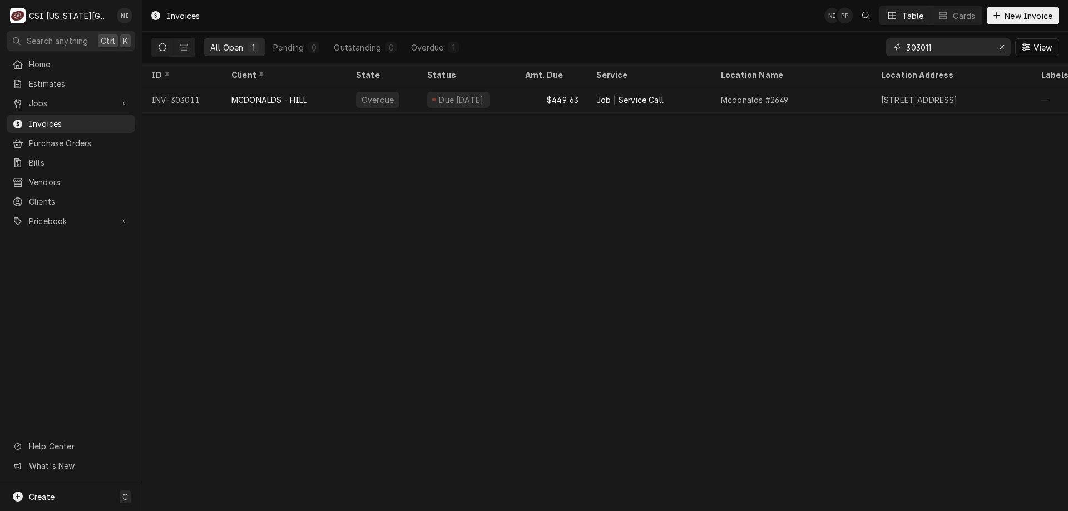
type input "303011"
click at [422, 98] on div "Due 14 days ago" at bounding box center [467, 99] width 98 height 27
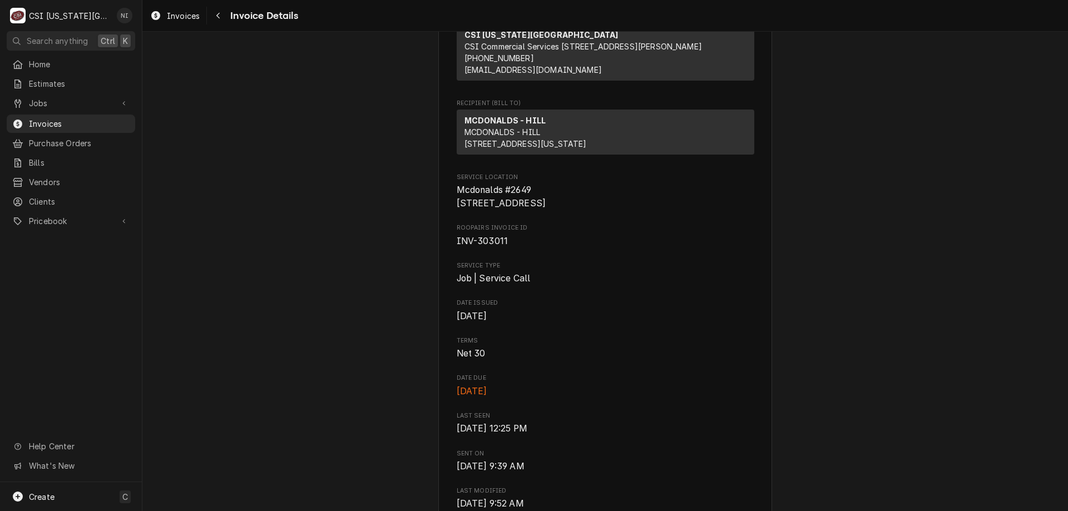
scroll to position [81, 0]
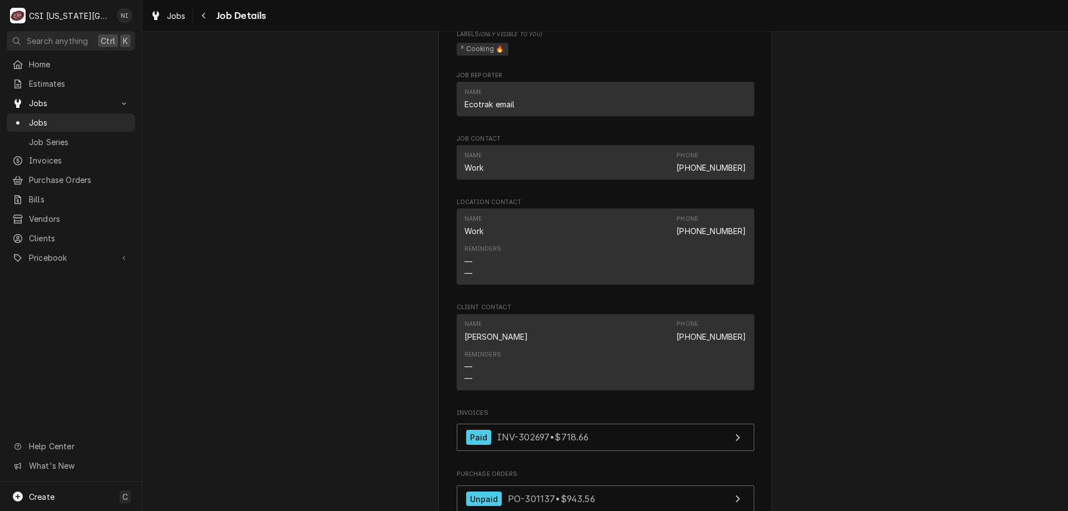
scroll to position [1252, 0]
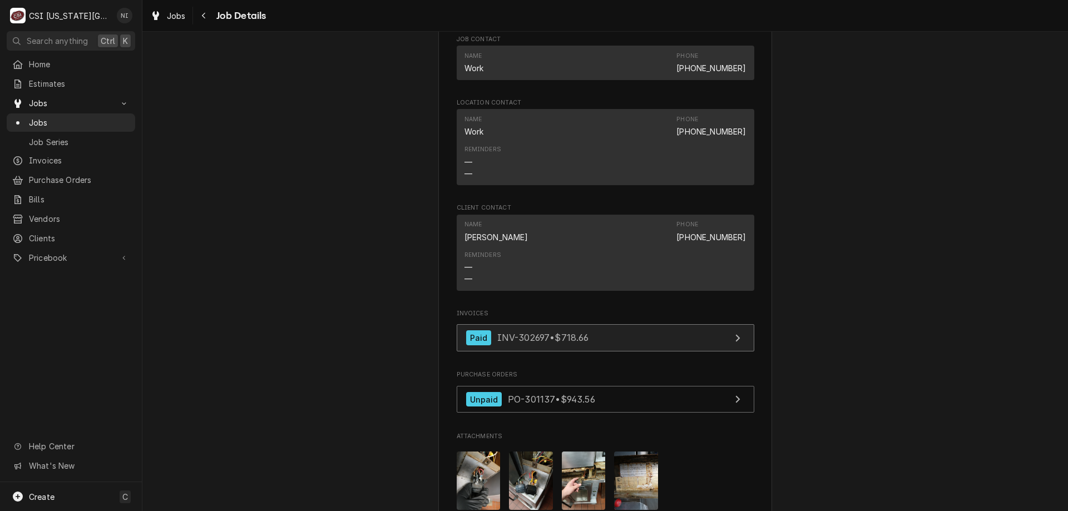
click at [611, 333] on link "Paid INV-302697 • $718.66" at bounding box center [606, 337] width 298 height 27
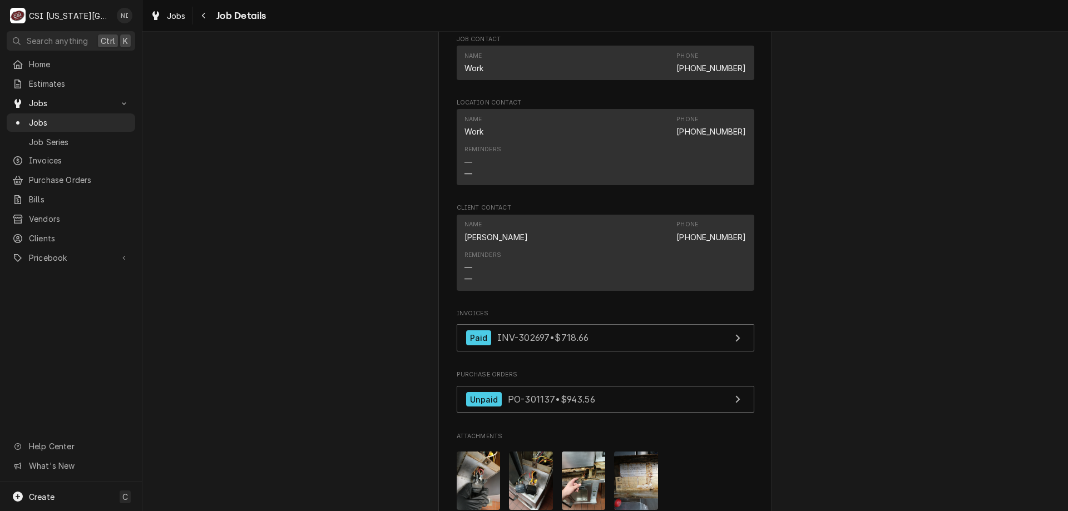
drag, startPoint x: 111, startPoint y: 122, endPoint x: 159, endPoint y: 59, distance: 79.3
click at [111, 122] on span "Jobs" at bounding box center [79, 123] width 101 height 12
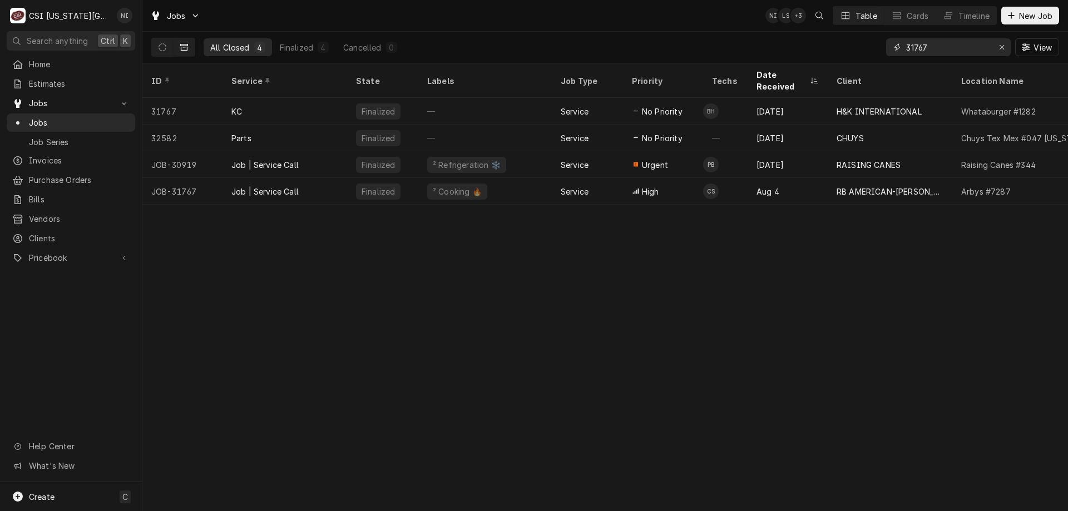
drag, startPoint x: 930, startPoint y: 46, endPoint x: 794, endPoint y: 32, distance: 135.9
click at [812, 35] on div "All Closed 4 Finalized 4 Cancelled 0 31767 View" at bounding box center [605, 47] width 908 height 31
type input "32225"
click at [266, 178] on div "Job | Service Call" at bounding box center [285, 191] width 125 height 27
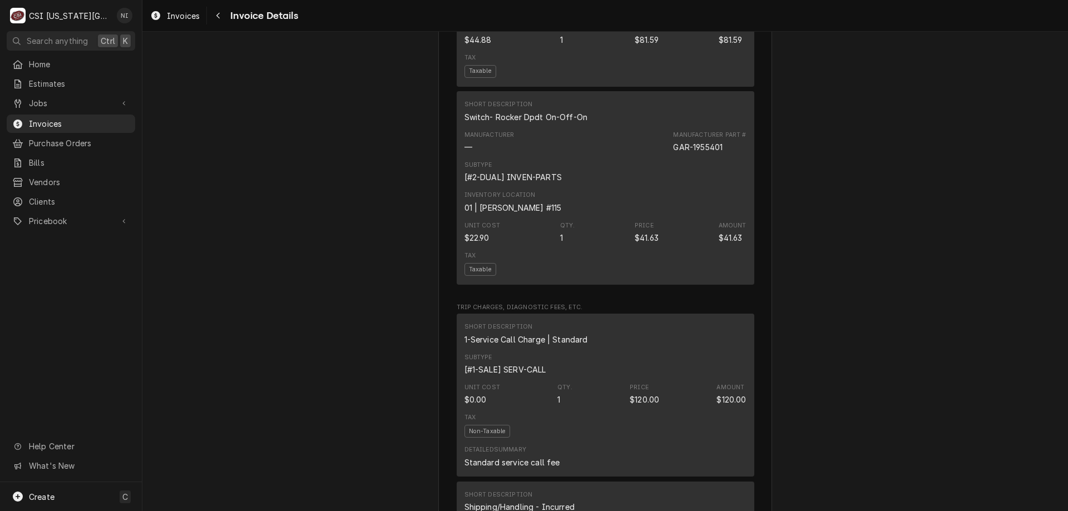
scroll to position [1132, 0]
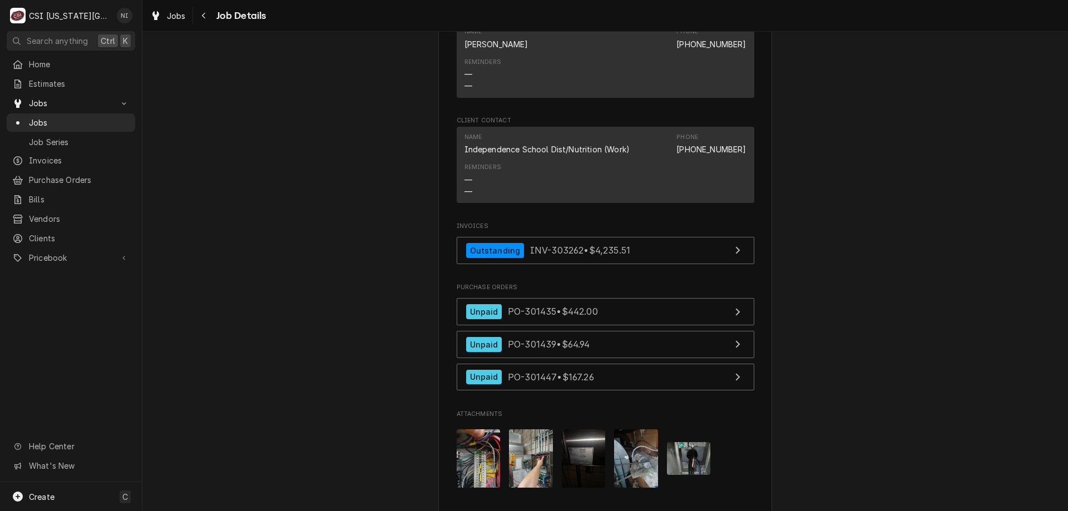
scroll to position [1251, 0]
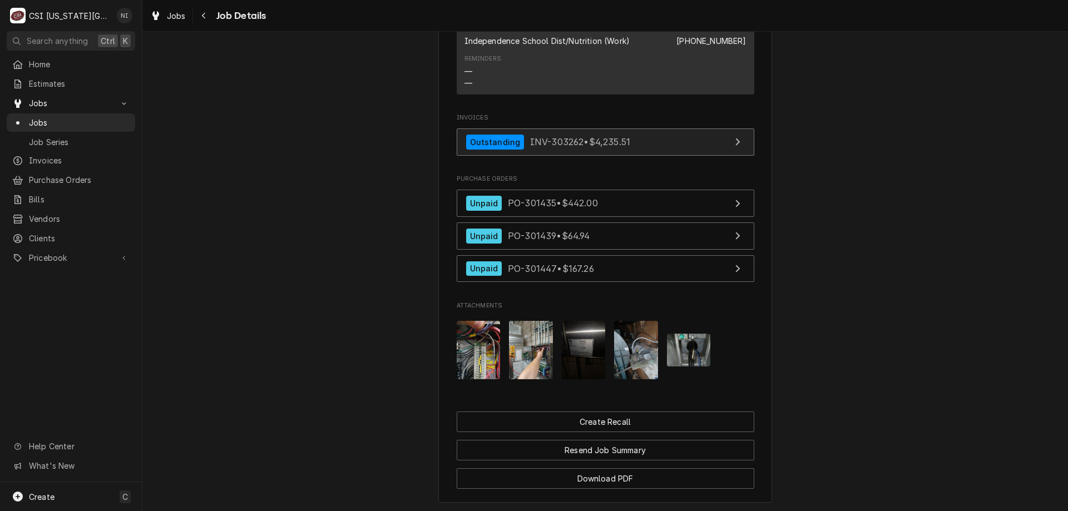
click at [660, 145] on link "Outstanding INV-303262 • $4,235.51" at bounding box center [606, 142] width 298 height 27
click at [88, 116] on div "Jobs" at bounding box center [71, 123] width 124 height 14
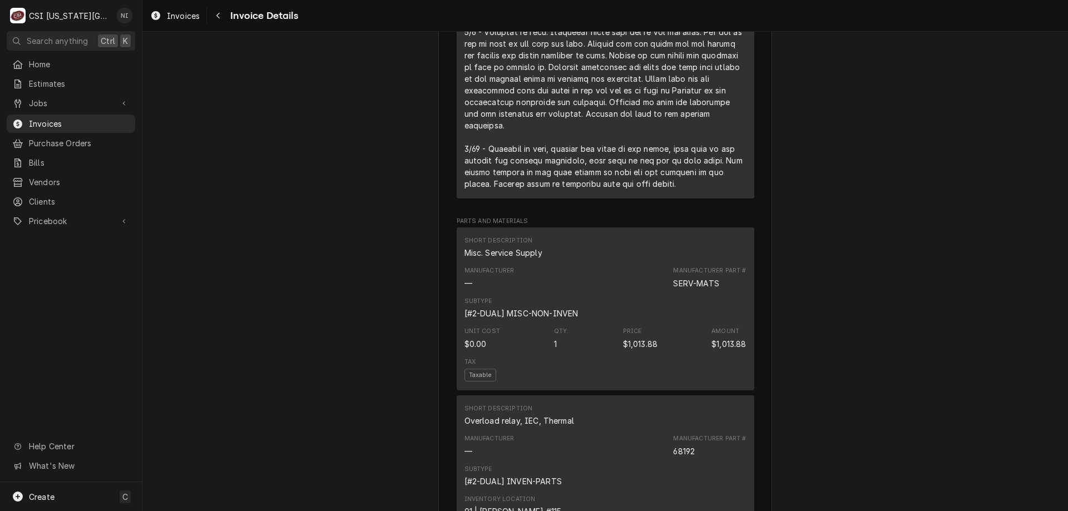
scroll to position [1067, 0]
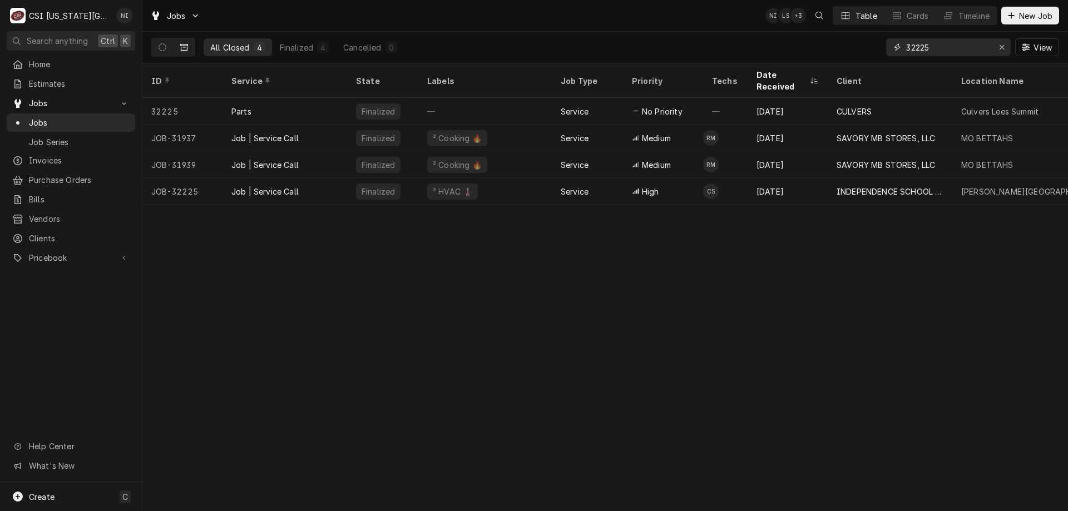
drag, startPoint x: 868, startPoint y: 46, endPoint x: 858, endPoint y: 45, distance: 10.6
click at [858, 45] on div "All Closed 4 Finalized 4 Cancelled 0 32225 View" at bounding box center [605, 47] width 908 height 31
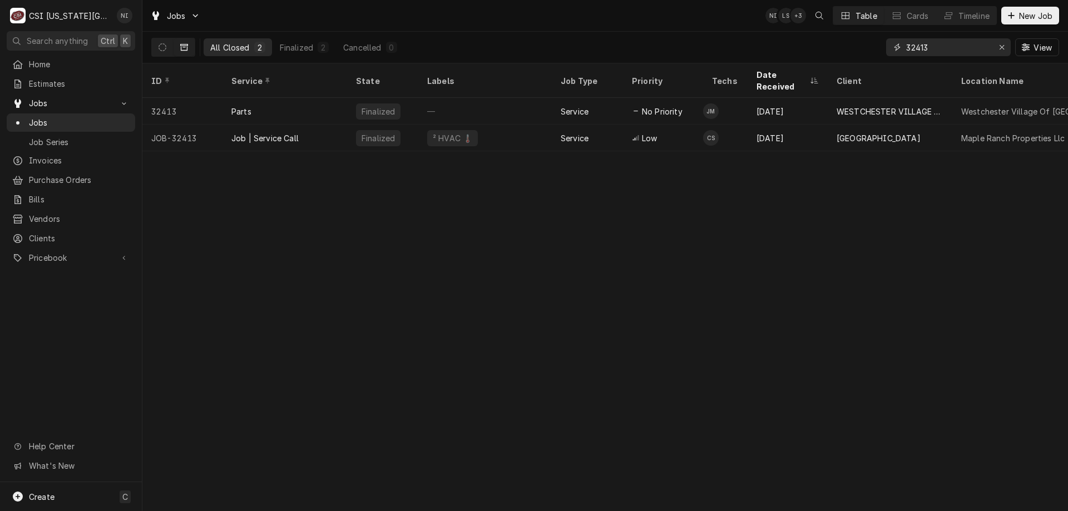
type input "32413"
click at [301, 125] on div "Job | Service Call" at bounding box center [285, 138] width 125 height 27
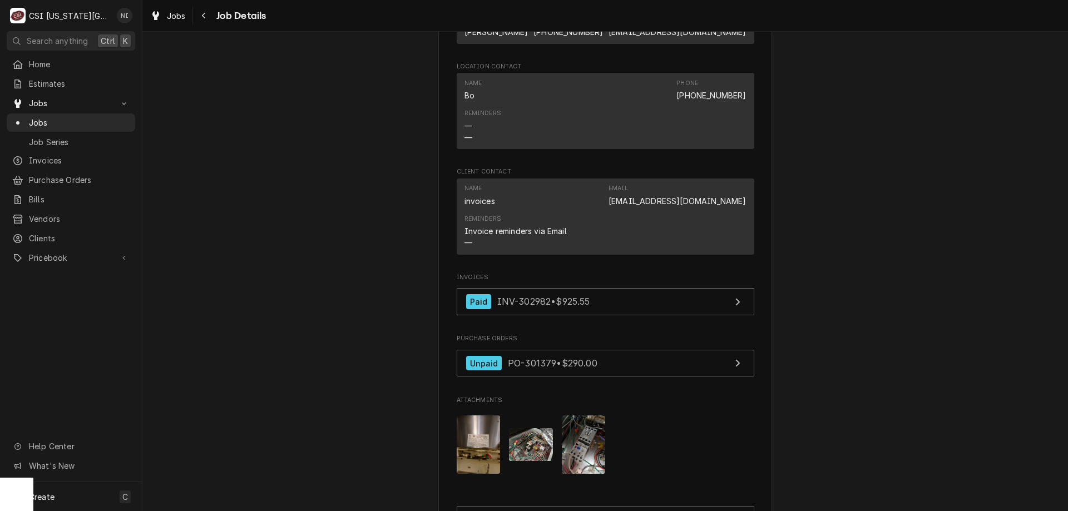
scroll to position [970, 0]
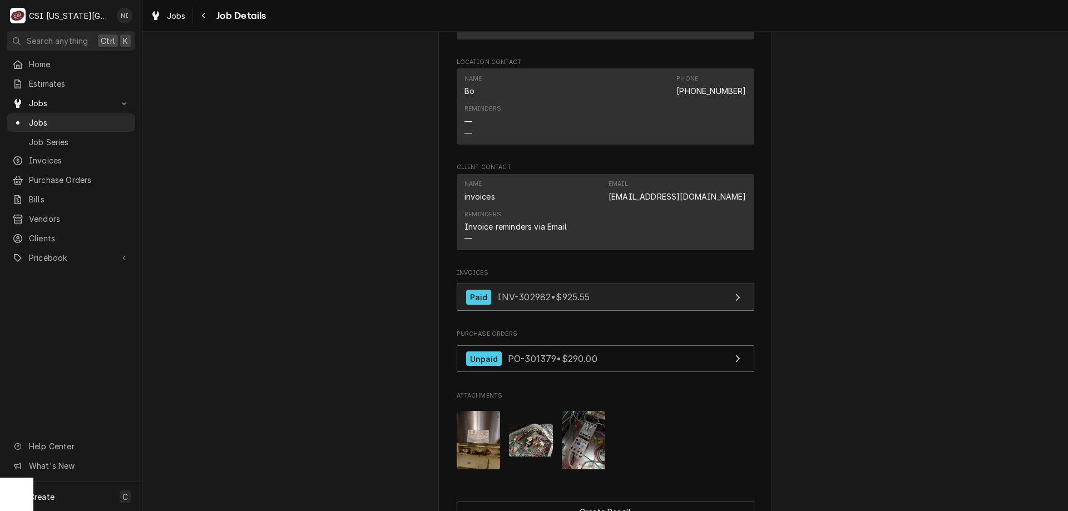
click at [641, 310] on link "Paid INV-302982 • $925.55" at bounding box center [606, 297] width 298 height 27
click at [98, 118] on span "Jobs" at bounding box center [79, 123] width 101 height 12
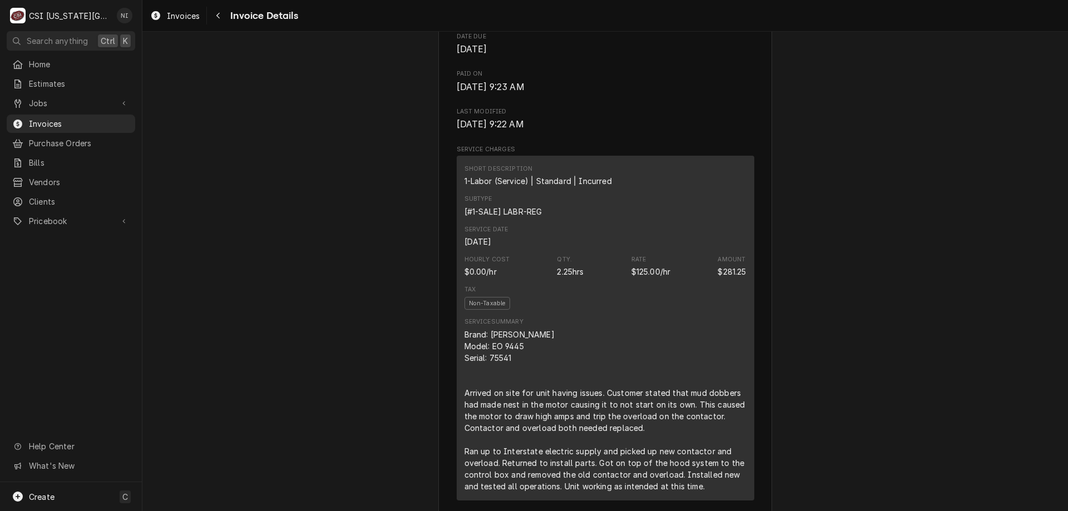
scroll to position [377, 0]
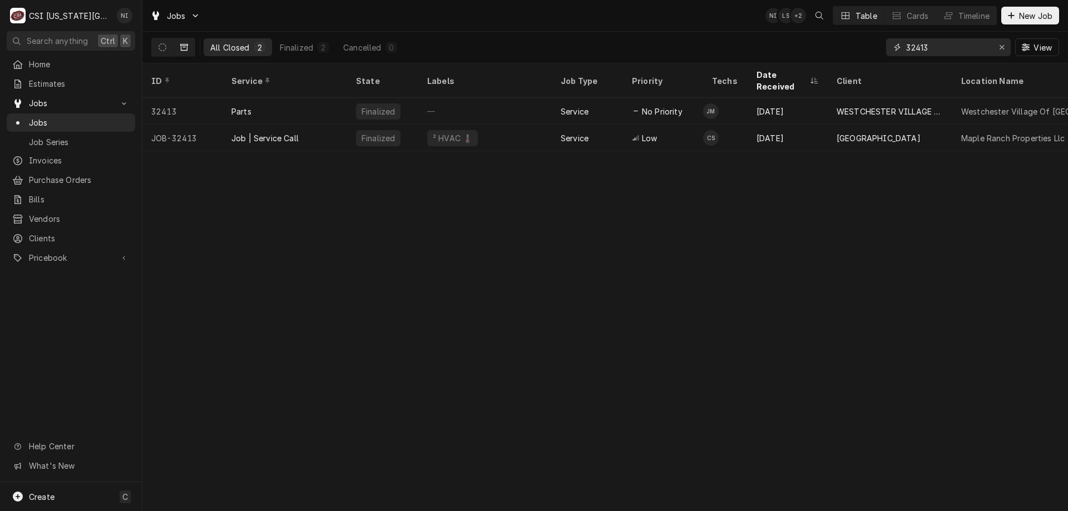
drag, startPoint x: 940, startPoint y: 47, endPoint x: 767, endPoint y: 47, distance: 173.0
click at [775, 48] on div "All Closed 2 Finalized 2 Cancelled 0 32413 View" at bounding box center [605, 47] width 908 height 31
click at [998, 48] on div "Erase input" at bounding box center [1001, 47] width 11 height 11
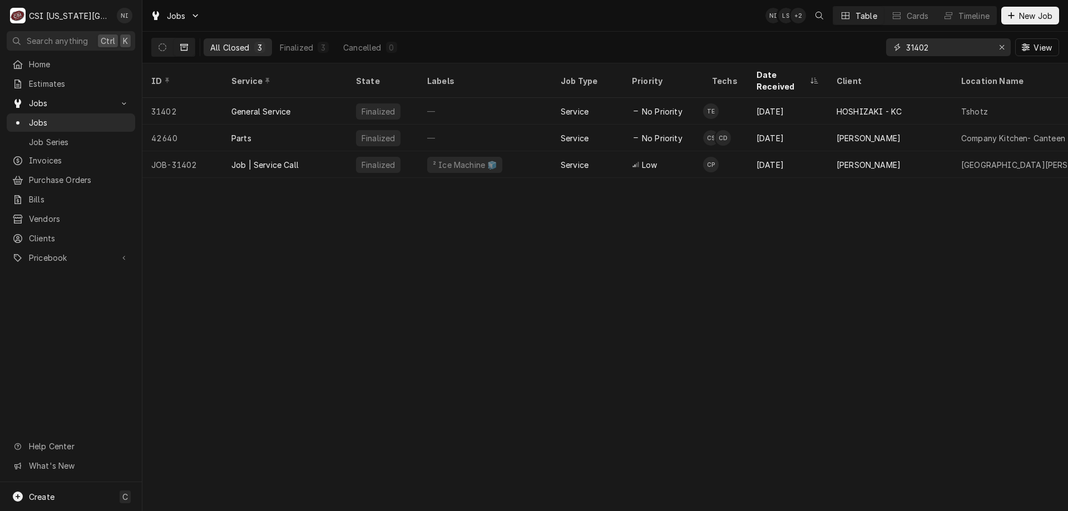
type input "31402"
click at [315, 151] on div "Job | Service Call" at bounding box center [285, 164] width 125 height 27
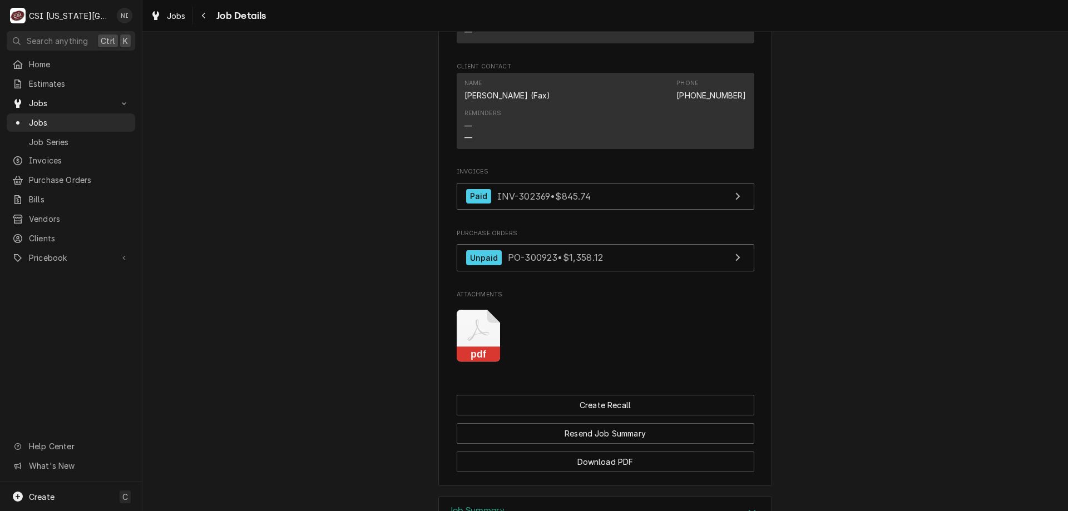
scroll to position [1091, 0]
click at [636, 169] on div "Invoices Paid INV-302369 • $845.74" at bounding box center [606, 189] width 298 height 48
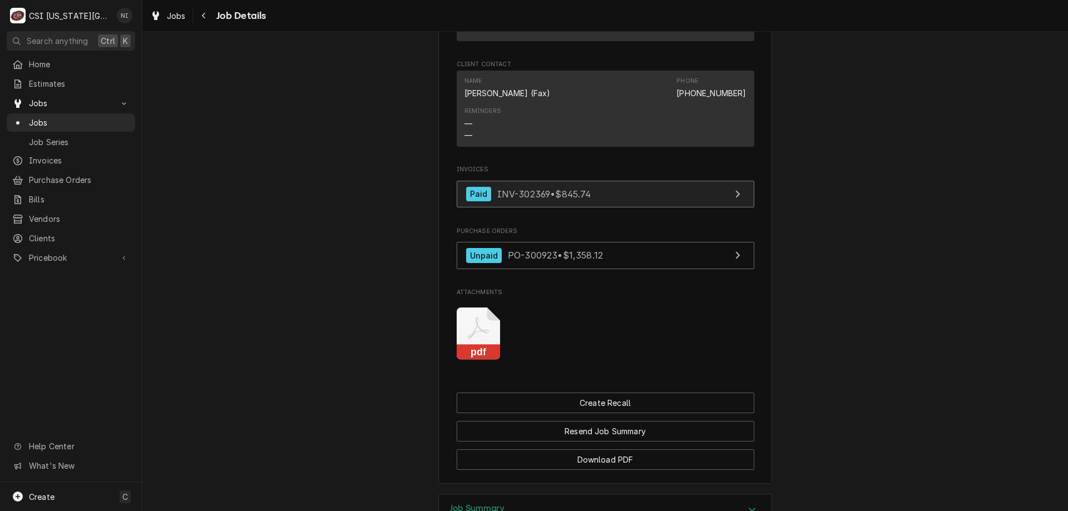
click at [610, 182] on link "Paid INV-302369 • $845.74" at bounding box center [606, 194] width 298 height 27
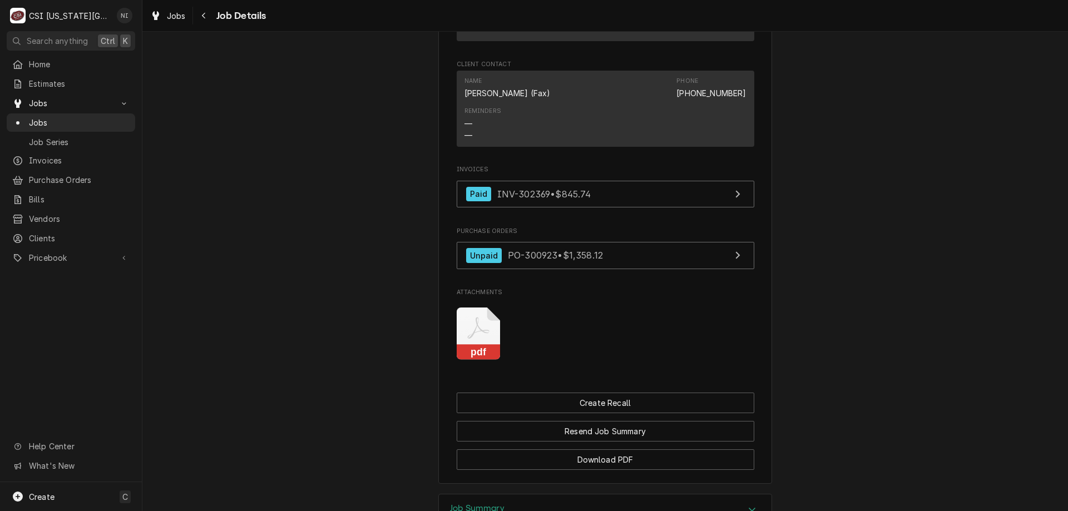
drag, startPoint x: 81, startPoint y: 124, endPoint x: 98, endPoint y: 117, distance: 18.0
click at [82, 124] on span "Jobs" at bounding box center [79, 123] width 101 height 12
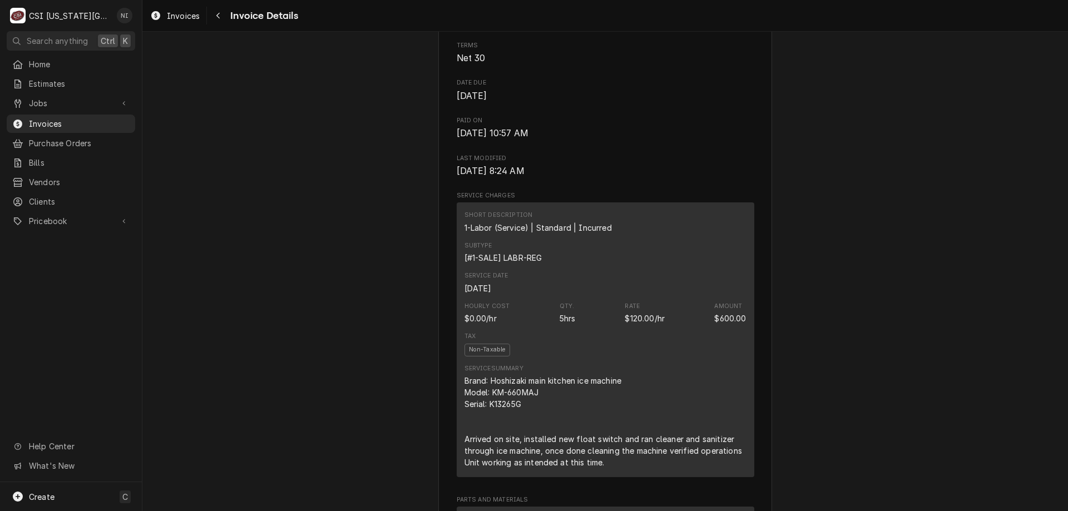
scroll to position [488, 0]
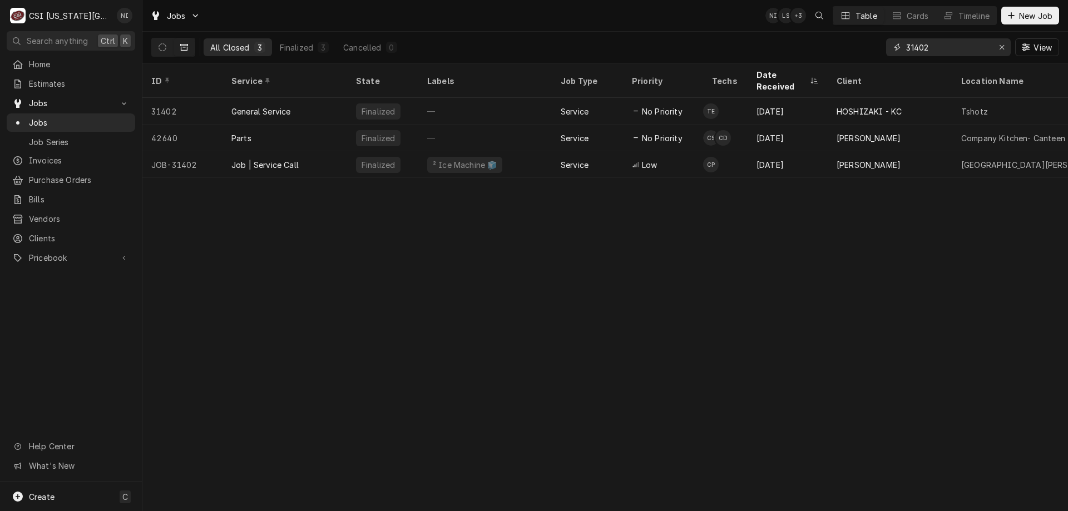
drag, startPoint x: 934, startPoint y: 42, endPoint x: 866, endPoint y: 45, distance: 68.5
click at [870, 46] on div "All Closed 3 Finalized 3 Cancelled 0 31402 View" at bounding box center [605, 47] width 908 height 31
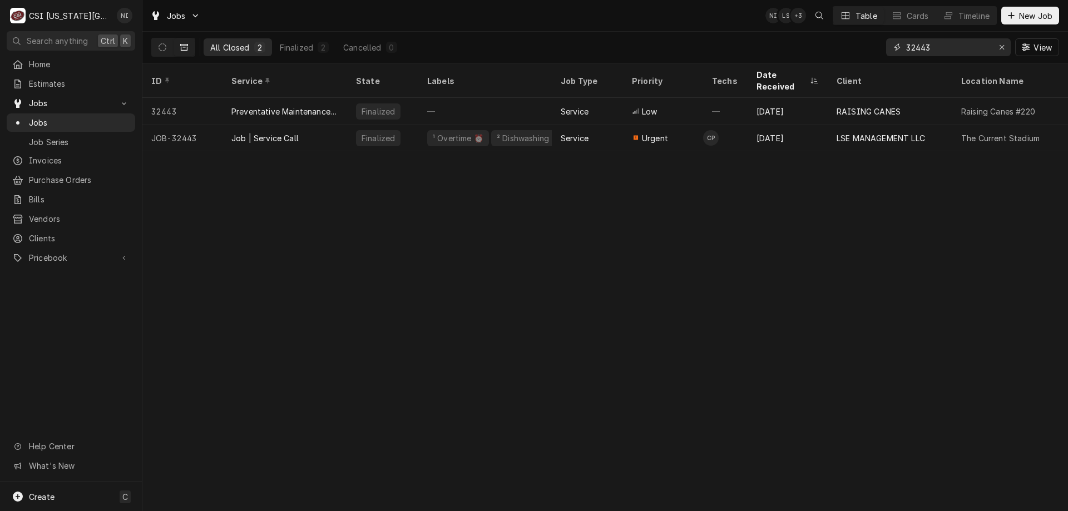
type input "32443"
click at [299, 125] on div "Job | Service Call" at bounding box center [285, 138] width 125 height 27
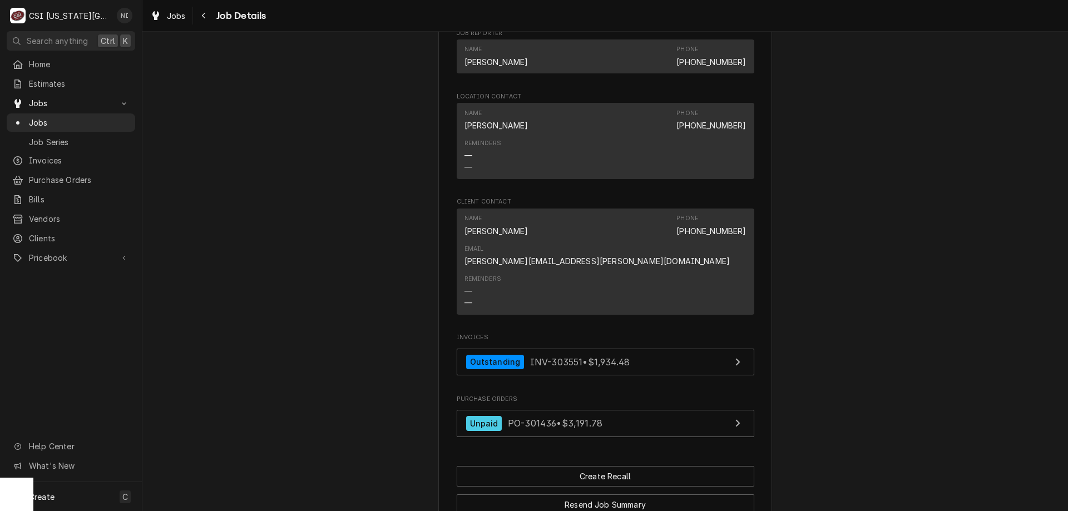
scroll to position [810, 0]
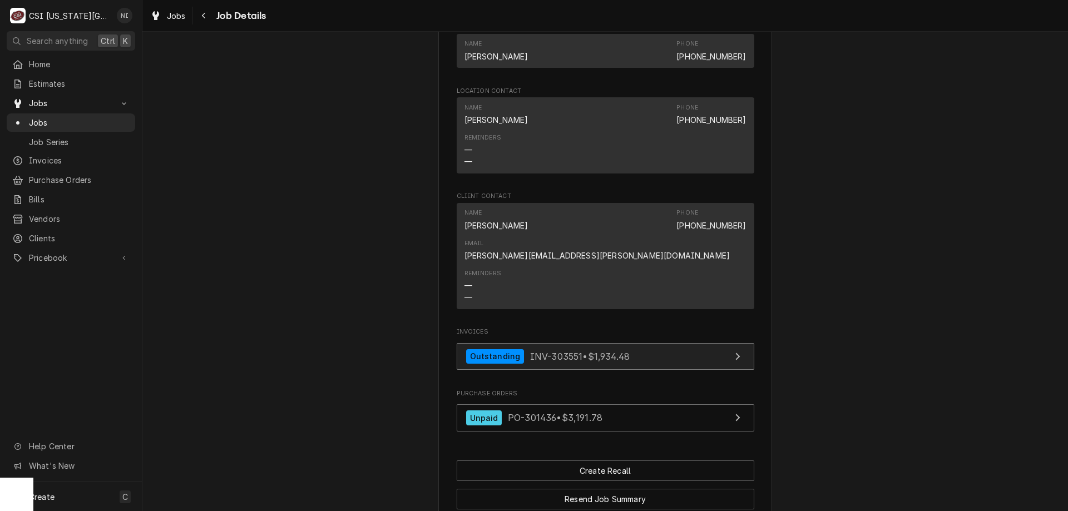
click at [665, 343] on link "Outstanding INV-303551 • $1,934.48" at bounding box center [606, 356] width 298 height 27
click at [92, 119] on span "Jobs" at bounding box center [79, 123] width 101 height 12
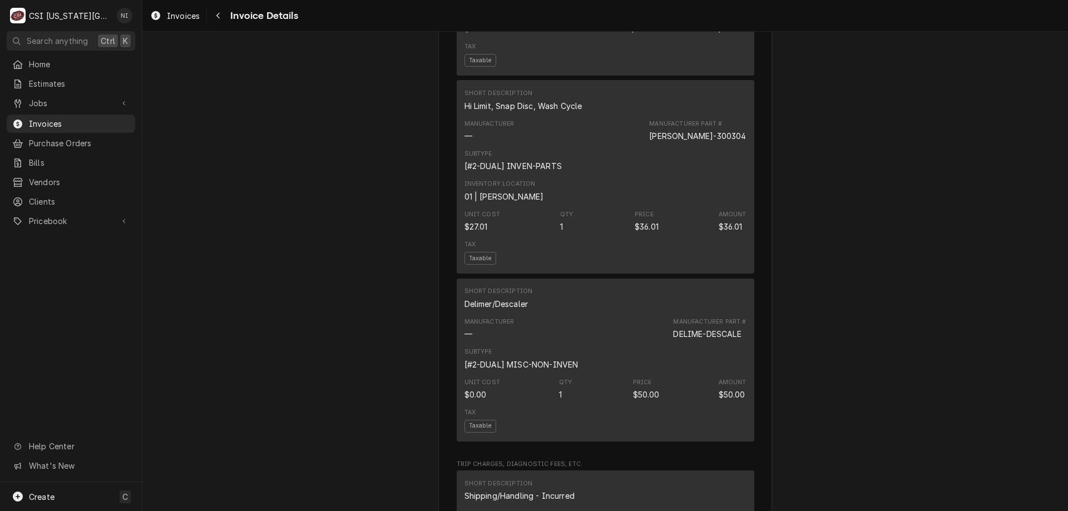
scroll to position [1388, 0]
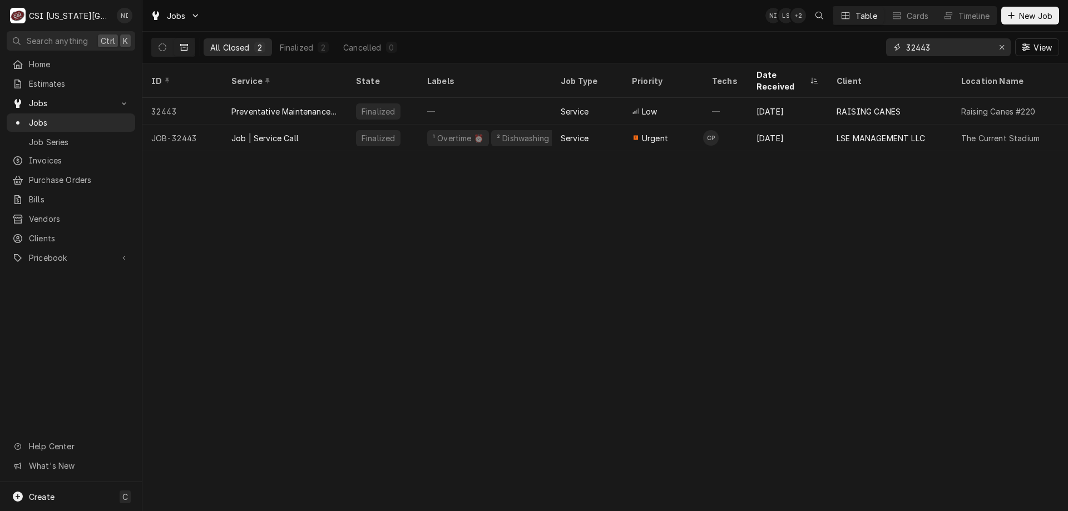
click at [878, 50] on div "All Closed 2 Finalized 2 Cancelled 0 32443 View" at bounding box center [605, 47] width 908 height 31
type input "31284"
drag, startPoint x: 311, startPoint y: 123, endPoint x: 350, endPoint y: 35, distance: 96.4
click at [314, 125] on div "Job | Service Call" at bounding box center [285, 138] width 125 height 27
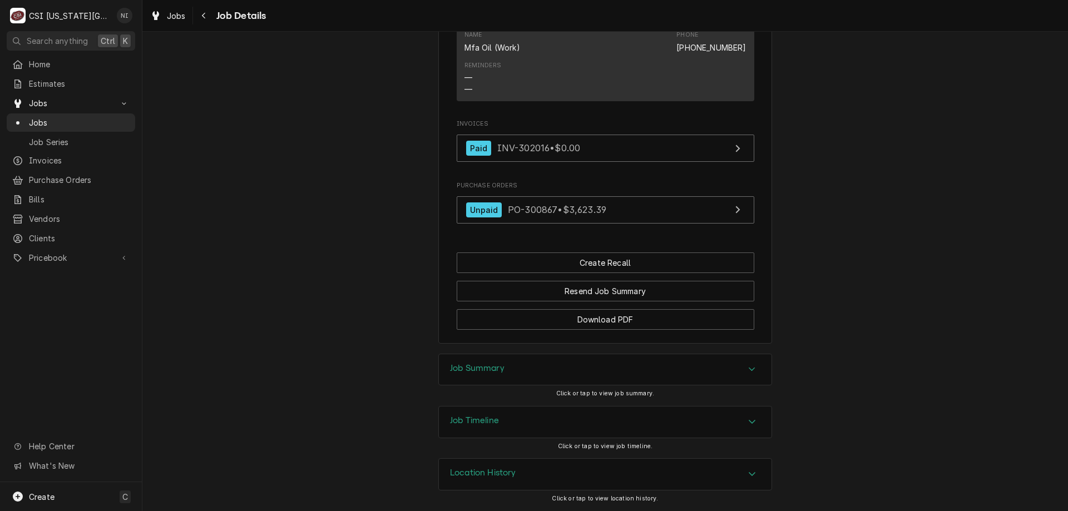
scroll to position [1123, 0]
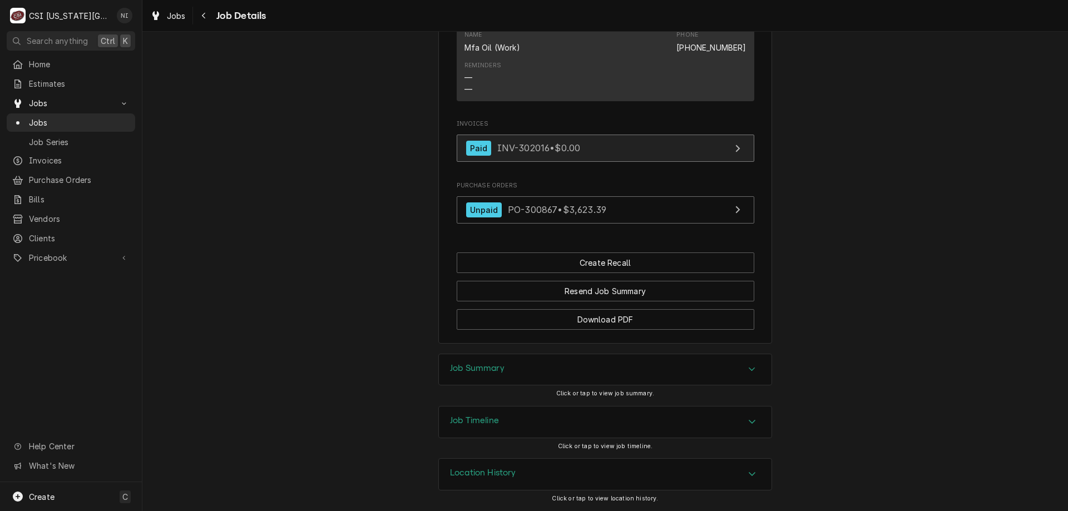
click at [646, 162] on link "Paid INV-302016 • $0.00" at bounding box center [606, 148] width 298 height 27
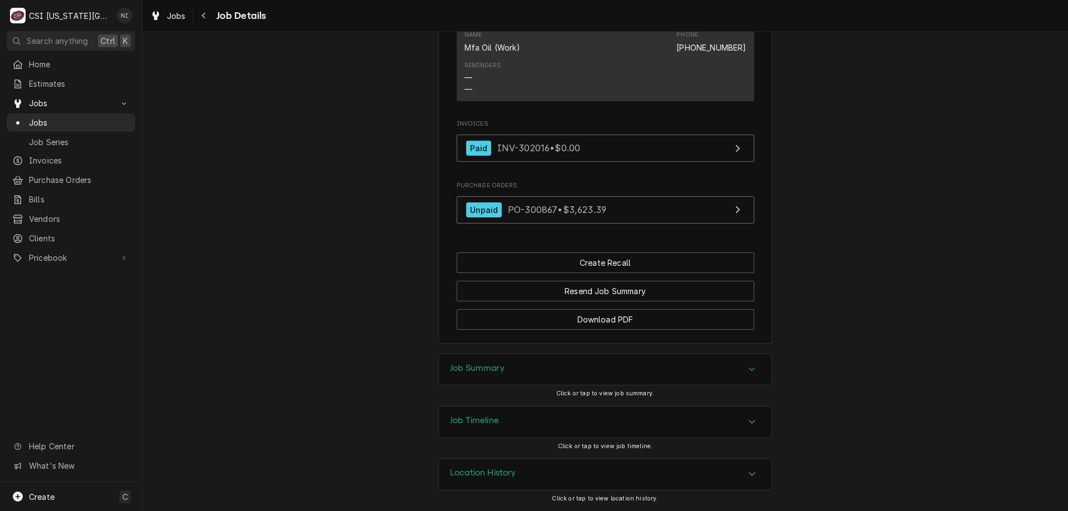
click at [78, 117] on span "Jobs" at bounding box center [79, 123] width 101 height 12
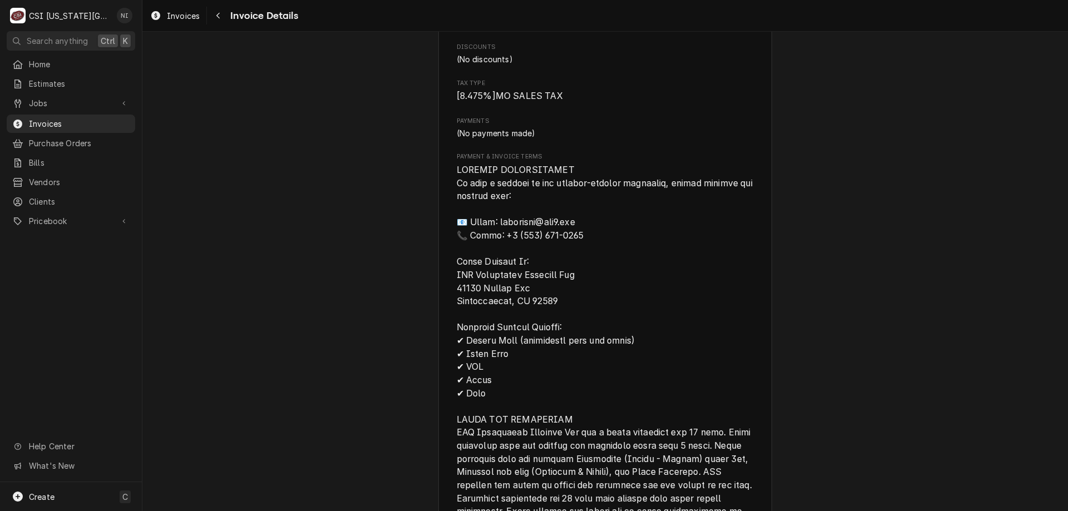
scroll to position [1142, 0]
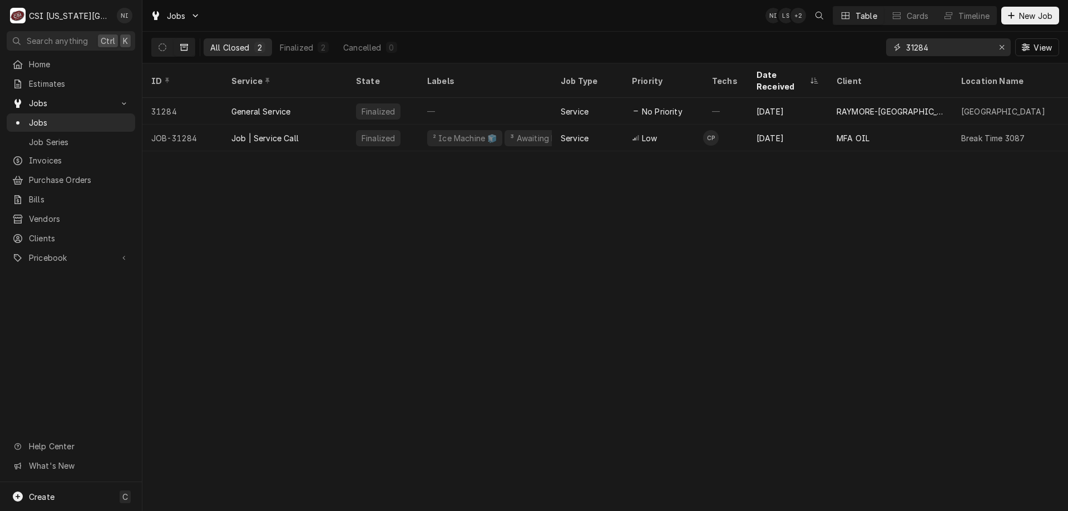
drag, startPoint x: 933, startPoint y: 48, endPoint x: 821, endPoint y: 45, distance: 112.4
click at [821, 45] on div "All Closed 2 Finalized 2 Cancelled 0 31284 View" at bounding box center [605, 47] width 908 height 31
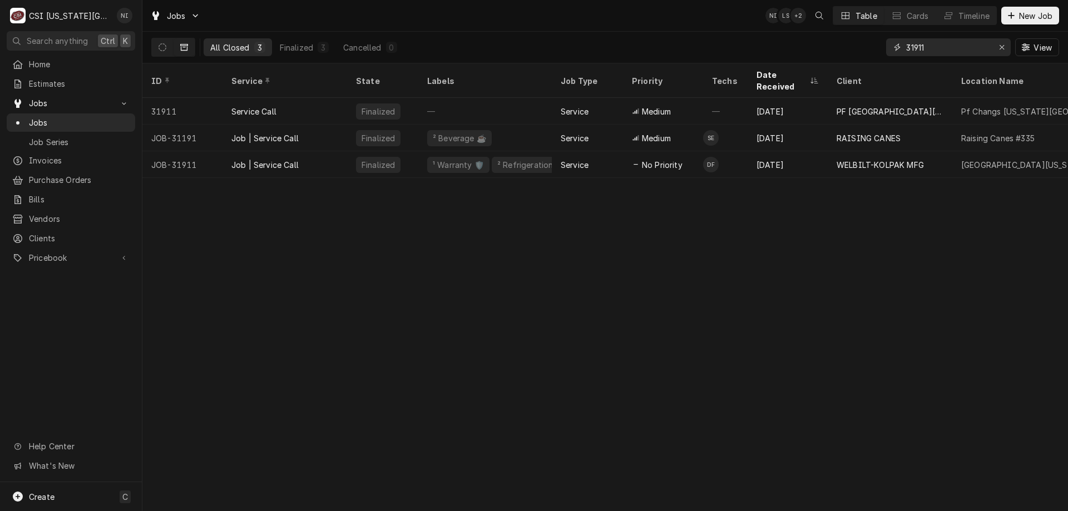
type input "31911"
drag, startPoint x: 569, startPoint y: 233, endPoint x: 561, endPoint y: 230, distance: 8.5
click at [569, 233] on div "ID Service State Labels Job Type Priority Techs Date Received Client Location N…" at bounding box center [605, 287] width 926 height 448
click at [334, 154] on div "Job | Service Call" at bounding box center [285, 164] width 125 height 27
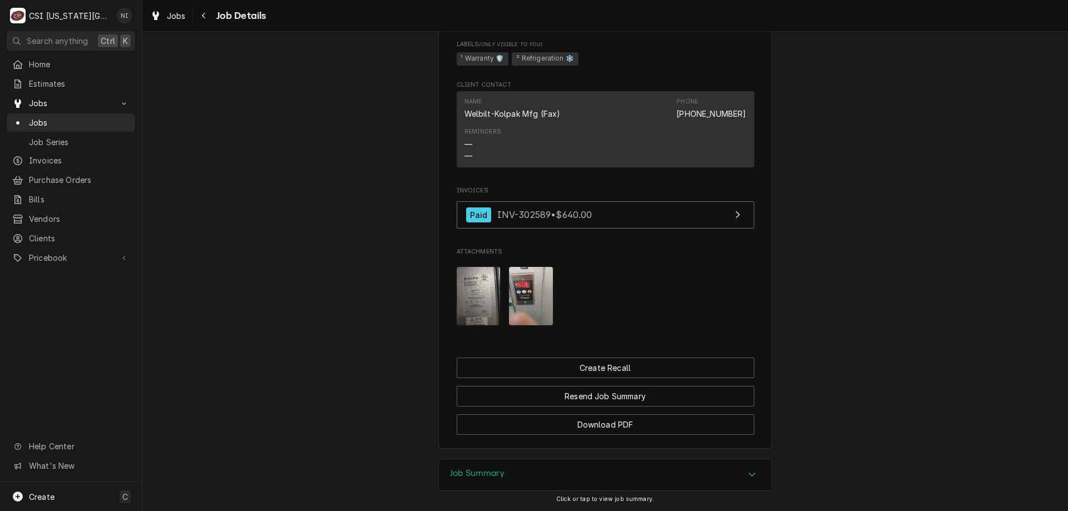
scroll to position [1144, 0]
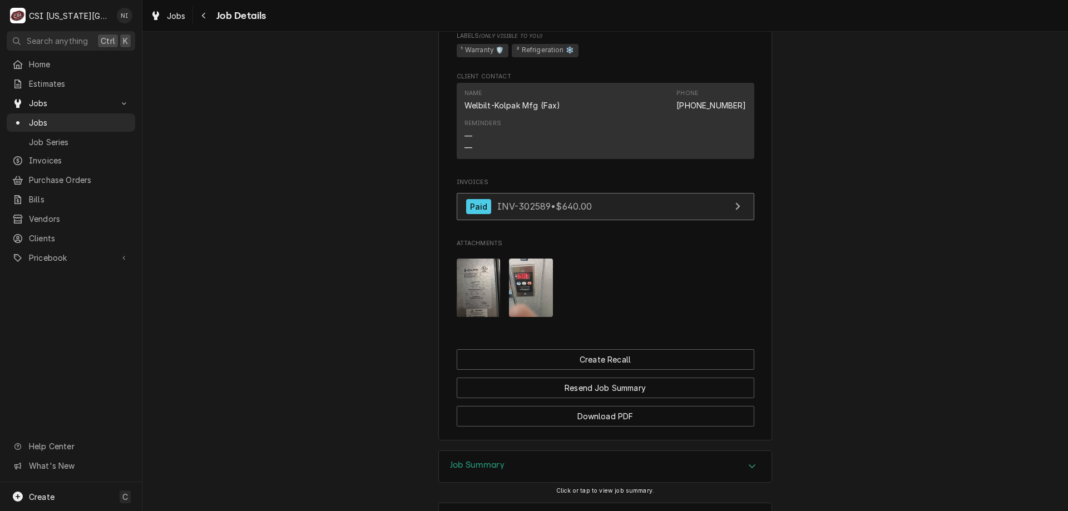
click at [641, 213] on link "Paid INV-302589 • $640.00" at bounding box center [606, 206] width 298 height 27
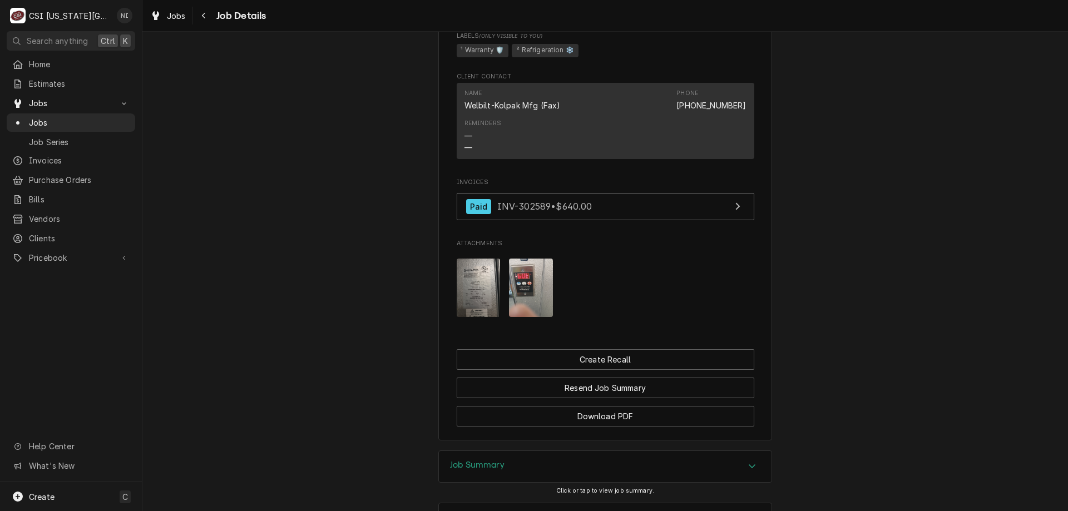
click at [106, 117] on span "Jobs" at bounding box center [79, 123] width 101 height 12
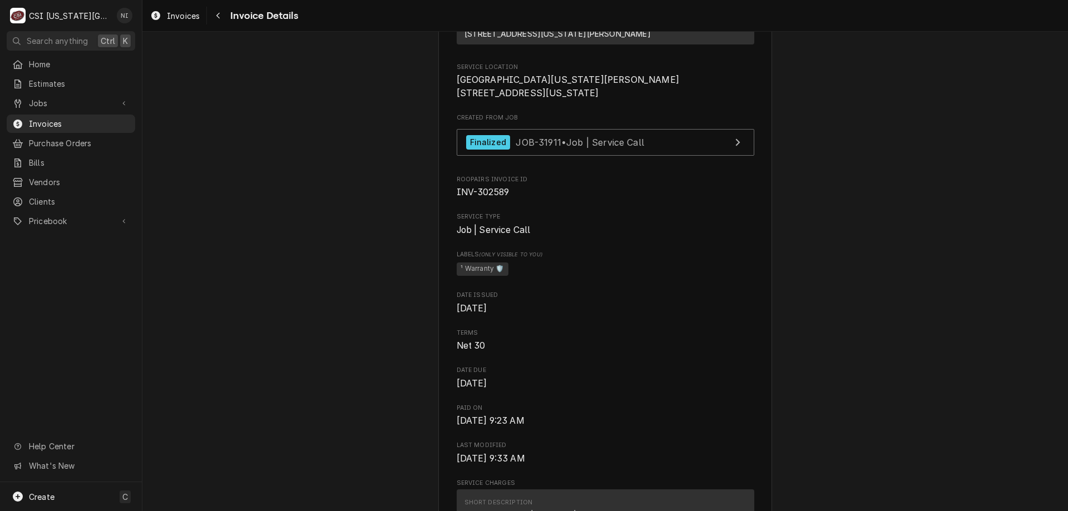
scroll to position [218, 0]
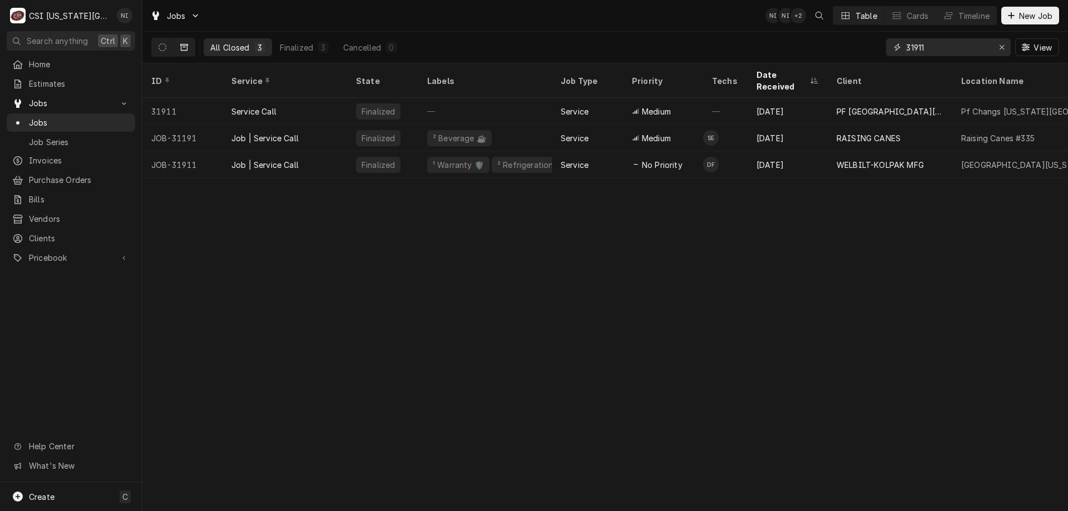
drag, startPoint x: 915, startPoint y: 48, endPoint x: 859, endPoint y: 48, distance: 56.2
click at [862, 49] on div "All Closed 3 Finalized 3 Cancelled 0 31911 View" at bounding box center [605, 47] width 908 height 31
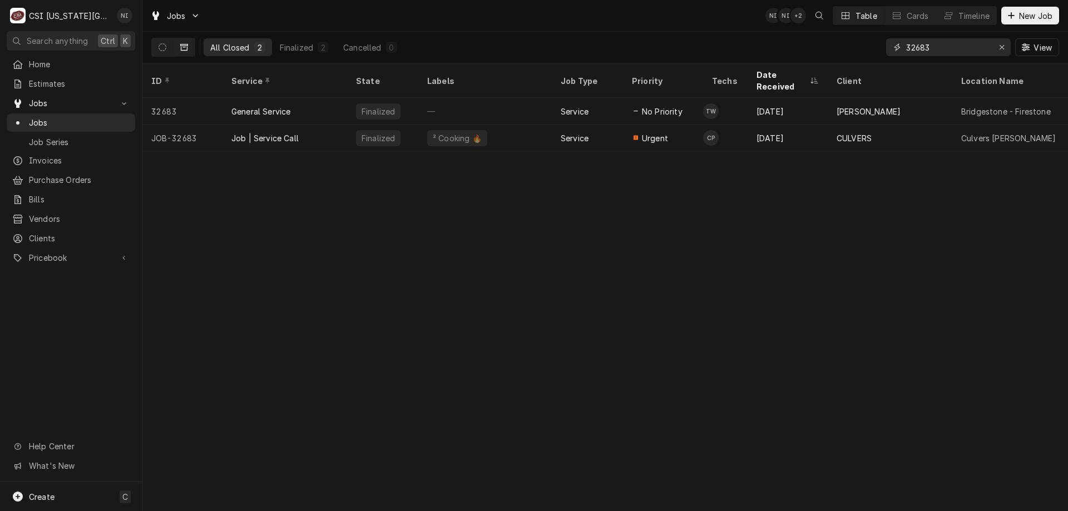
type input "32683"
click at [321, 125] on div "Job | Service Call" at bounding box center [285, 138] width 125 height 27
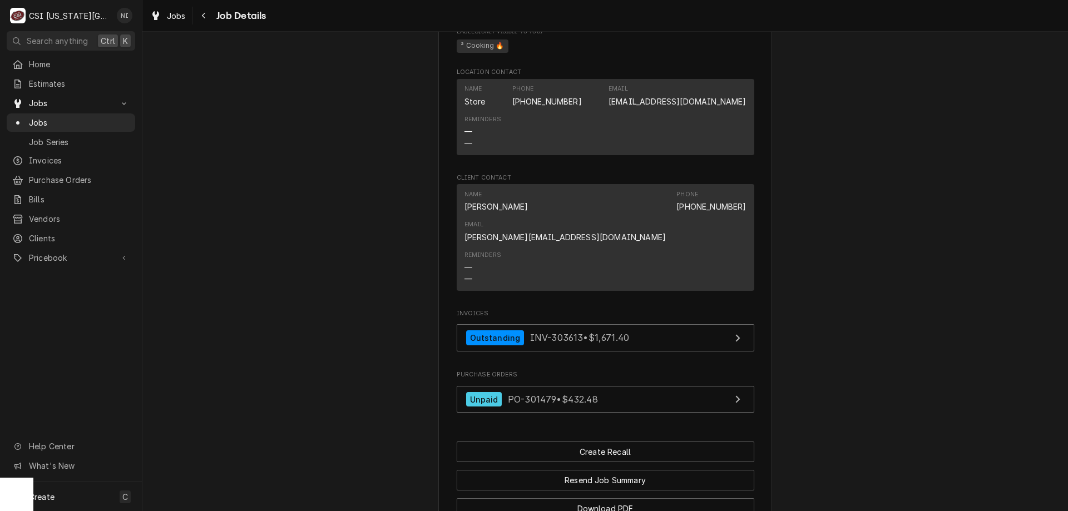
scroll to position [920, 0]
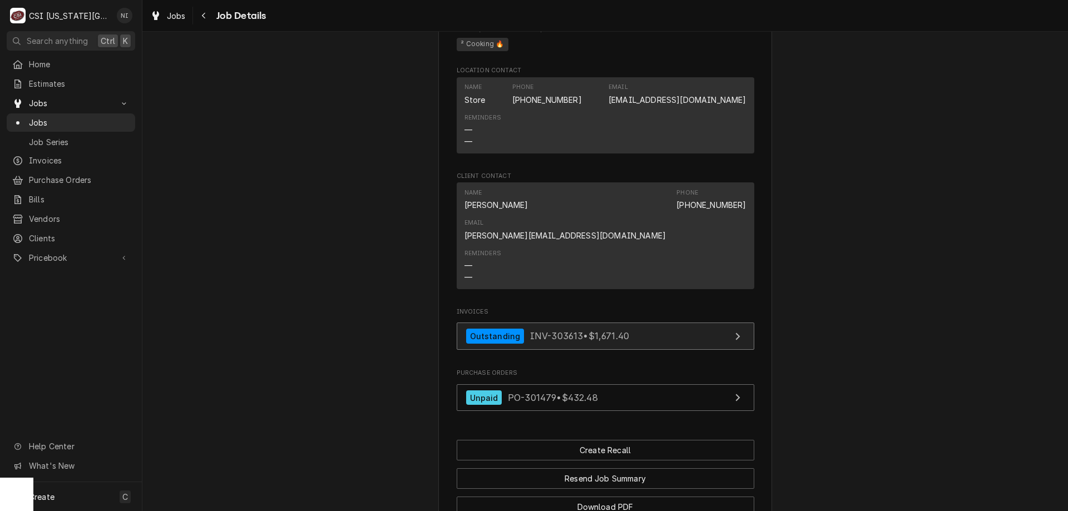
click at [670, 323] on link "Outstanding INV-303613 • $1,671.40" at bounding box center [606, 336] width 298 height 27
click at [117, 117] on span "Jobs" at bounding box center [79, 123] width 101 height 12
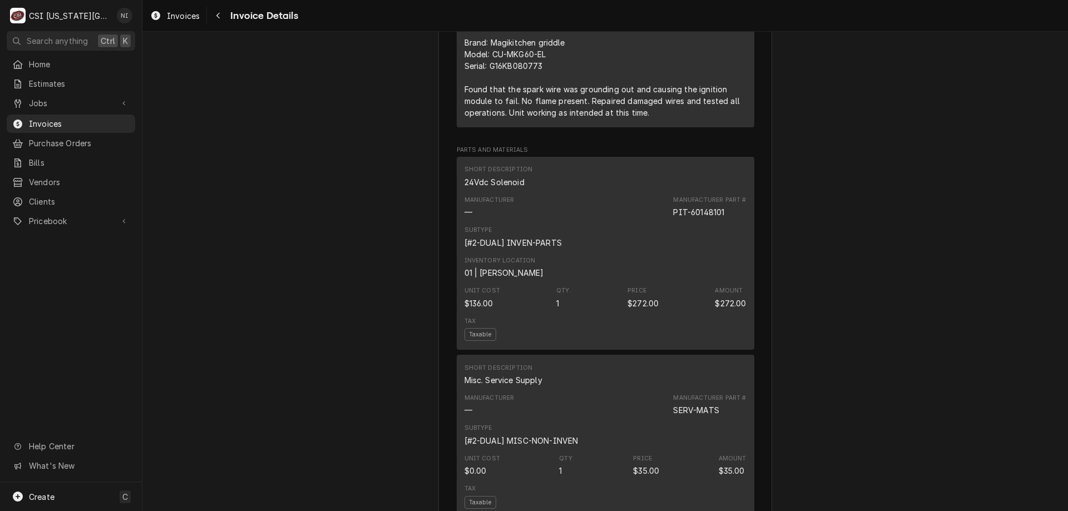
scroll to position [933, 0]
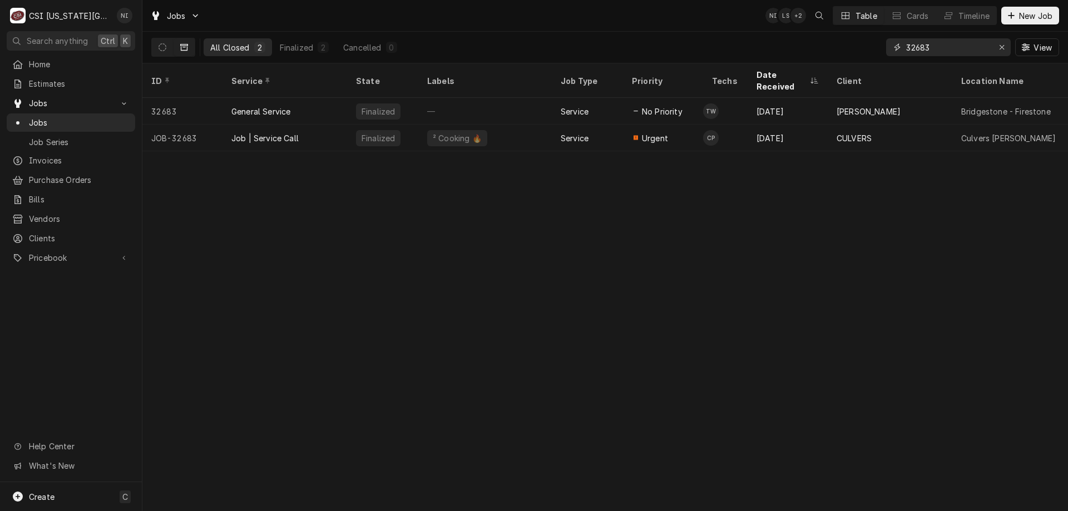
drag, startPoint x: 940, startPoint y: 47, endPoint x: 814, endPoint y: 46, distance: 125.7
click at [814, 46] on div "All Closed 2 Finalized 2 Cancelled 0 32683 View" at bounding box center [605, 47] width 908 height 31
type input "3"
type input "31899"
click at [591, 125] on div "Service" at bounding box center [587, 138] width 71 height 27
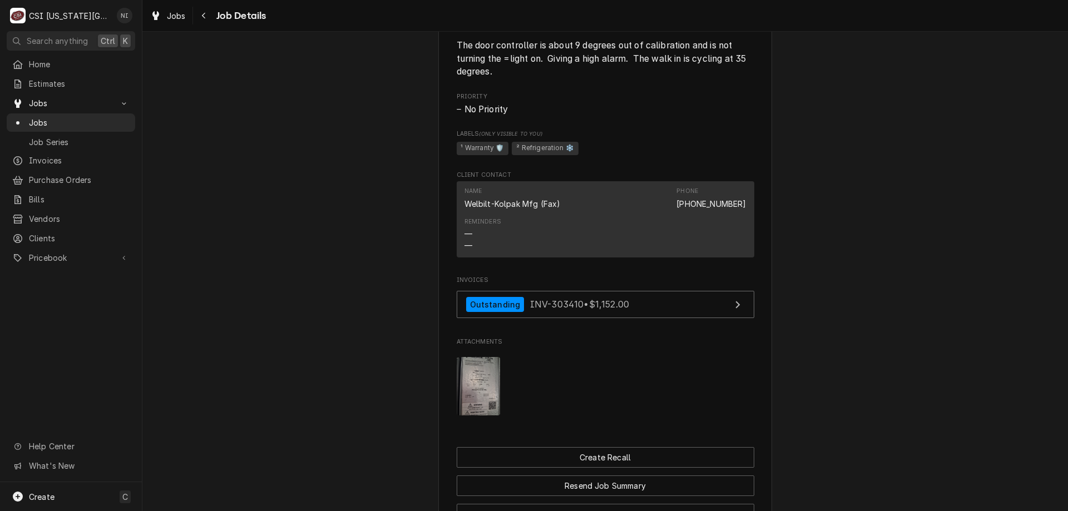
scroll to position [1103, 0]
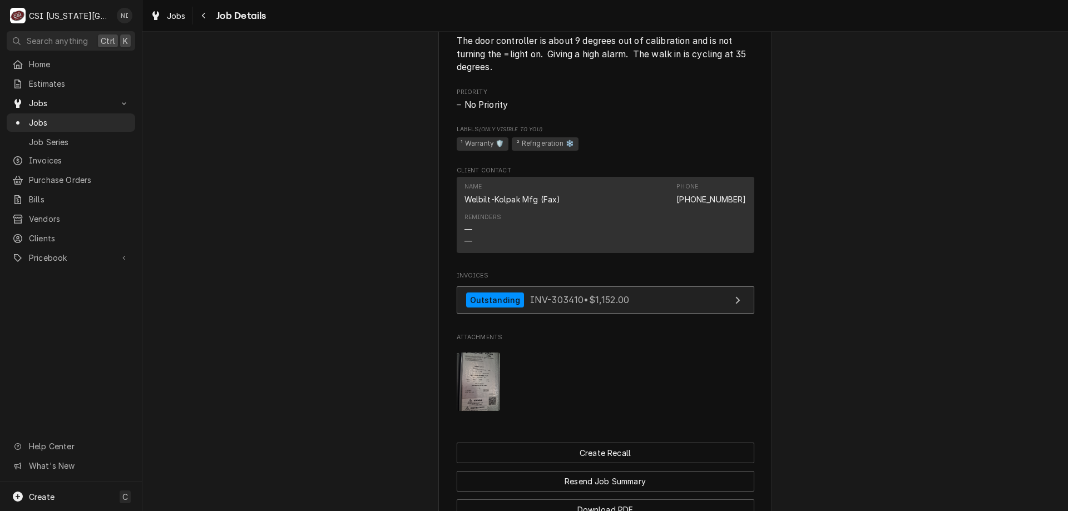
click at [656, 308] on link "Outstanding INV-303410 • $1,152.00" at bounding box center [606, 300] width 298 height 27
click at [65, 117] on span "Jobs" at bounding box center [79, 123] width 101 height 12
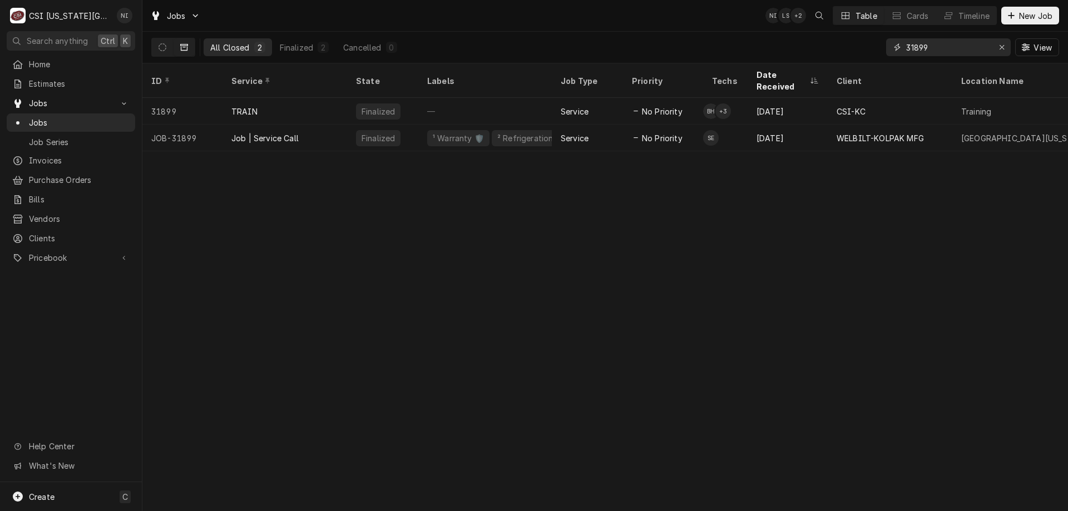
drag, startPoint x: 921, startPoint y: 46, endPoint x: 809, endPoint y: 46, distance: 111.8
click at [828, 46] on div "All Closed 2 Finalized 2 Cancelled 0 31899 View" at bounding box center [605, 47] width 908 height 31
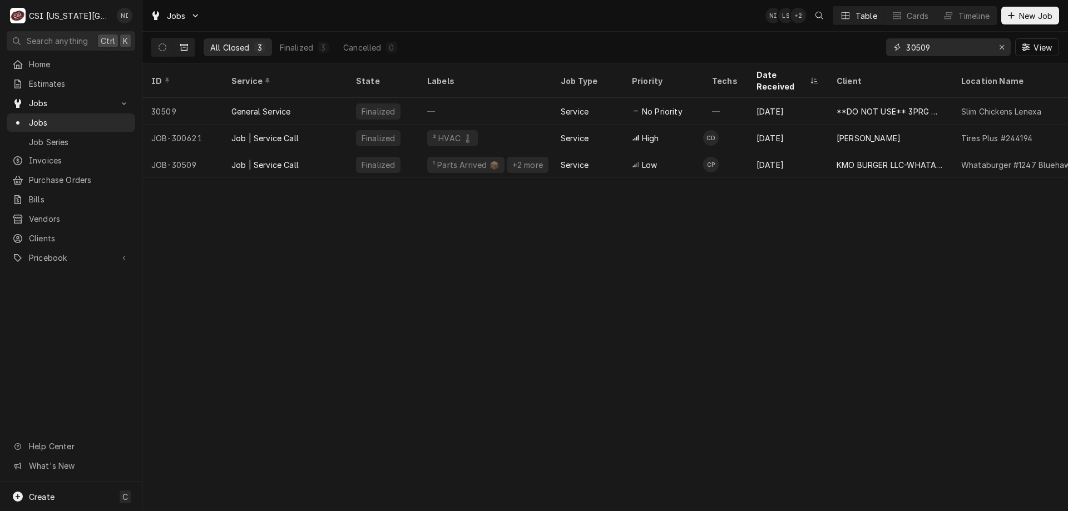
type input "30509"
click at [417, 151] on div "Finalized" at bounding box center [382, 164] width 71 height 27
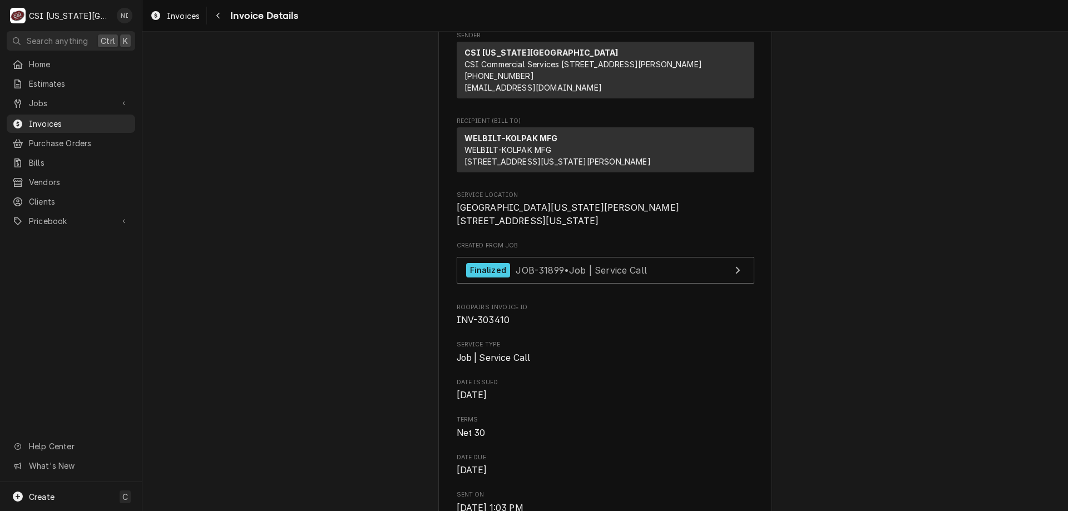
scroll to position [139, 0]
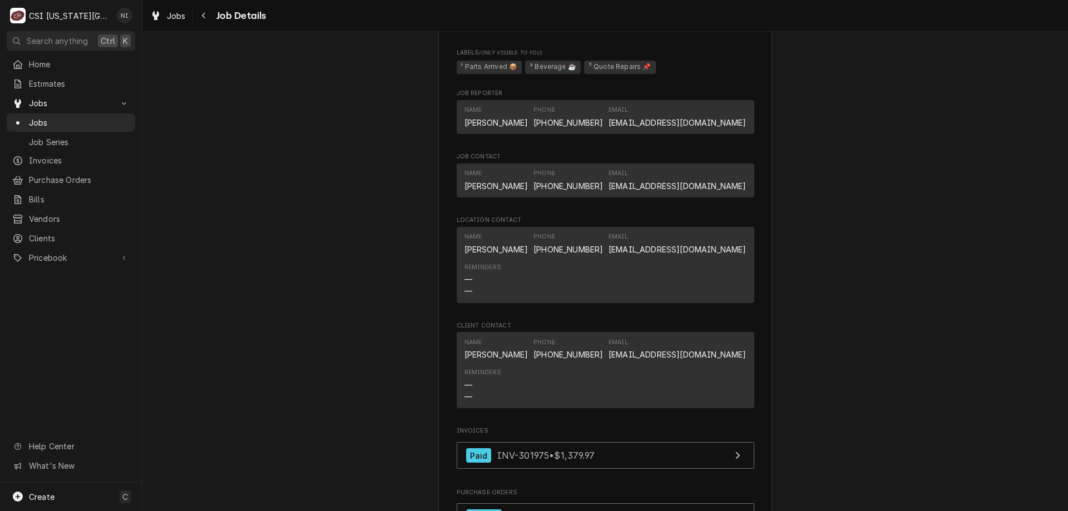
scroll to position [1508, 0]
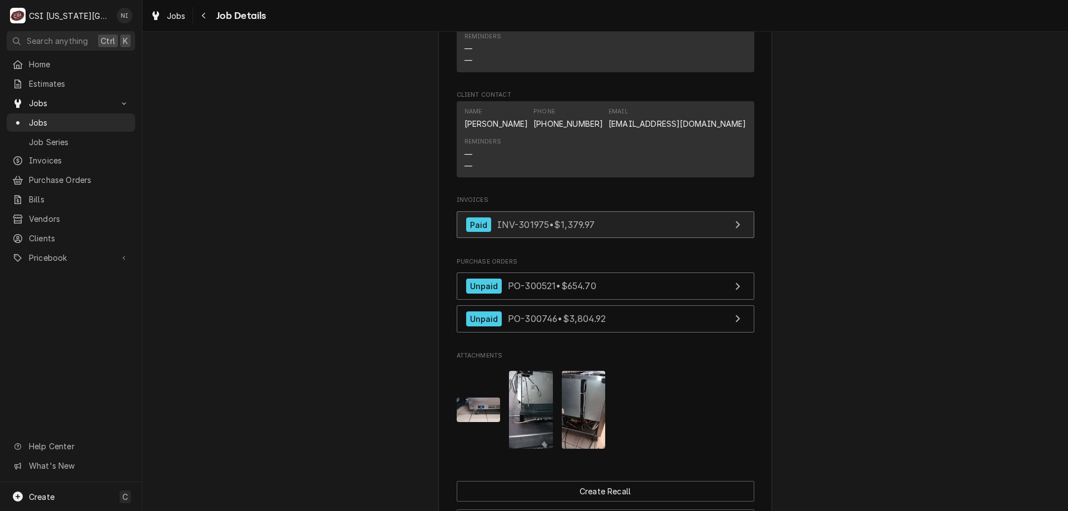
click at [573, 218] on div "Paid INV-301975 • $1,379.97" at bounding box center [530, 225] width 129 height 15
click at [82, 119] on span "Jobs" at bounding box center [79, 123] width 101 height 12
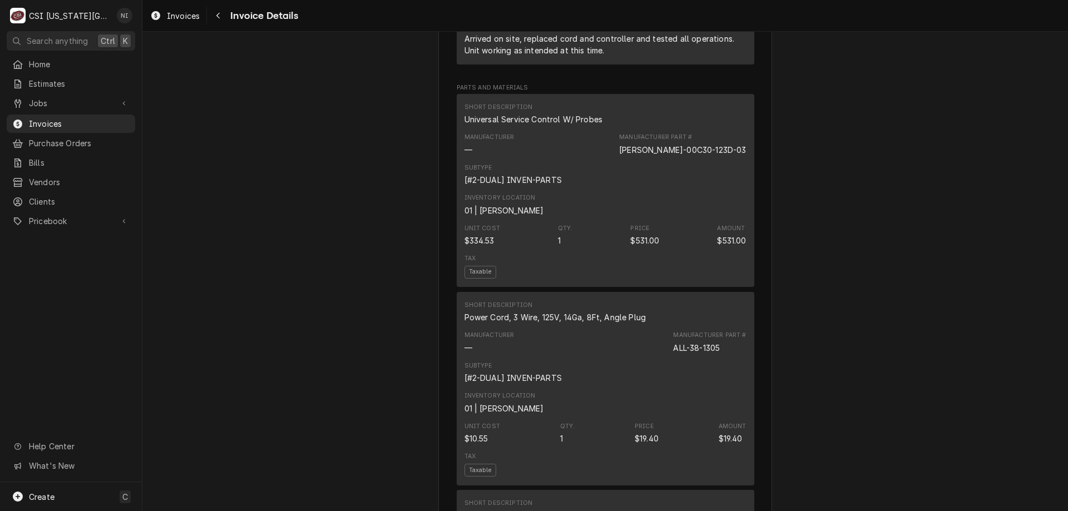
scroll to position [896, 0]
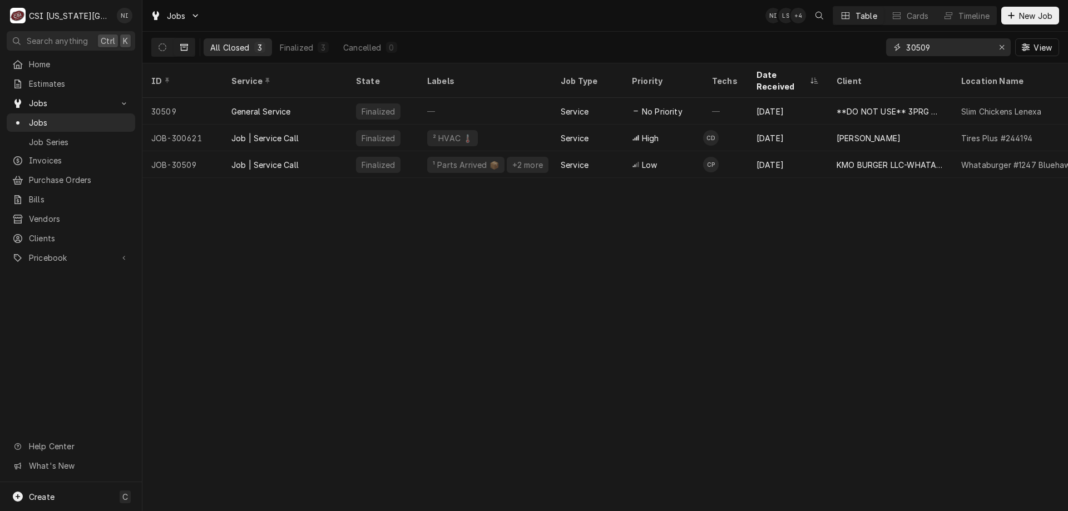
drag, startPoint x: 935, startPoint y: 46, endPoint x: 779, endPoint y: 41, distance: 155.8
click at [781, 42] on div "All Closed 3 Finalized 3 Cancelled 0 30509 View" at bounding box center [605, 47] width 908 height 31
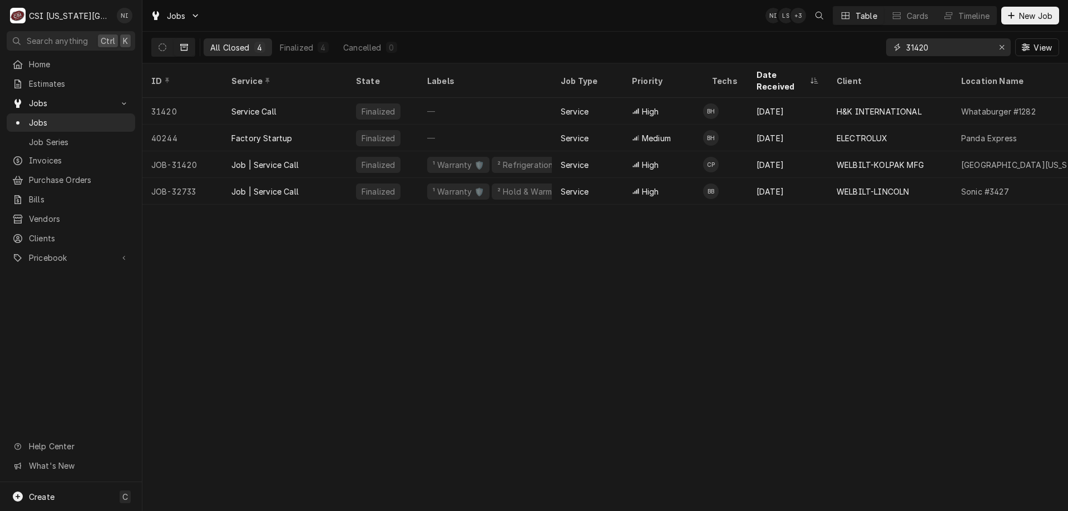
drag, startPoint x: 937, startPoint y: 47, endPoint x: 877, endPoint y: 48, distance: 60.1
click at [882, 50] on div "All Closed 4 Finalized 4 Cancelled 0 31420 View" at bounding box center [605, 47] width 908 height 31
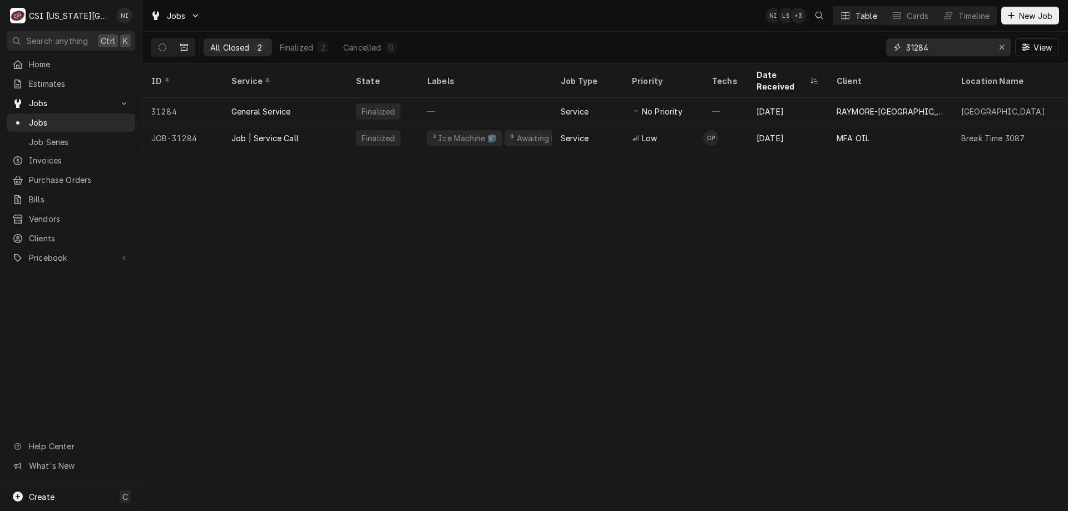
type input "31284"
click at [313, 125] on div "Job | Service Call" at bounding box center [285, 138] width 125 height 27
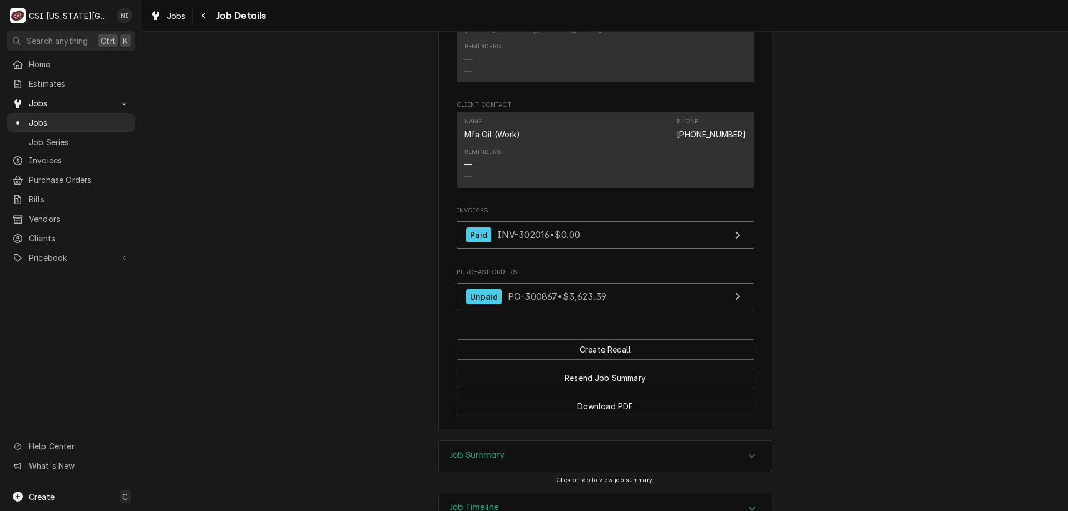
scroll to position [1098, 0]
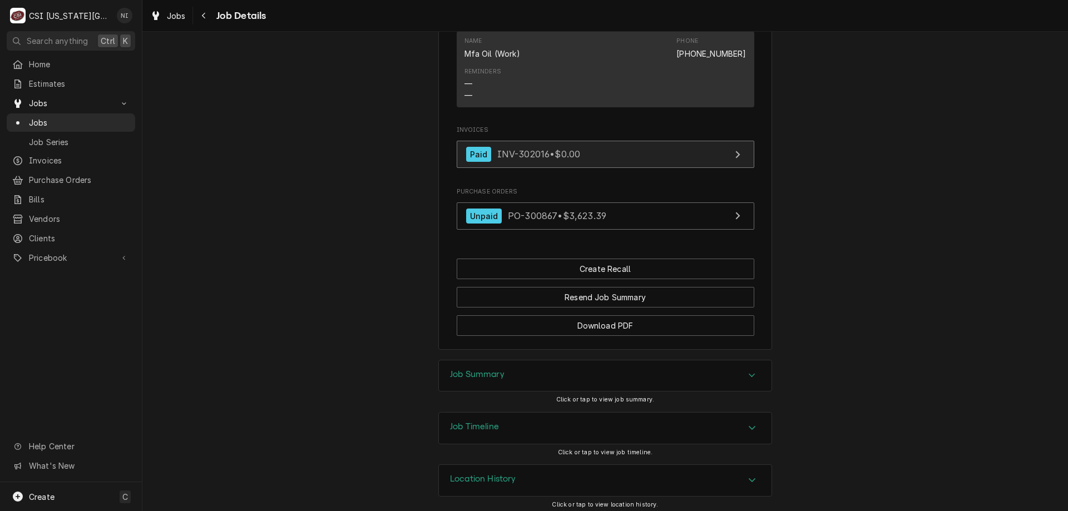
click at [643, 168] on link "Paid INV-302016 • $0.00" at bounding box center [606, 154] width 298 height 27
click at [104, 119] on span "Jobs" at bounding box center [79, 123] width 101 height 12
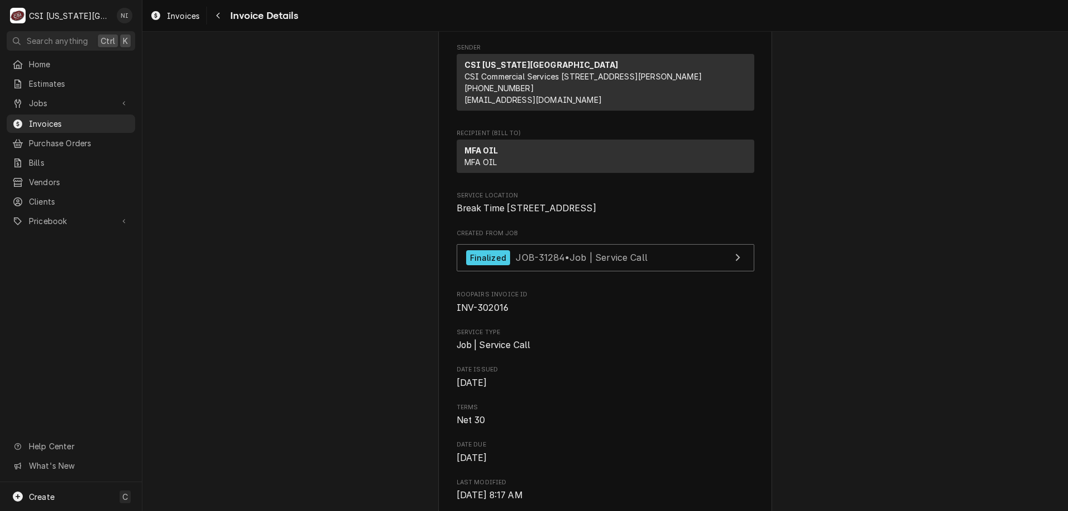
scroll to position [87, 0]
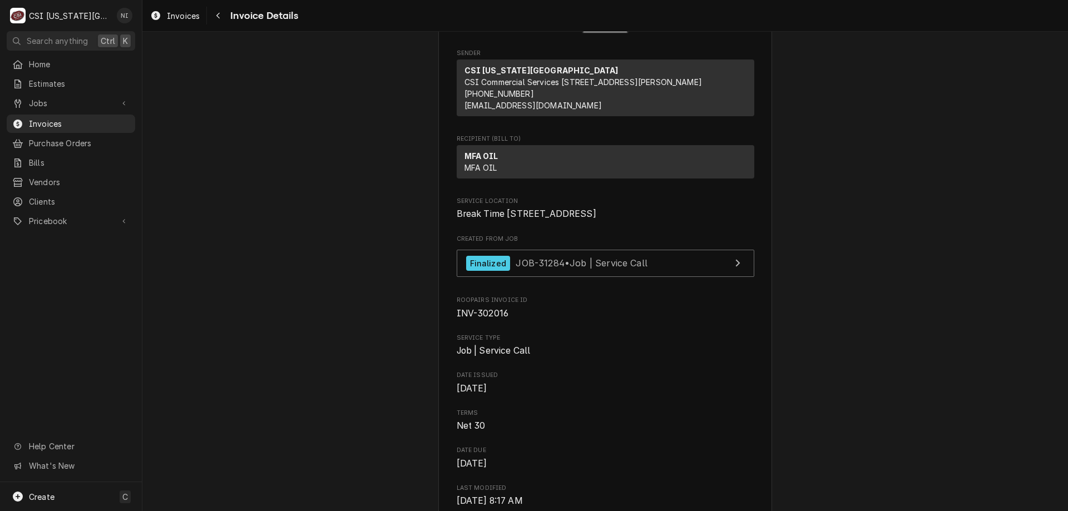
drag, startPoint x: 548, startPoint y: 252, endPoint x: 440, endPoint y: 239, distance: 108.7
click at [544, 221] on span "Break Time 3087 204 S Highway 71 Savannah, MO 64485" at bounding box center [606, 214] width 298 height 13
drag, startPoint x: 450, startPoint y: 223, endPoint x: 534, endPoint y: 236, distance: 85.0
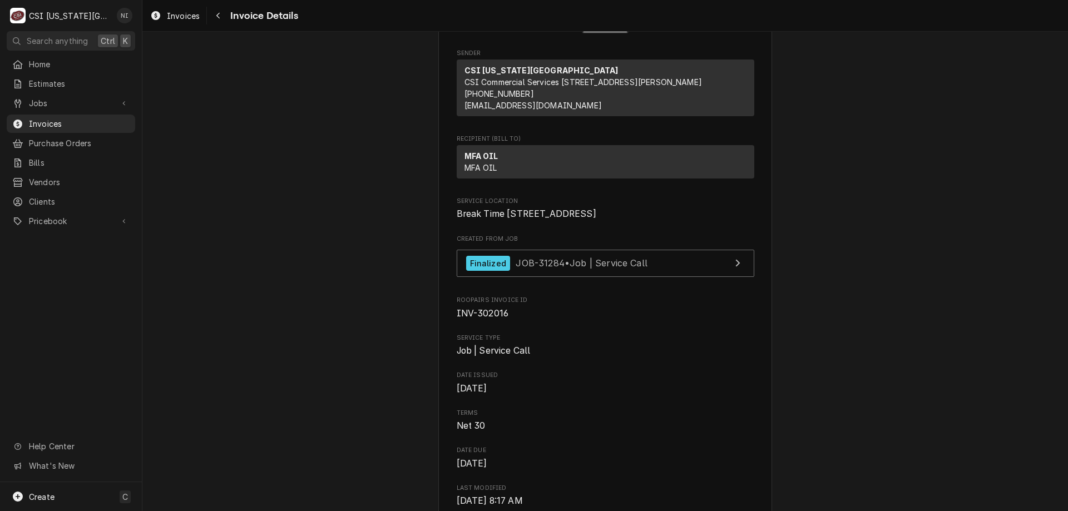
copy span "Break Time 3087 204 S Highway 71"
click at [124, 118] on span "Invoices" at bounding box center [79, 124] width 101 height 12
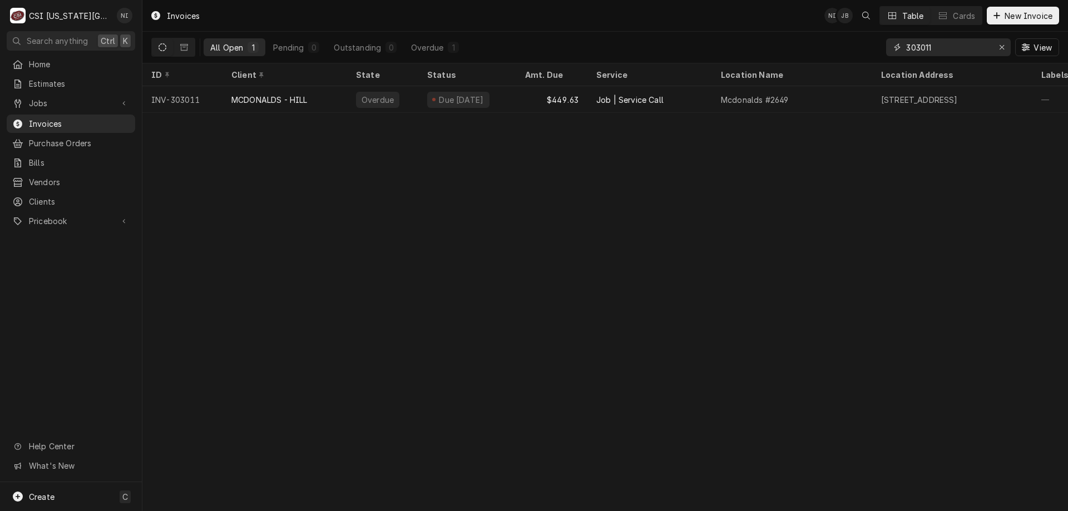
click at [1000, 46] on icon "Erase input" at bounding box center [1002, 47] width 4 height 4
paste input "Break Time [STREET_ADDRESS]"
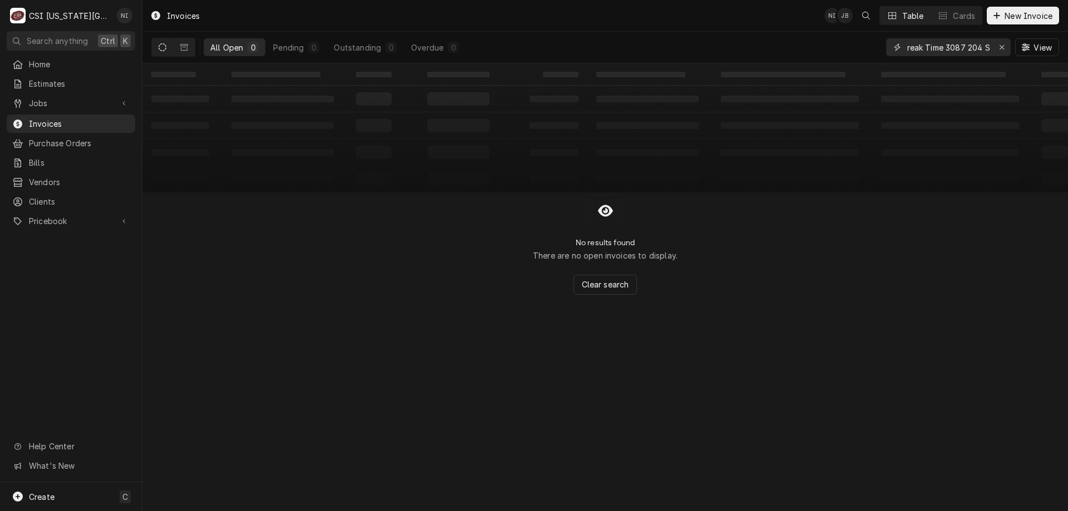
scroll to position [0, 8]
type input "Break Time 3087 204 S"
click at [1001, 42] on div "Erase input" at bounding box center [1001, 47] width 11 height 11
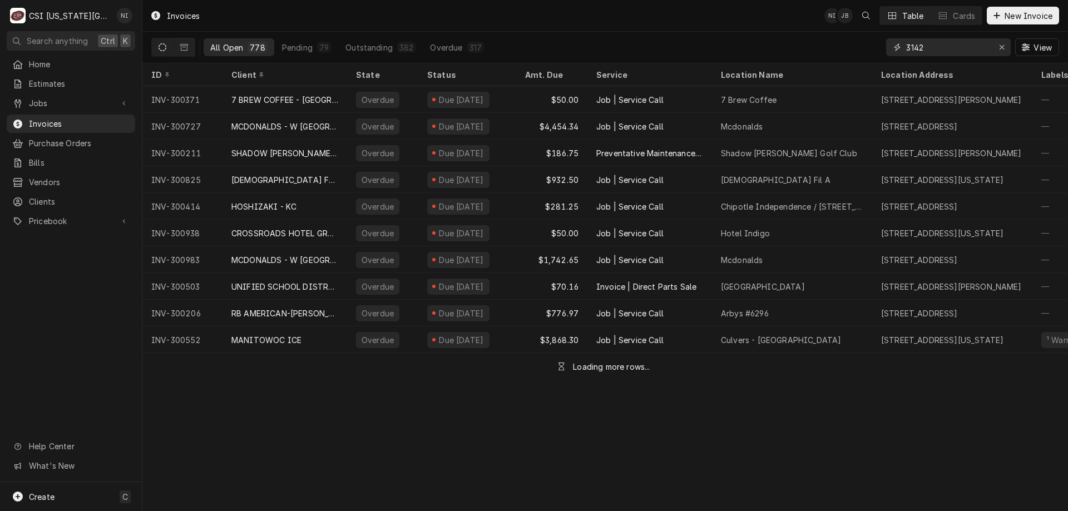
type input "31420"
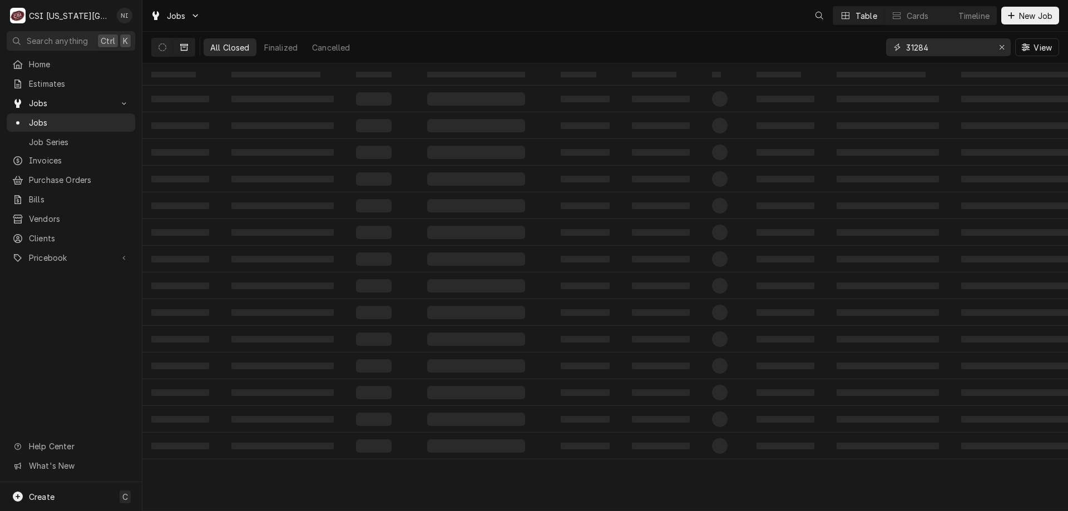
drag, startPoint x: 949, startPoint y: 51, endPoint x: 868, endPoint y: 50, distance: 81.2
click at [871, 51] on div "All Closed Finalized Cancelled 31284 View" at bounding box center [605, 47] width 908 height 31
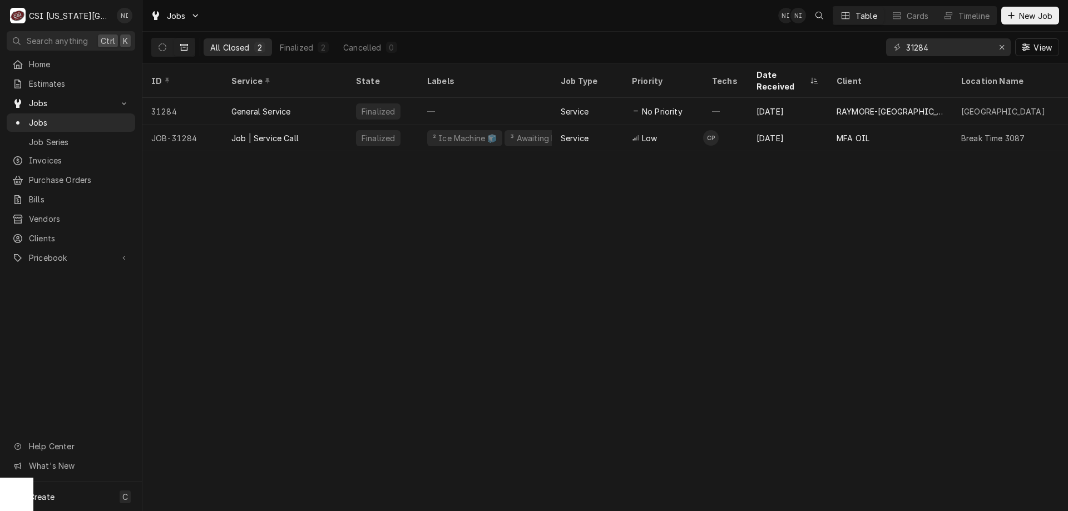
click at [729, 262] on div "ID Service State Labels Job Type Priority Techs Date Received Client Location N…" at bounding box center [605, 287] width 926 height 448
drag, startPoint x: 936, startPoint y: 50, endPoint x: 850, endPoint y: 43, distance: 86.5
click at [857, 43] on div "All Closed 2 Finalized 2 Cancelled 0 31284 View" at bounding box center [605, 47] width 908 height 31
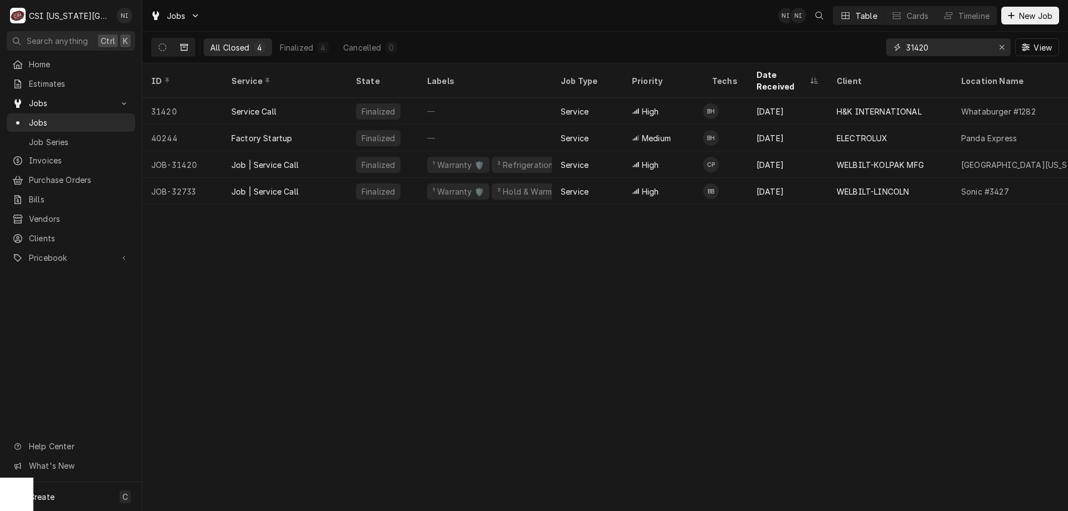
type input "31420"
click at [320, 152] on div "Job | Service Call" at bounding box center [285, 164] width 125 height 27
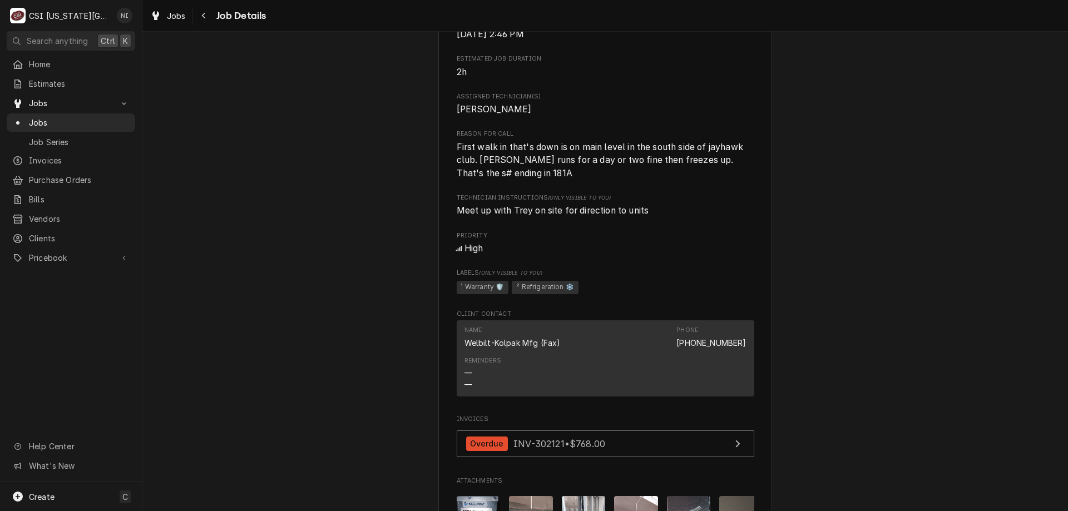
scroll to position [1292, 0]
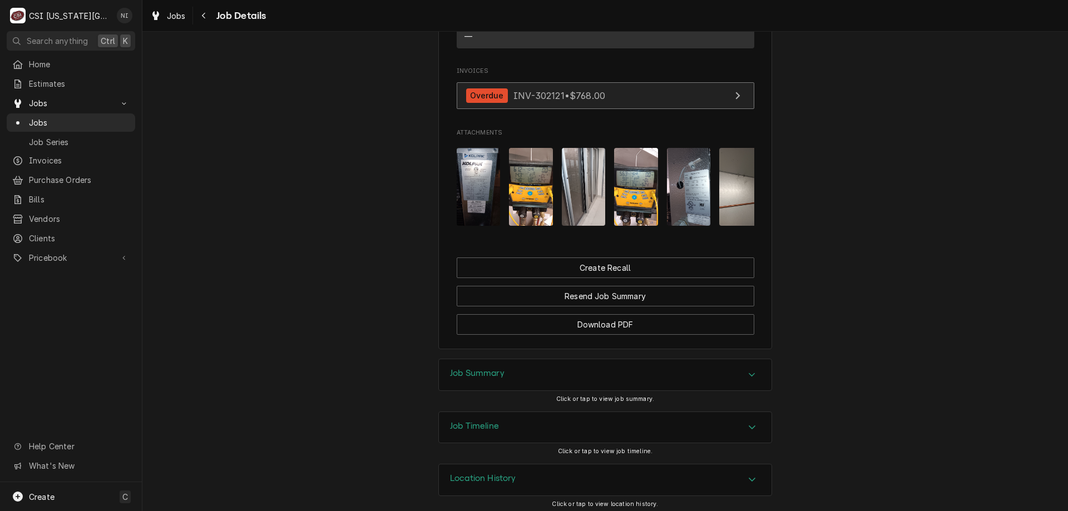
click at [626, 100] on link "Overdue INV-302121 • $768.00" at bounding box center [606, 95] width 298 height 27
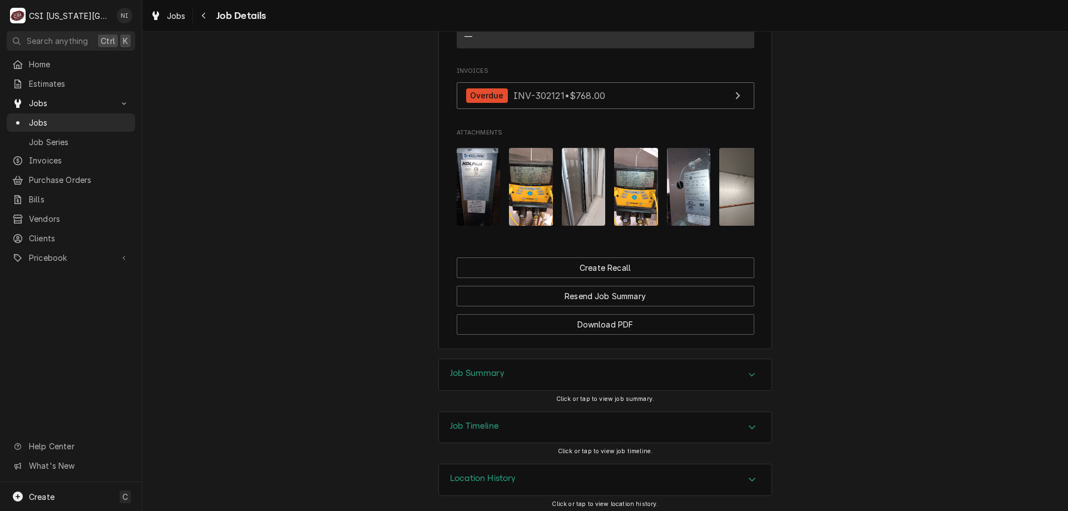
drag, startPoint x: 93, startPoint y: 121, endPoint x: 200, endPoint y: 50, distance: 128.1
click at [94, 121] on span "Jobs" at bounding box center [79, 123] width 101 height 12
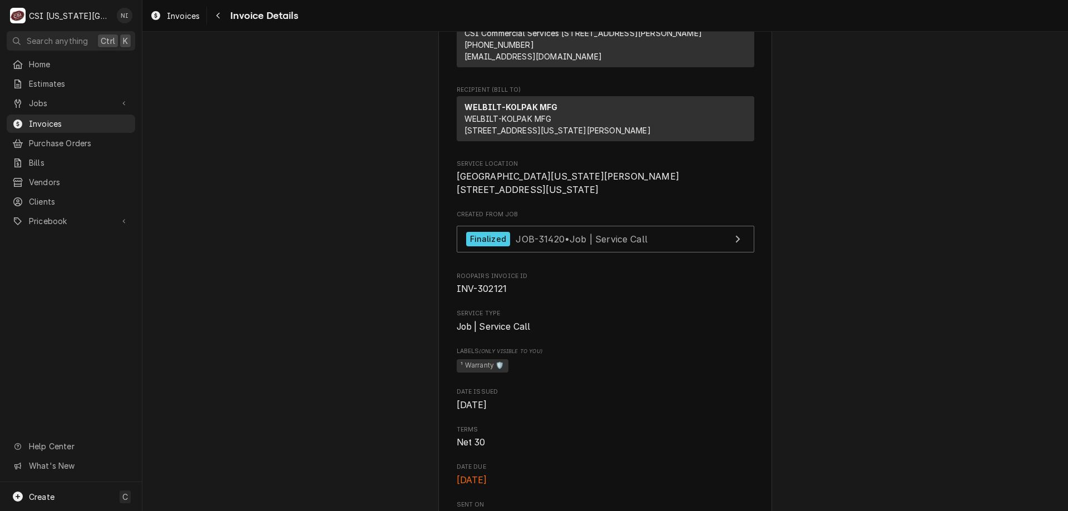
scroll to position [153, 0]
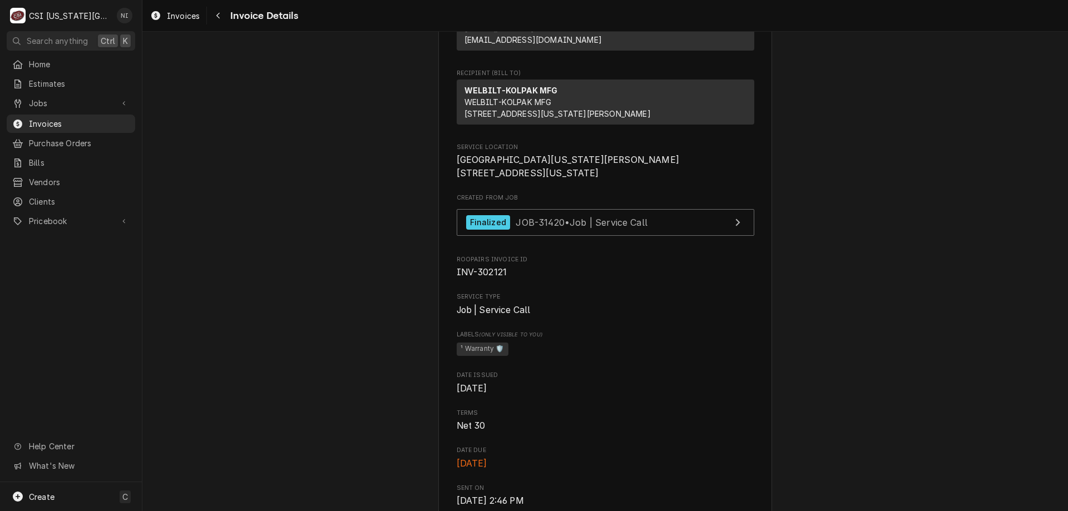
drag, startPoint x: 841, startPoint y: 73, endPoint x: 682, endPoint y: 38, distance: 162.8
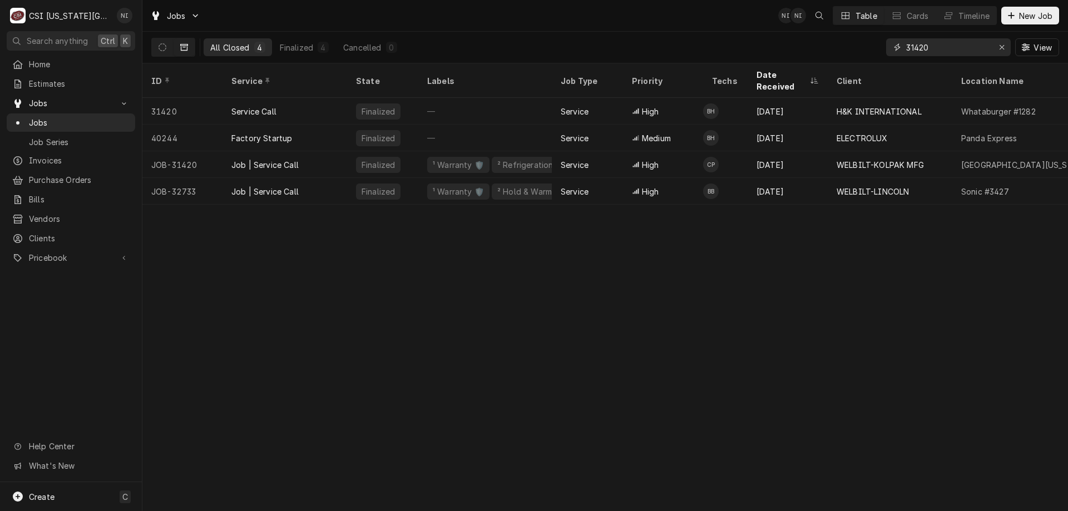
drag, startPoint x: 936, startPoint y: 45, endPoint x: 785, endPoint y: 30, distance: 151.5
click at [809, 41] on div "All Closed 4 Finalized 4 Cancelled 0 31420 View" at bounding box center [605, 47] width 908 height 31
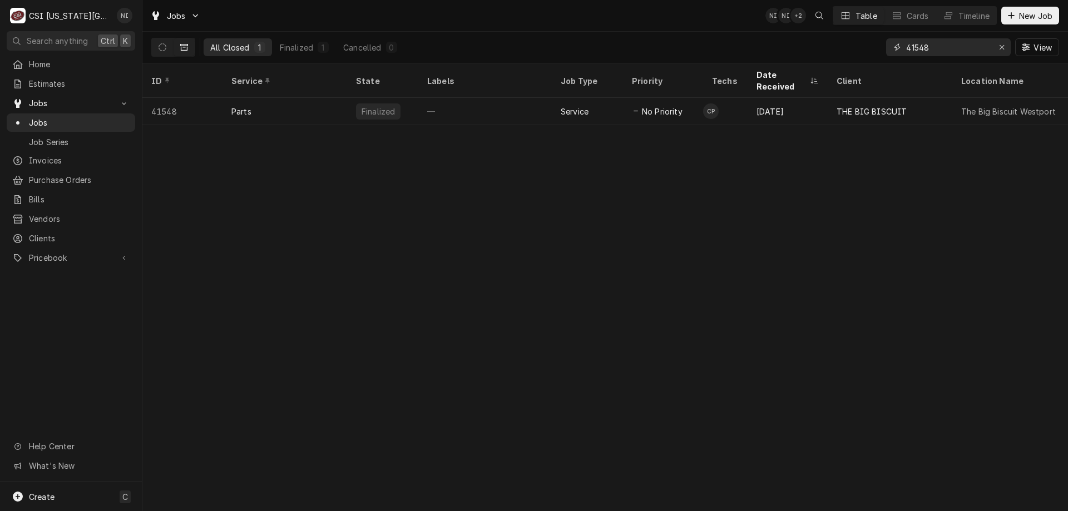
type input "41548"
click at [106, 123] on span "Jobs" at bounding box center [79, 123] width 101 height 12
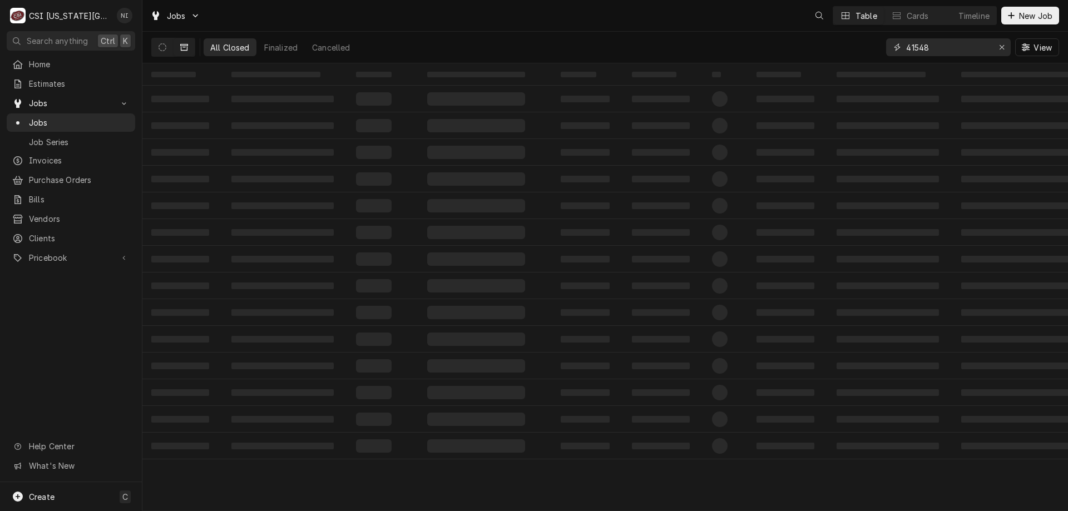
drag, startPoint x: 914, startPoint y: 47, endPoint x: 856, endPoint y: 47, distance: 57.3
click at [876, 48] on div "All Closed Finalized Cancelled 41548 View" at bounding box center [605, 47] width 908 height 31
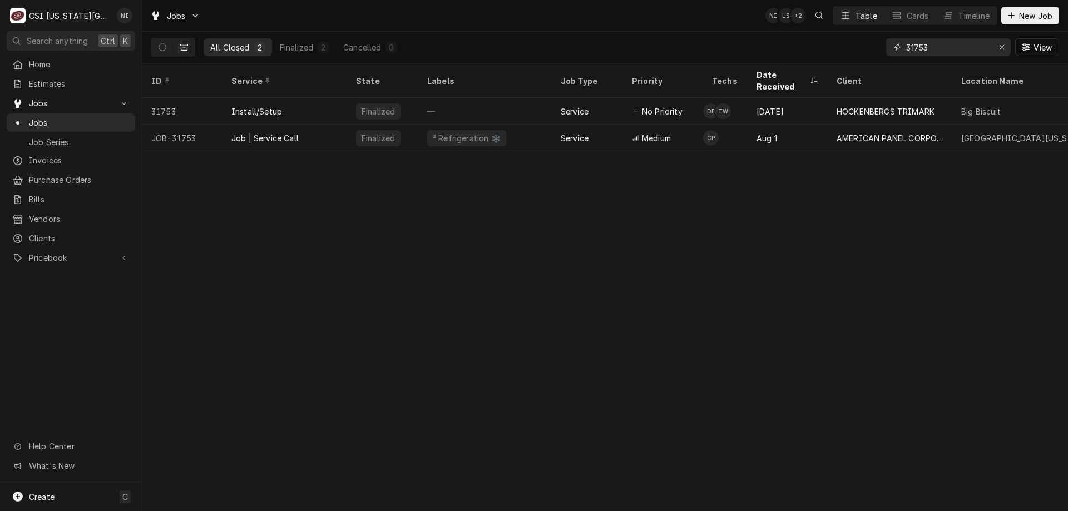
type input "31753"
click at [501, 126] on div "² Refrigeration ❄️" at bounding box center [485, 138] width 134 height 27
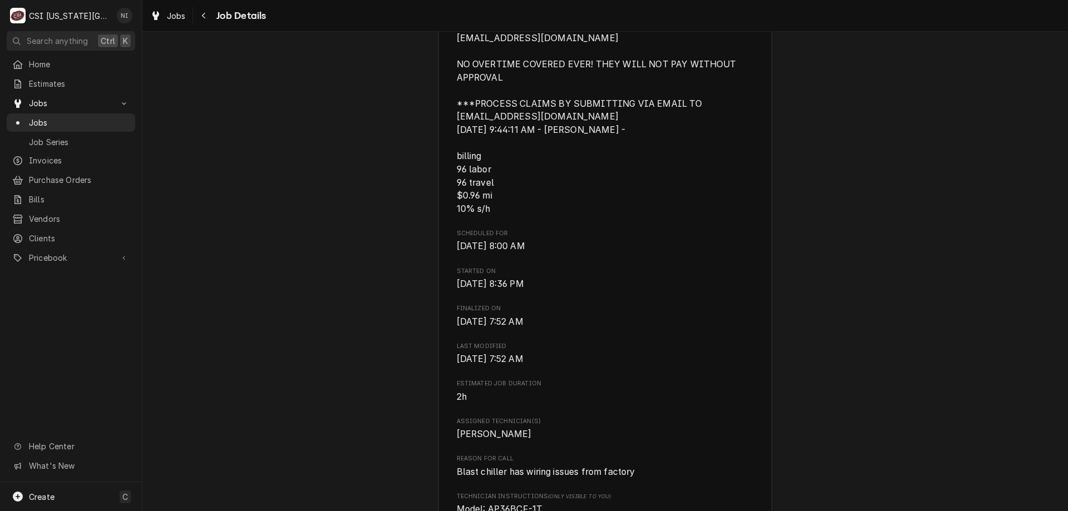
scroll to position [963, 0]
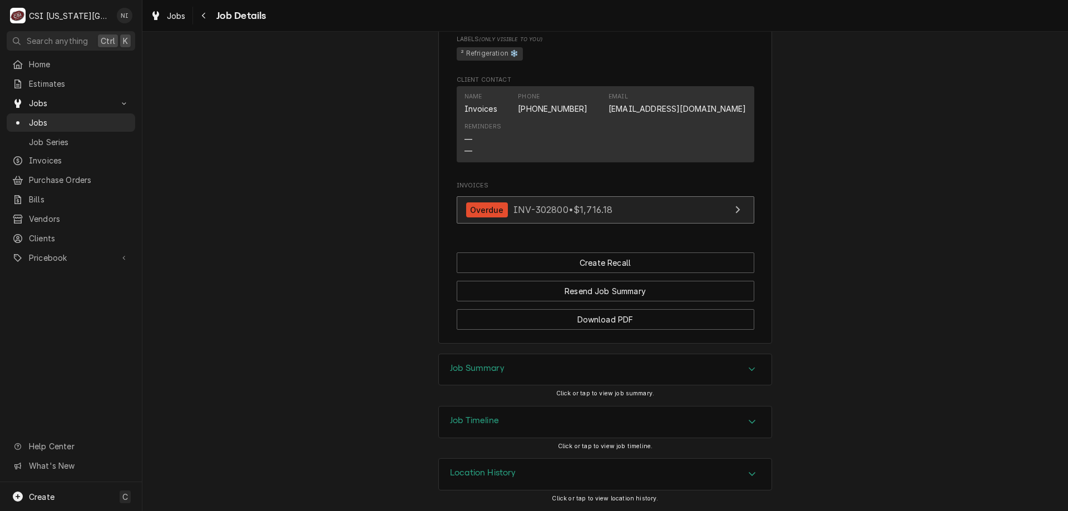
click at [664, 214] on link "Overdue INV-302800 • $1,716.18" at bounding box center [606, 209] width 298 height 27
click at [97, 122] on span "Jobs" at bounding box center [79, 123] width 101 height 12
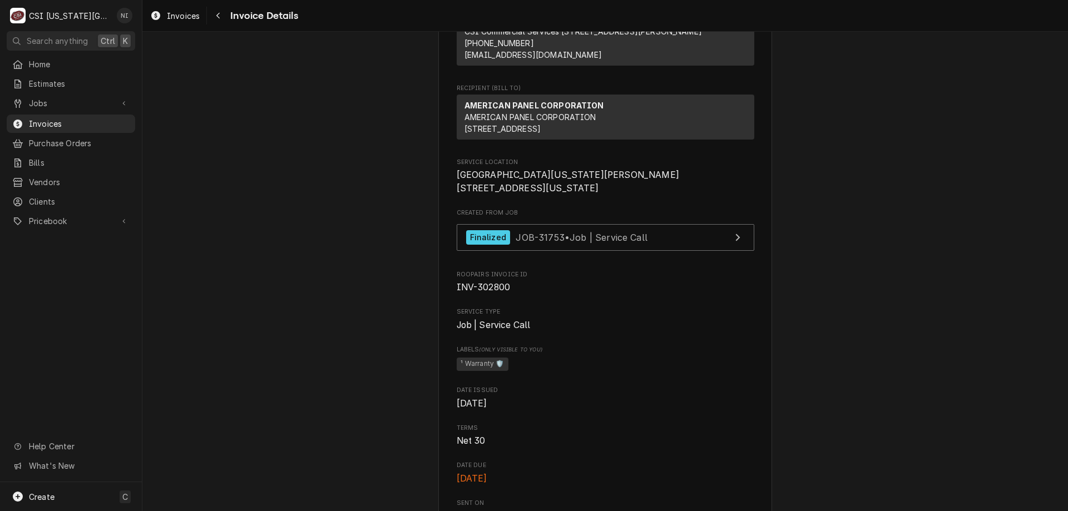
scroll to position [147, 0]
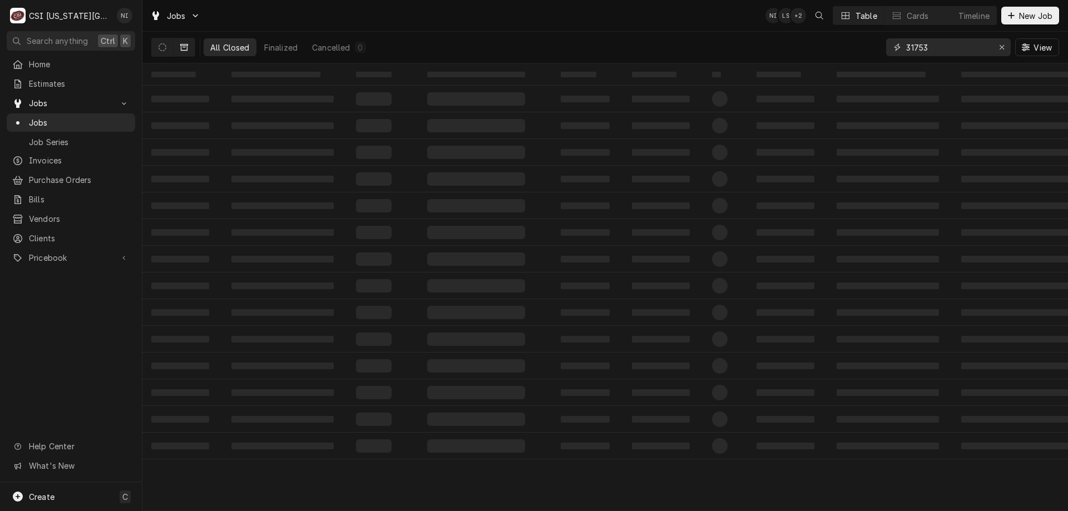
click at [931, 48] on input "31753" at bounding box center [947, 47] width 83 height 18
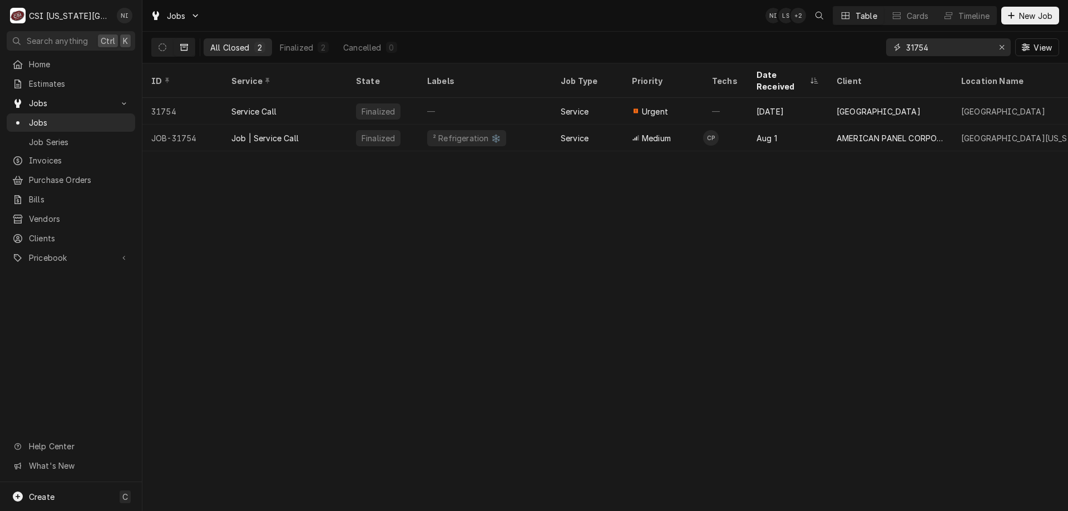
type input "31754"
click at [335, 125] on div "Job | Service Call" at bounding box center [285, 138] width 125 height 27
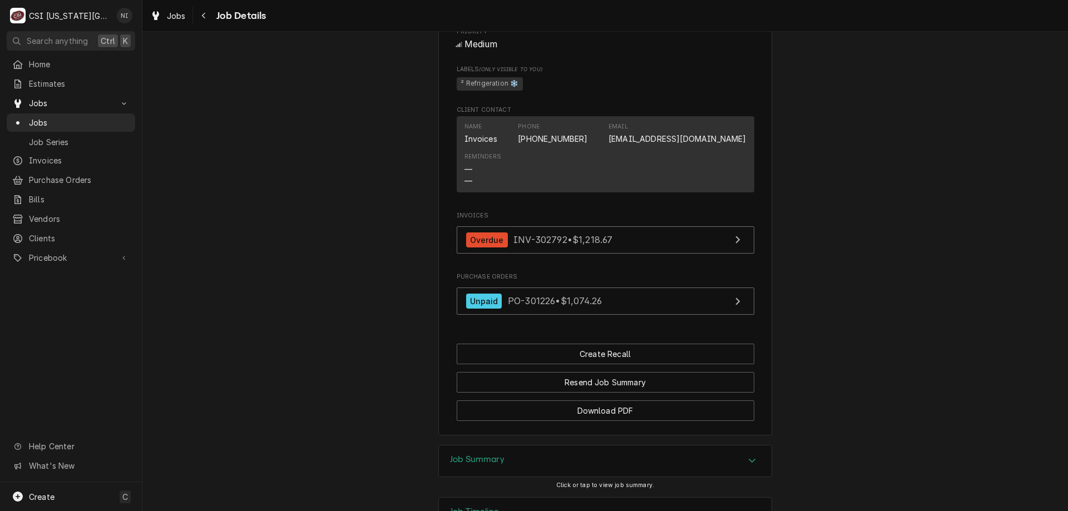
scroll to position [914, 0]
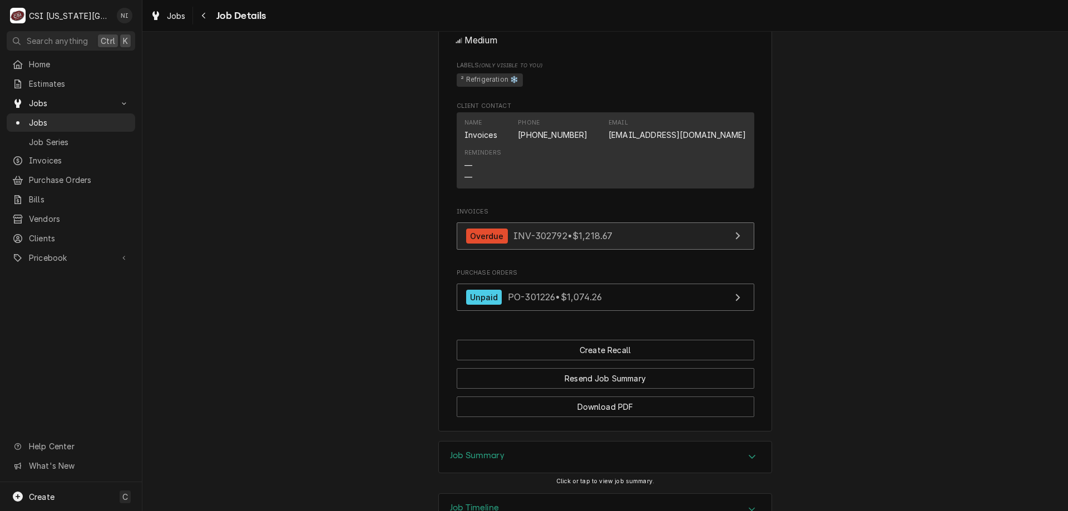
click at [648, 250] on link "Overdue INV-302792 • $1,218.67" at bounding box center [606, 236] width 298 height 27
click at [102, 124] on span "Jobs" at bounding box center [79, 123] width 101 height 12
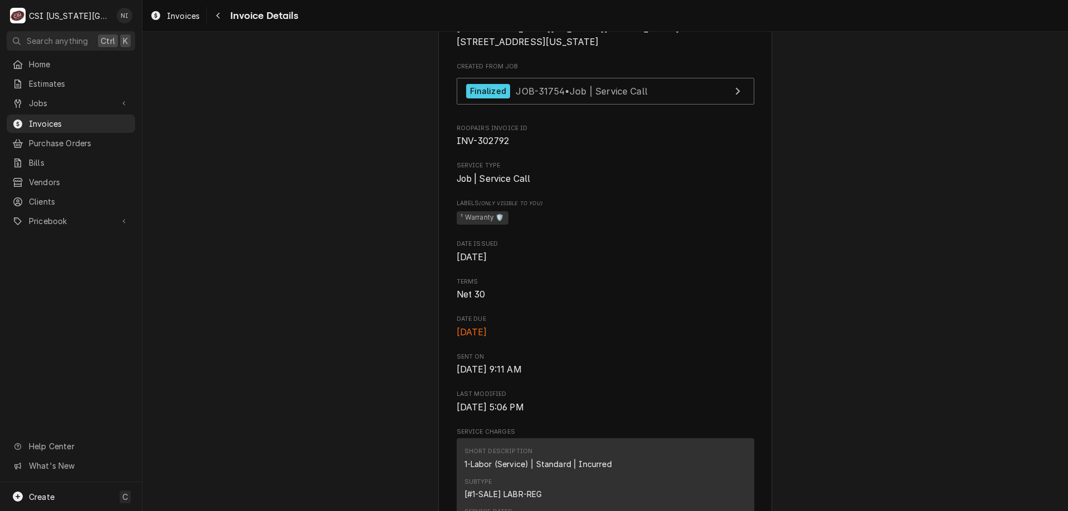
scroll to position [243, 0]
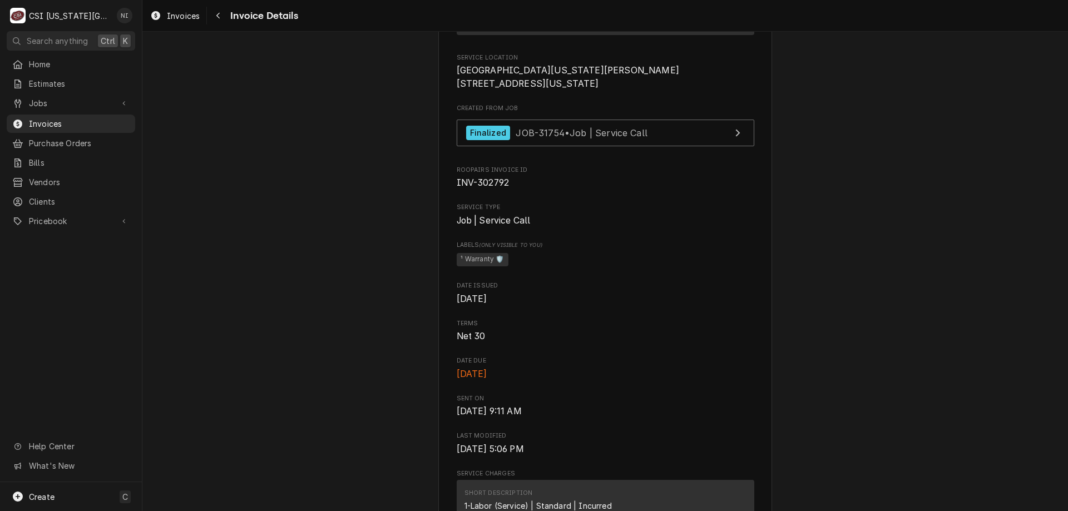
drag, startPoint x: 1063, startPoint y: 103, endPoint x: 912, endPoint y: 96, distance: 150.4
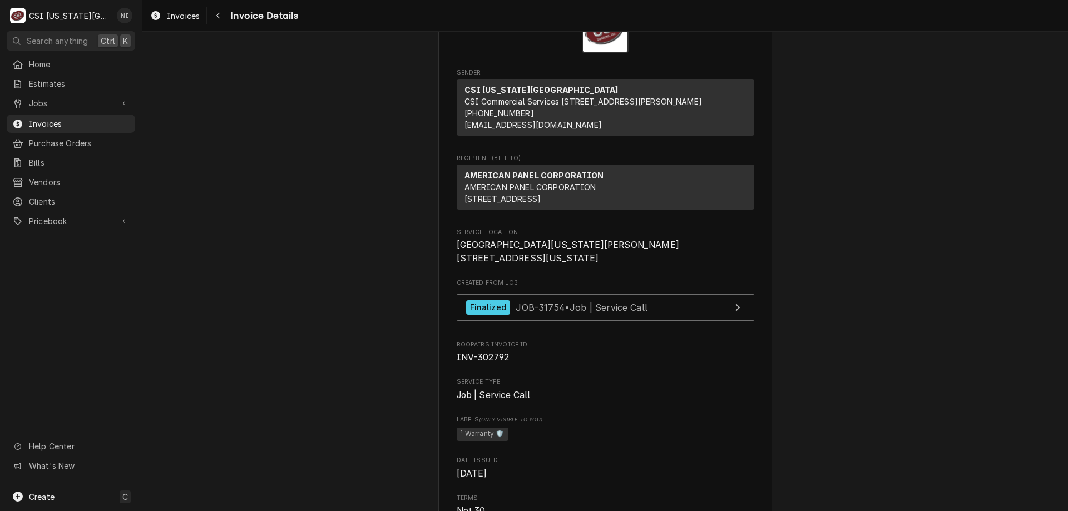
scroll to position [75, 0]
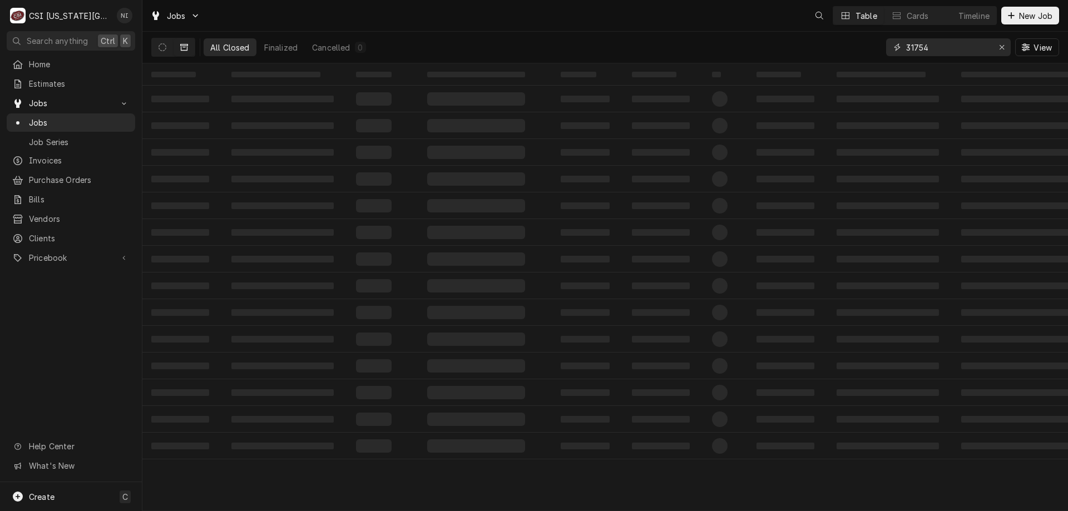
click at [1005, 47] on div "Erase input" at bounding box center [1001, 47] width 11 height 11
click at [986, 48] on input "Dynamic Content Wrapper" at bounding box center [958, 47] width 105 height 18
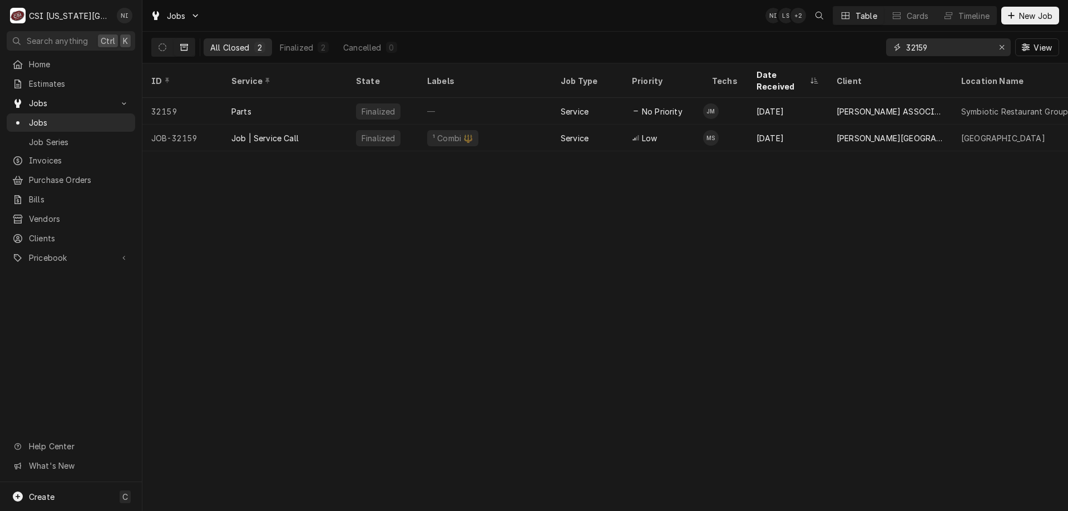
type input "32159"
click at [500, 127] on div "¹ Combi 🔱" at bounding box center [485, 138] width 134 height 27
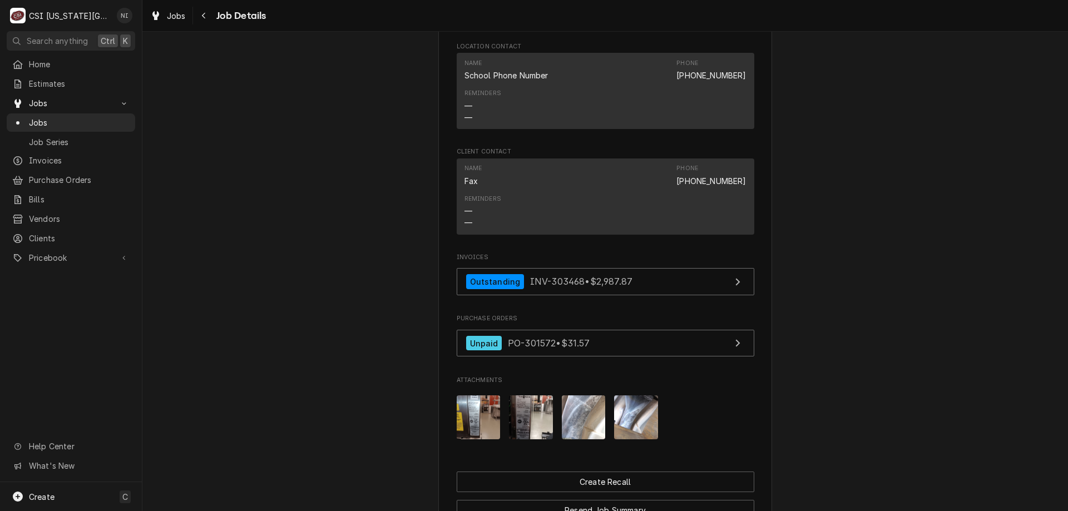
scroll to position [1184, 0]
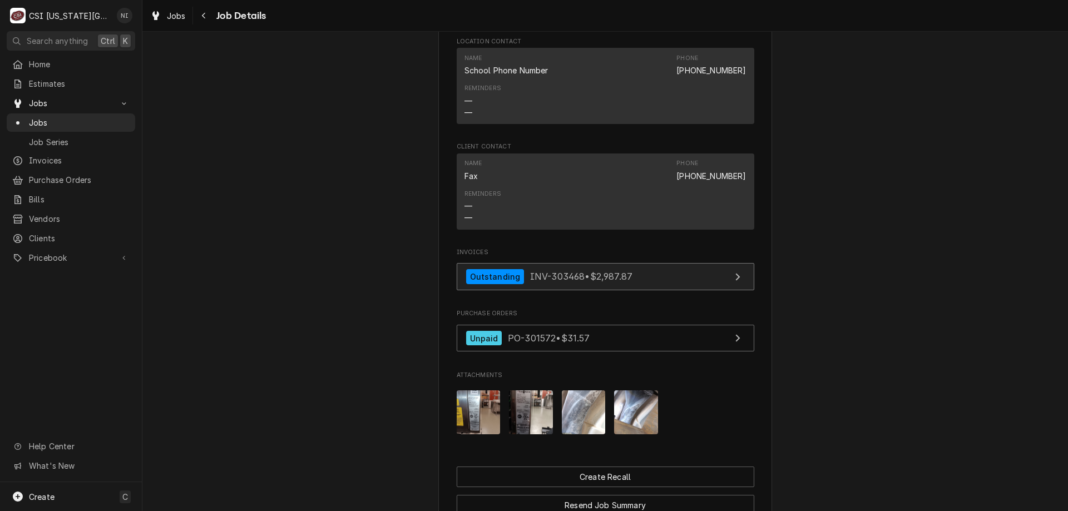
click at [680, 278] on link "Outstanding INV-303468 • $2,987.87" at bounding box center [606, 276] width 298 height 27
click at [110, 123] on span "Jobs" at bounding box center [79, 123] width 101 height 12
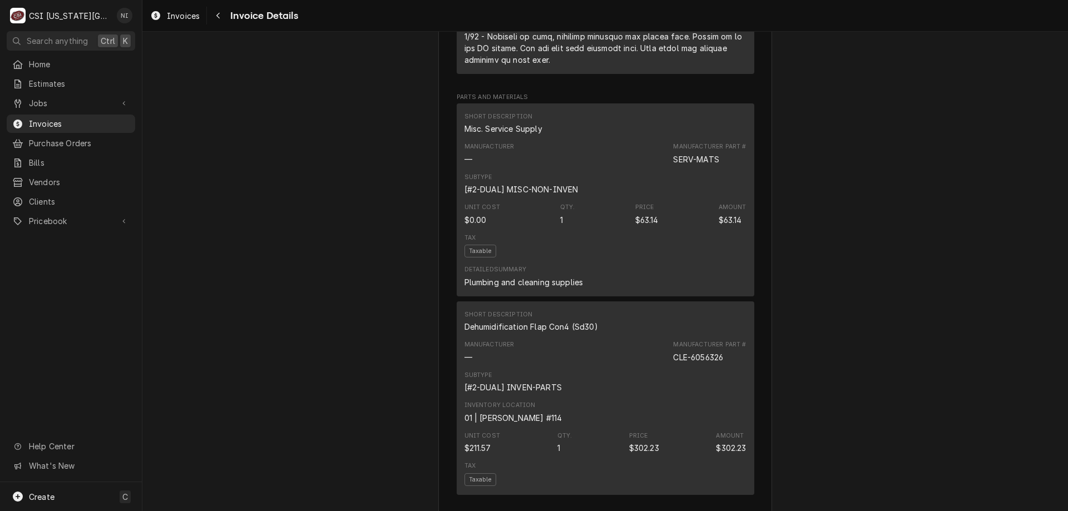
scroll to position [1120, 0]
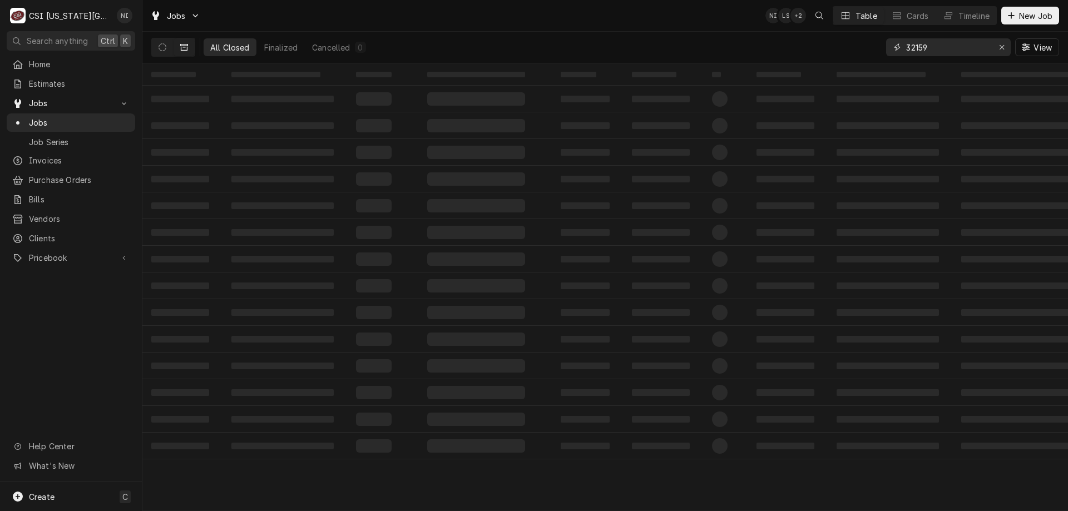
click at [998, 47] on div "Erase input" at bounding box center [1001, 47] width 11 height 11
click at [966, 50] on input "Dynamic Content Wrapper" at bounding box center [958, 47] width 105 height 18
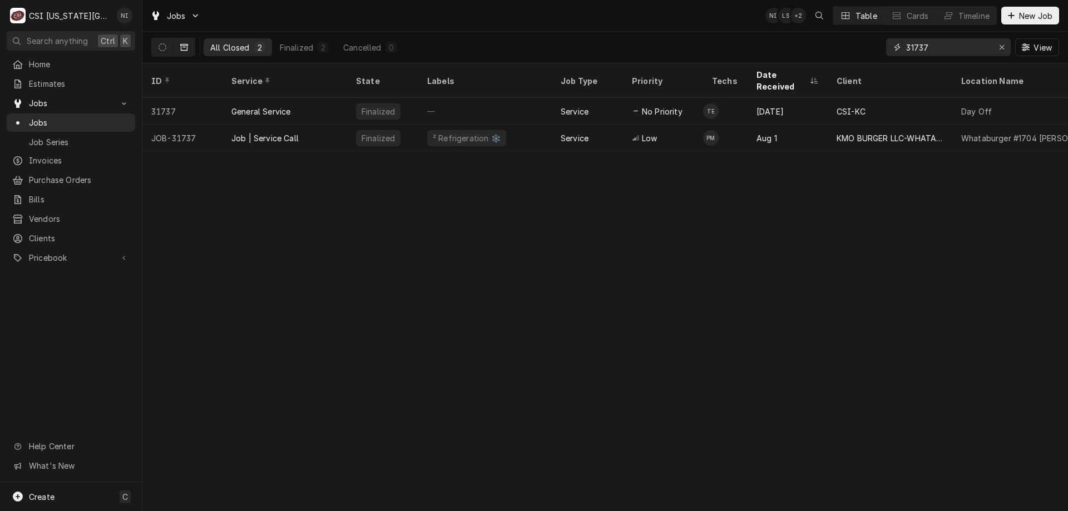
type input "31737"
click at [323, 131] on div "Job | Service Call" at bounding box center [285, 138] width 125 height 27
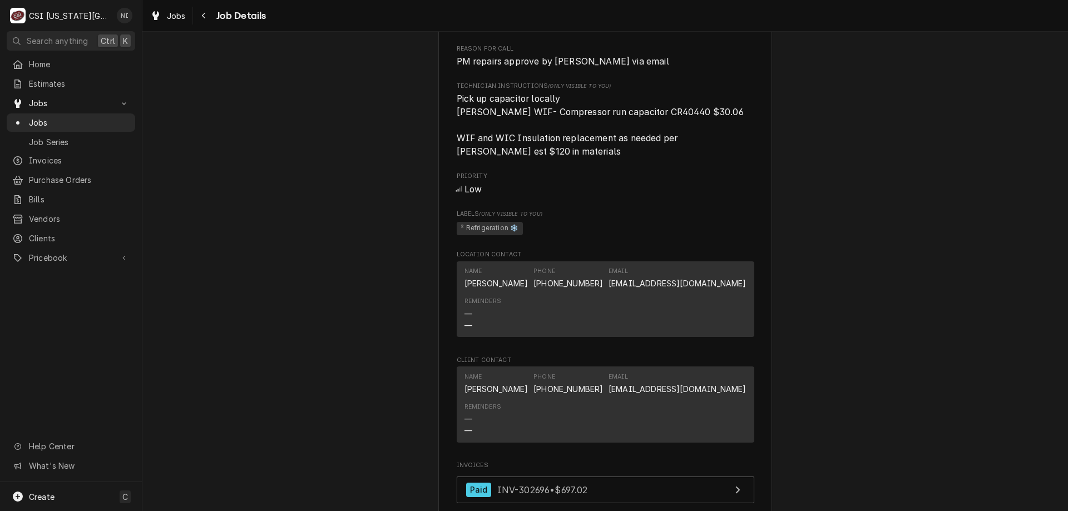
scroll to position [1043, 0]
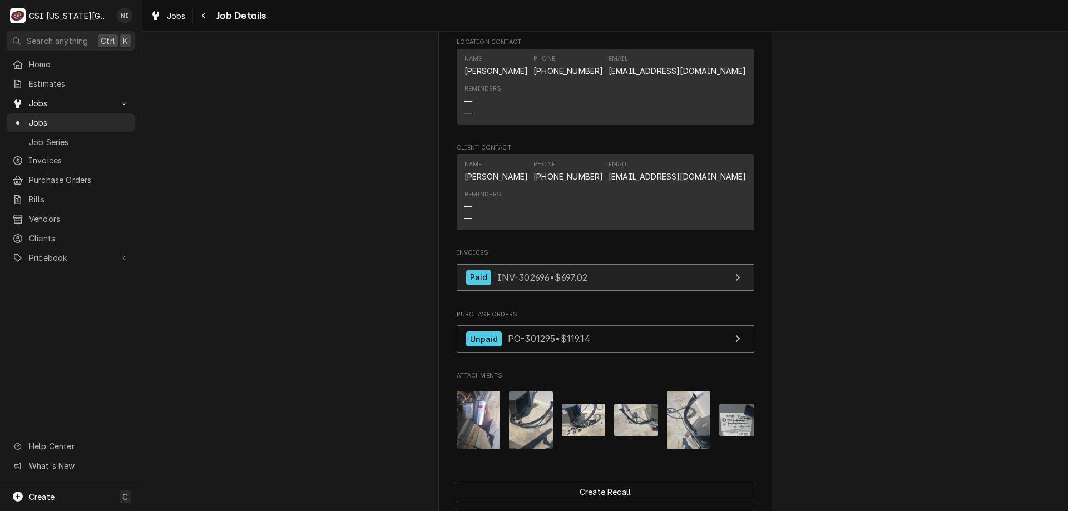
click at [667, 264] on link "Paid INV-302696 • $697.02" at bounding box center [606, 277] width 298 height 27
click at [100, 121] on span "Jobs" at bounding box center [79, 123] width 101 height 12
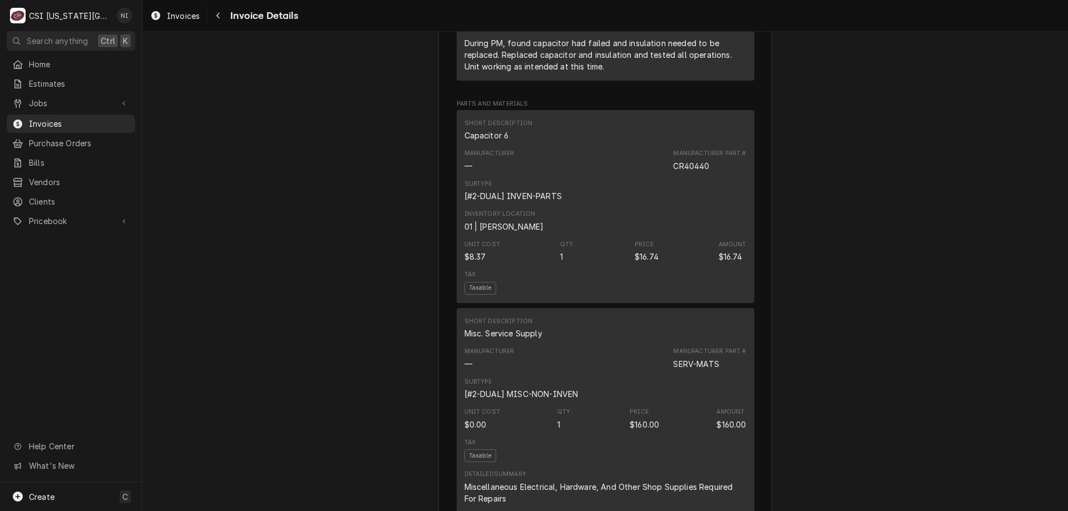
scroll to position [906, 0]
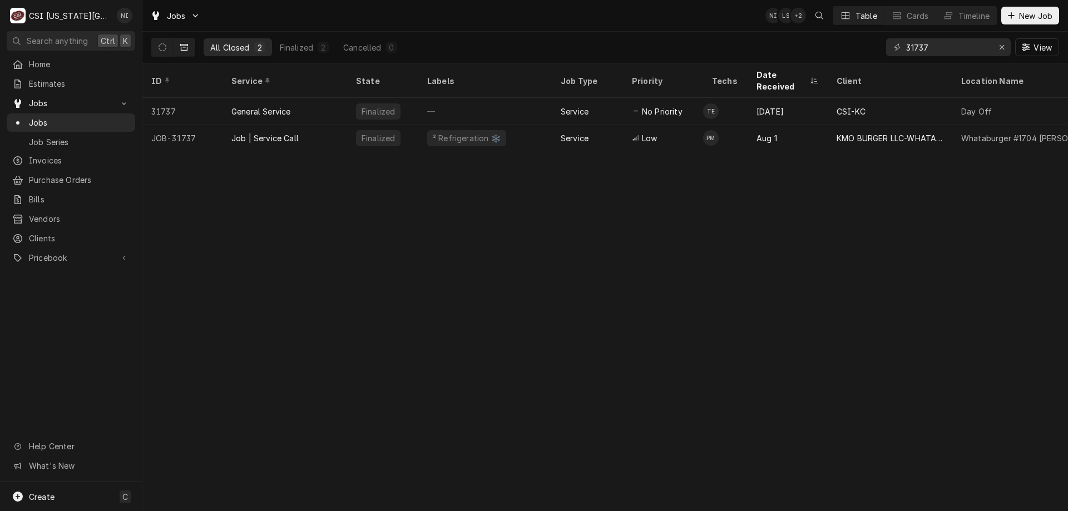
click at [104, 117] on span "Jobs" at bounding box center [79, 123] width 101 height 12
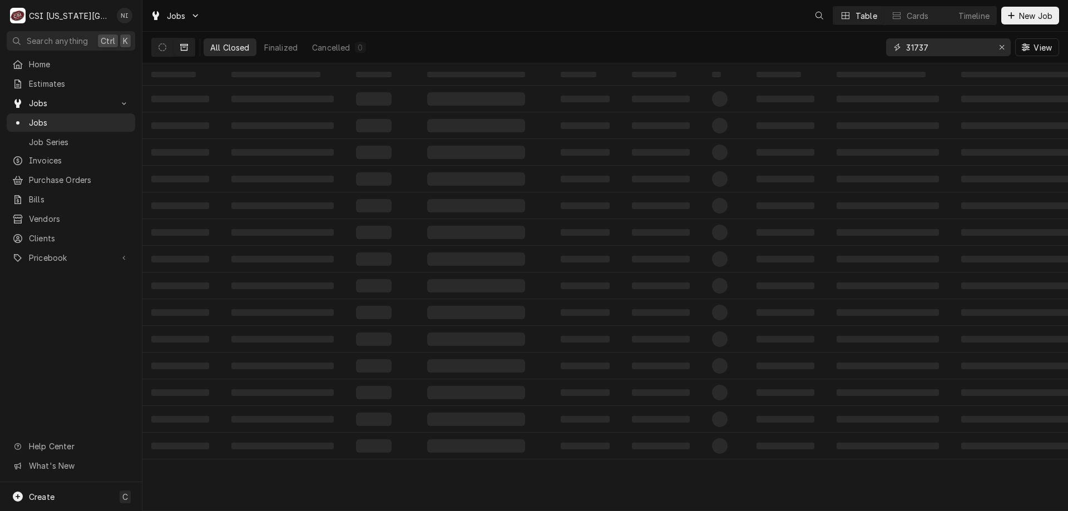
drag, startPoint x: 960, startPoint y: 46, endPoint x: 870, endPoint y: 48, distance: 90.7
click at [870, 48] on div "All Closed Finalized Cancelled 0 31737 View" at bounding box center [605, 47] width 908 height 31
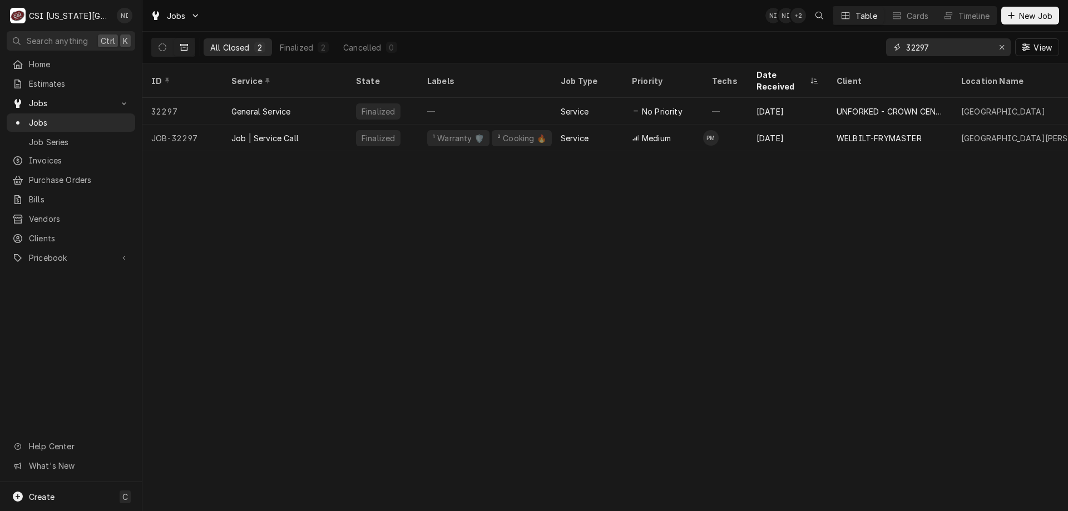
type input "32297"
click at [595, 309] on div "ID Service State Labels Job Type Priority Techs Date Received Client Location N…" at bounding box center [605, 287] width 926 height 448
click at [559, 130] on div "Service" at bounding box center [587, 138] width 71 height 27
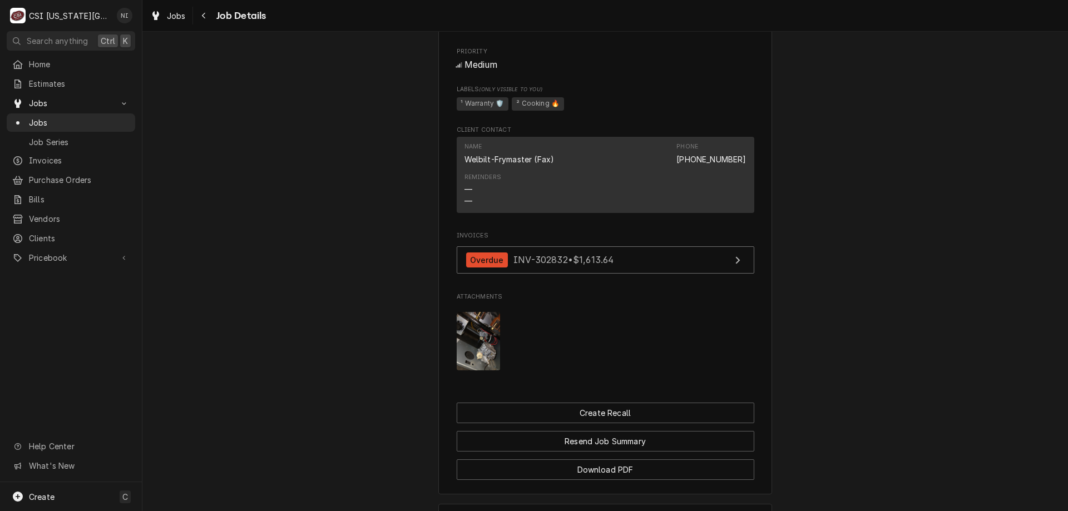
scroll to position [1123, 0]
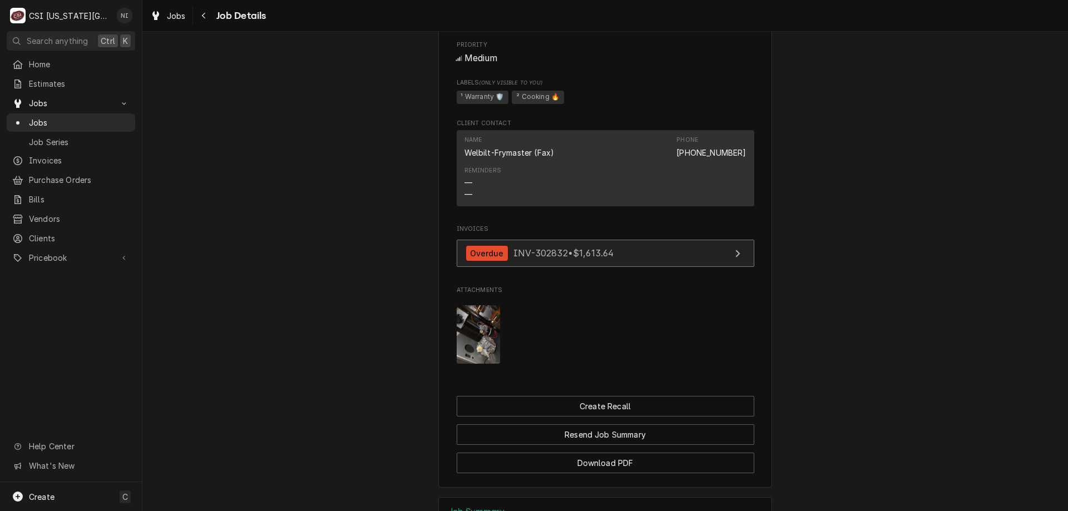
click at [655, 240] on link "Overdue INV-302832 • $1,613.64" at bounding box center [606, 253] width 298 height 27
click at [67, 117] on span "Jobs" at bounding box center [79, 123] width 101 height 12
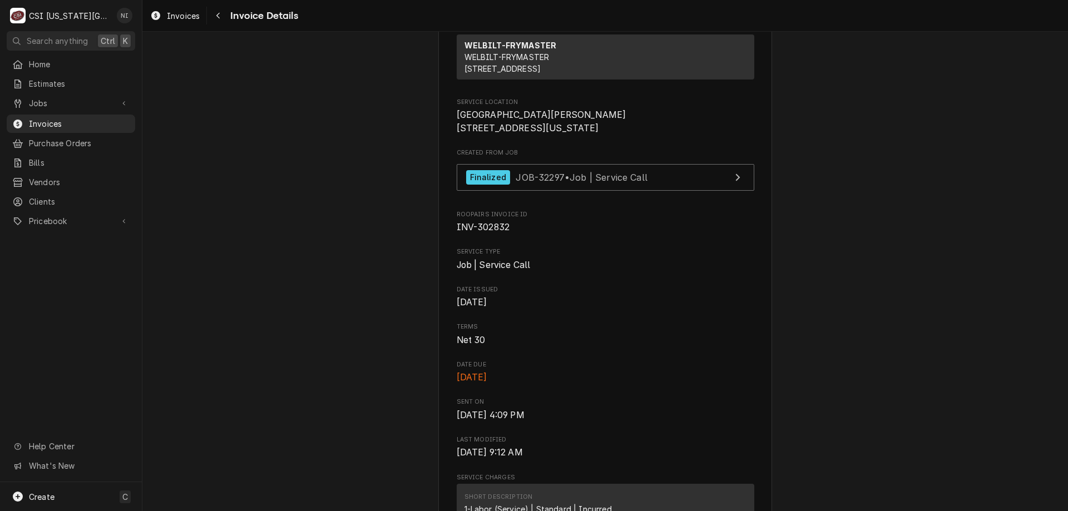
scroll to position [201, 0]
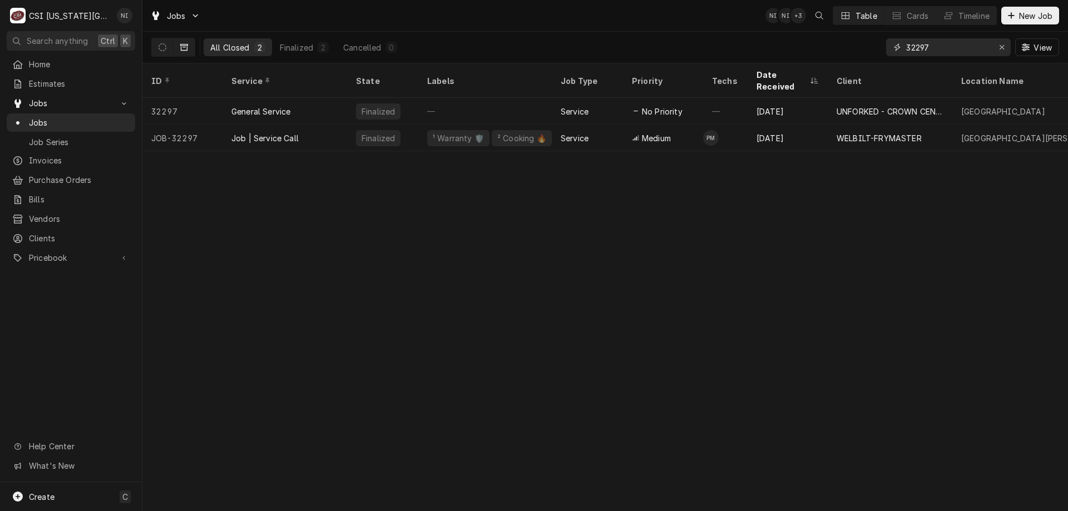
drag, startPoint x: 945, startPoint y: 52, endPoint x: 883, endPoint y: 51, distance: 61.8
click at [883, 51] on div "All Closed 2 Finalized 2 Cancelled 0 32297 View" at bounding box center [605, 47] width 908 height 31
type input "32318"
click at [330, 125] on div "Job | Service Call" at bounding box center [285, 138] width 125 height 27
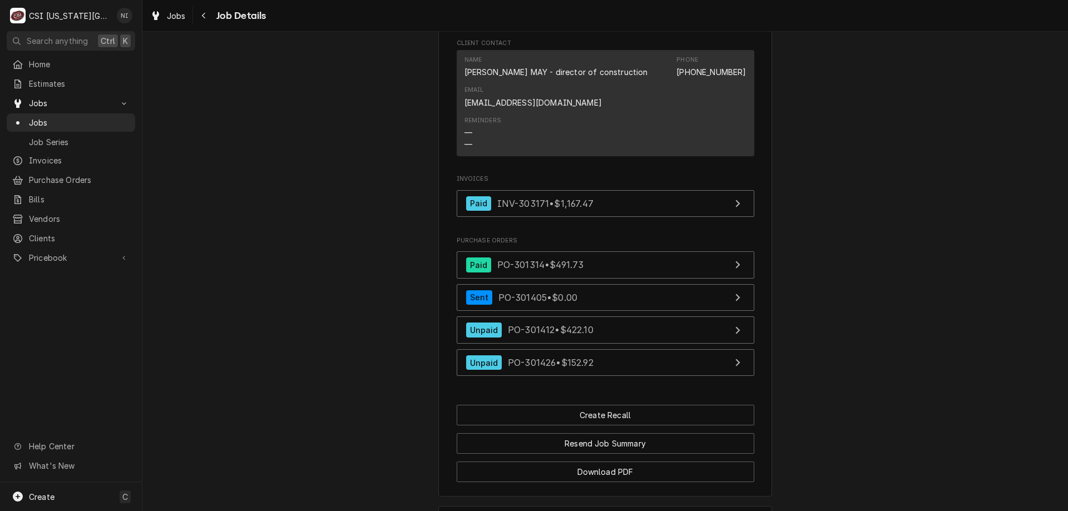
scroll to position [1136, 0]
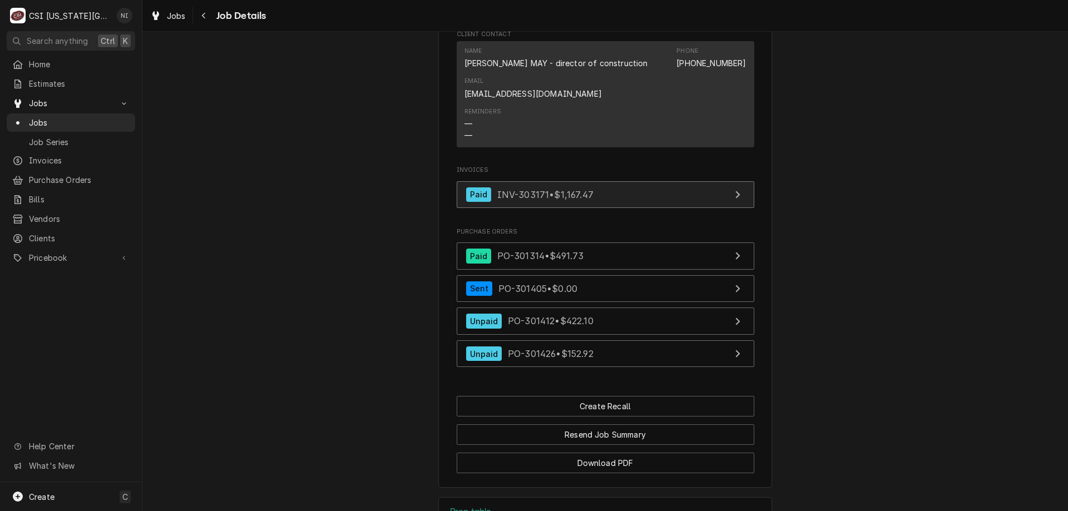
click at [624, 189] on link "Paid INV-303171 • $1,167.47" at bounding box center [606, 194] width 298 height 27
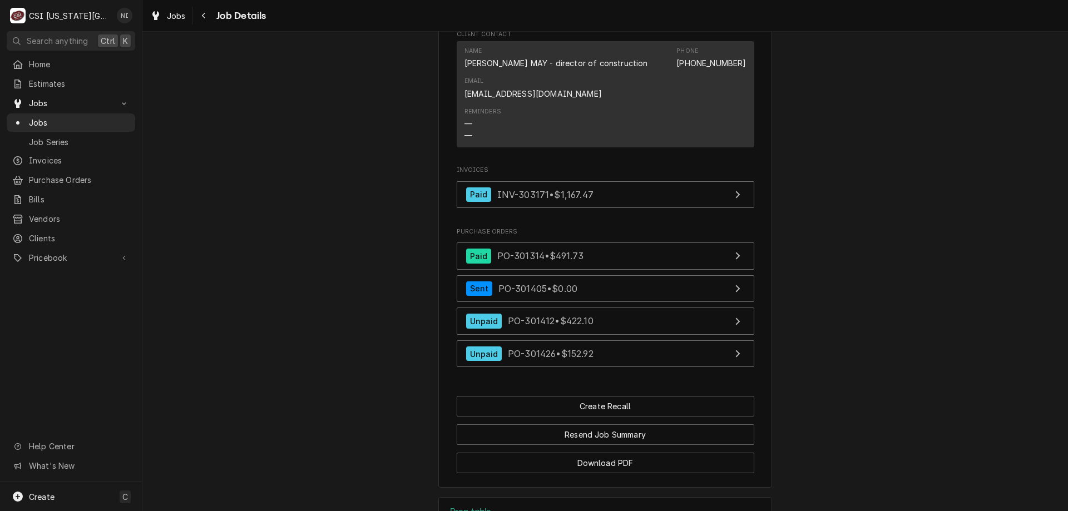
click at [105, 119] on span "Jobs" at bounding box center [79, 123] width 101 height 12
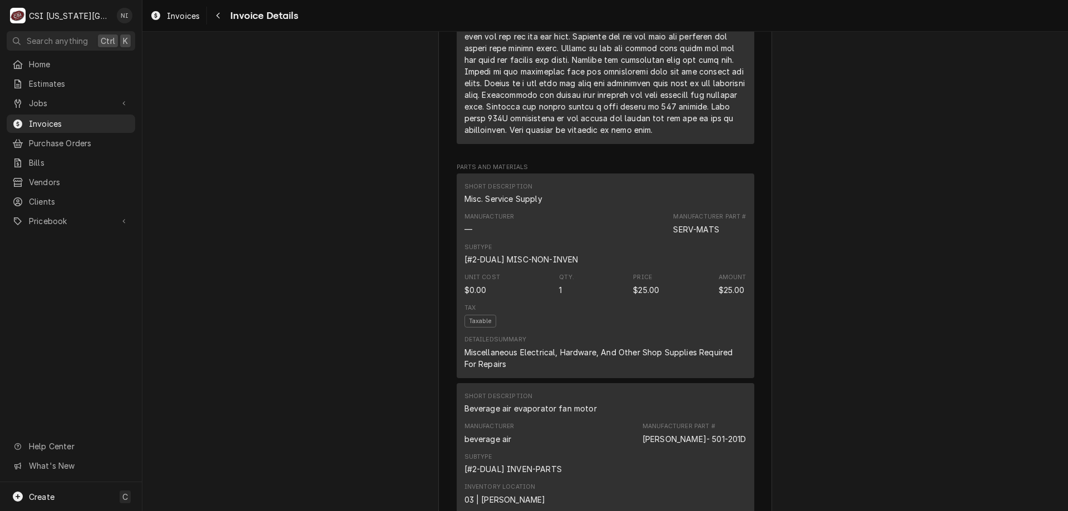
scroll to position [1278, 0]
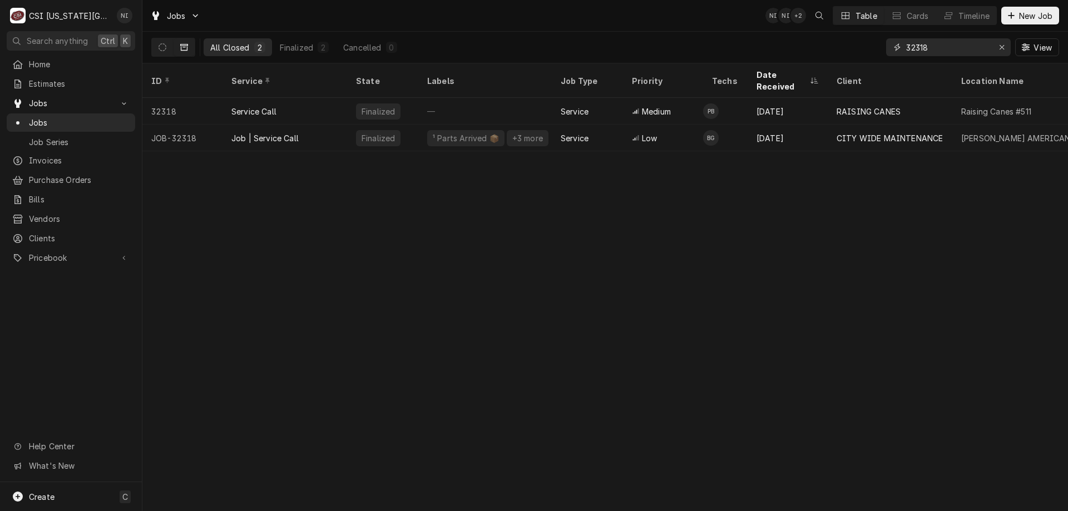
click at [1003, 47] on icon "Erase input" at bounding box center [1002, 47] width 6 height 8
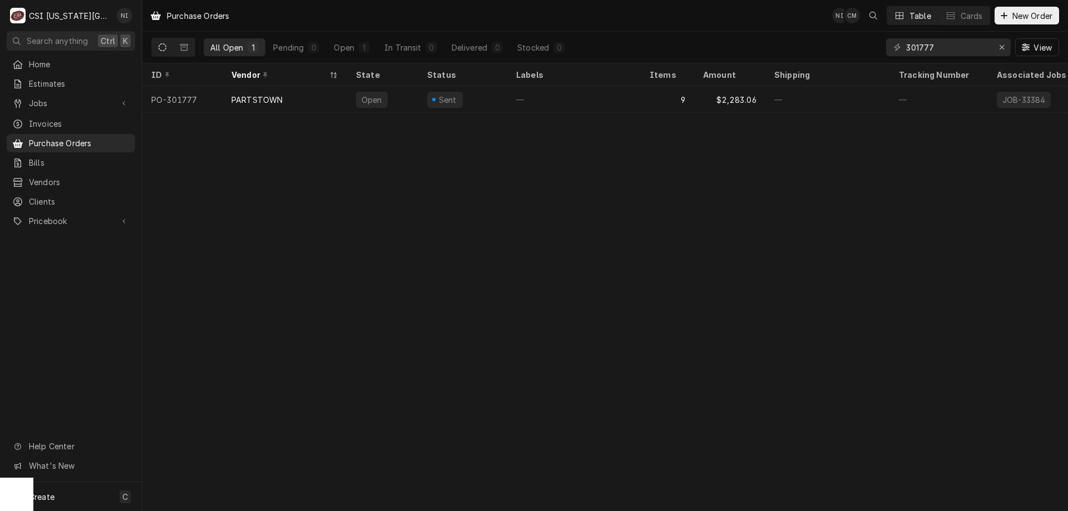
click at [84, 137] on span "Purchase Orders" at bounding box center [79, 143] width 101 height 12
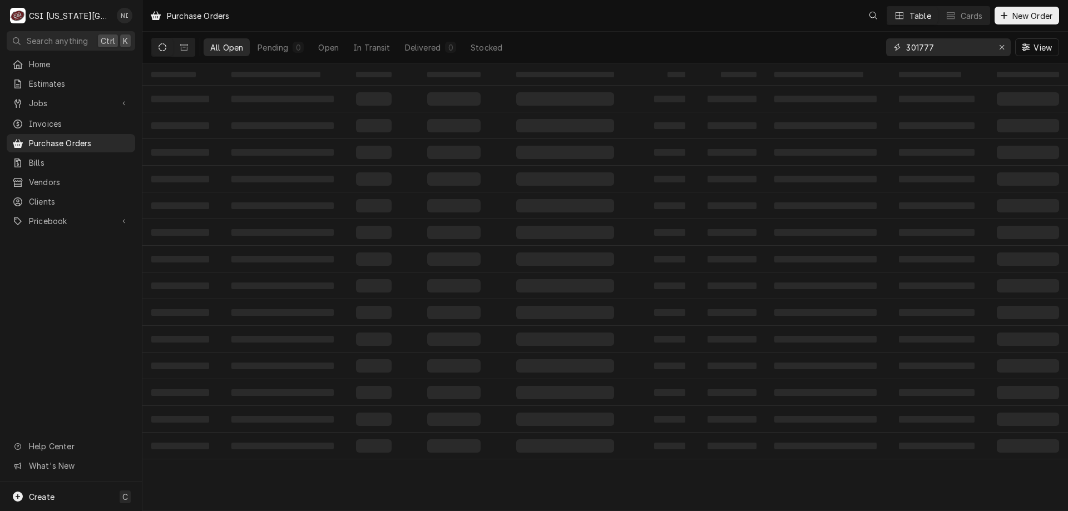
drag, startPoint x: 1003, startPoint y: 46, endPoint x: 797, endPoint y: 0, distance: 211.0
click at [1003, 46] on icon "Erase input" at bounding box center [1002, 47] width 6 height 8
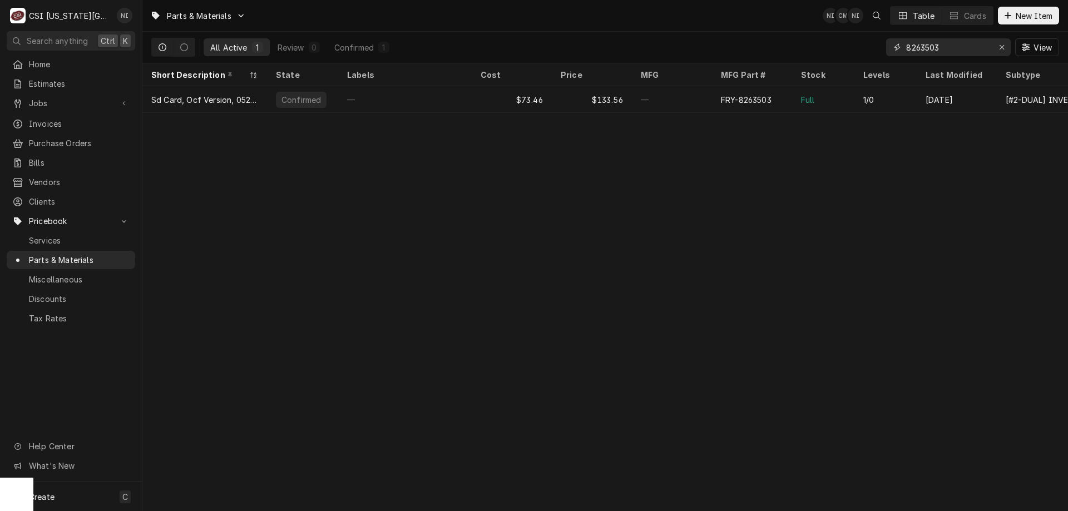
click at [999, 44] on icon "Erase input" at bounding box center [1002, 47] width 6 height 8
